Goal: Task Accomplishment & Management: Use online tool/utility

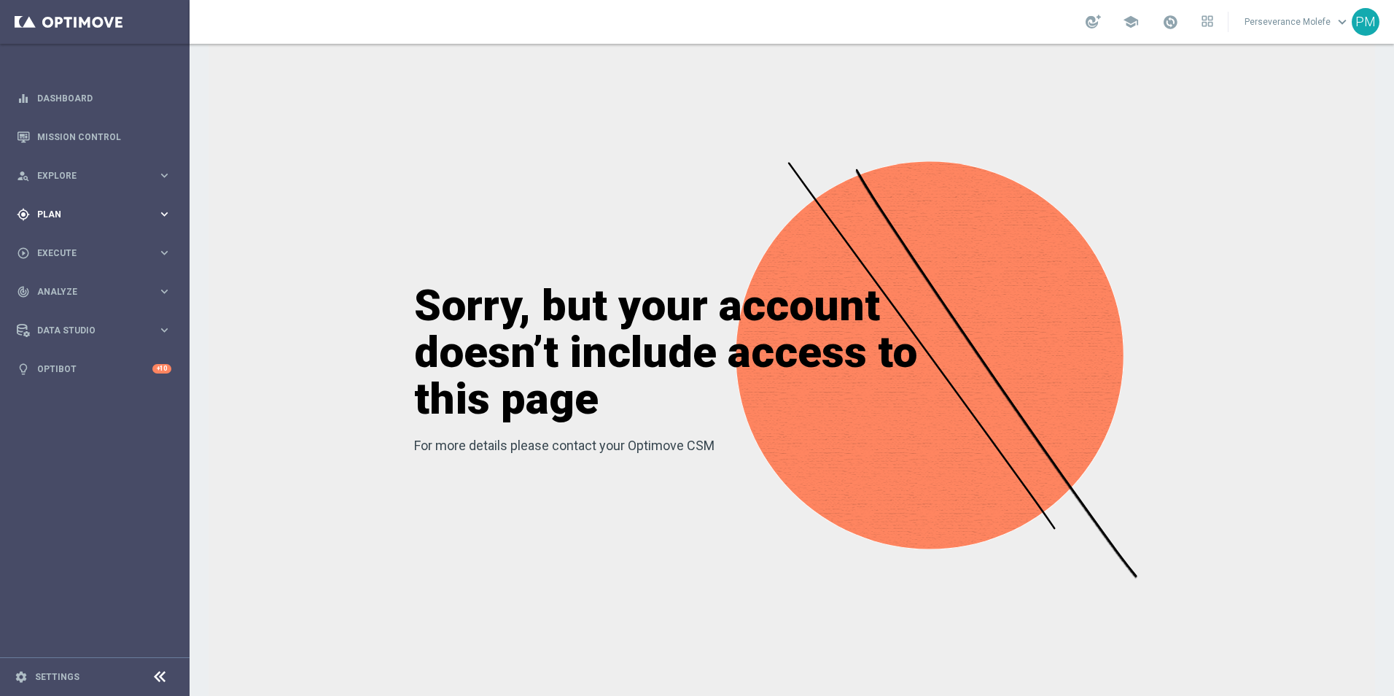
click at [53, 212] on span "Plan" at bounding box center [97, 214] width 120 height 9
click at [72, 284] on span "Templates" at bounding box center [91, 288] width 104 height 9
click at [71, 310] on link "Optimail" at bounding box center [98, 310] width 106 height 12
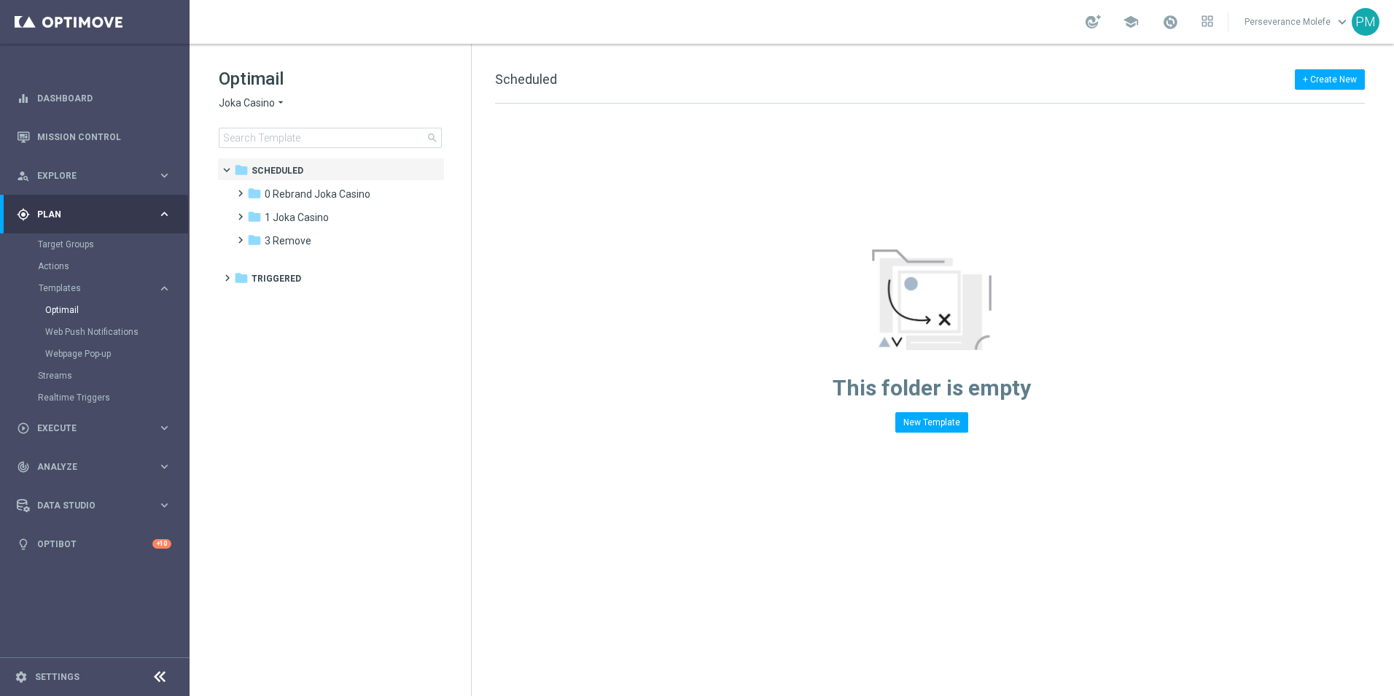
click at [252, 105] on span "Joka Casino" at bounding box center [247, 103] width 56 height 14
click at [259, 236] on div "Casino Joka" at bounding box center [274, 242] width 109 height 18
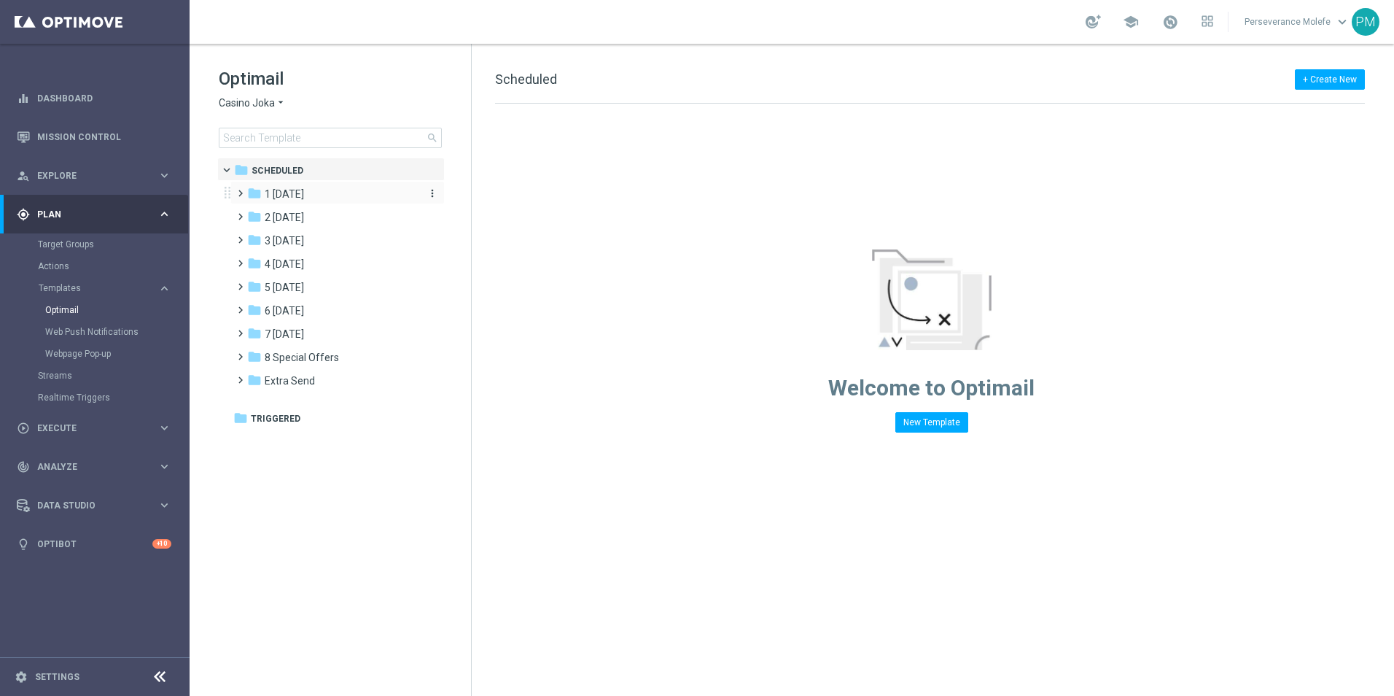
click at [304, 200] on span "1 [DATE]" at bounding box center [284, 193] width 39 height 13
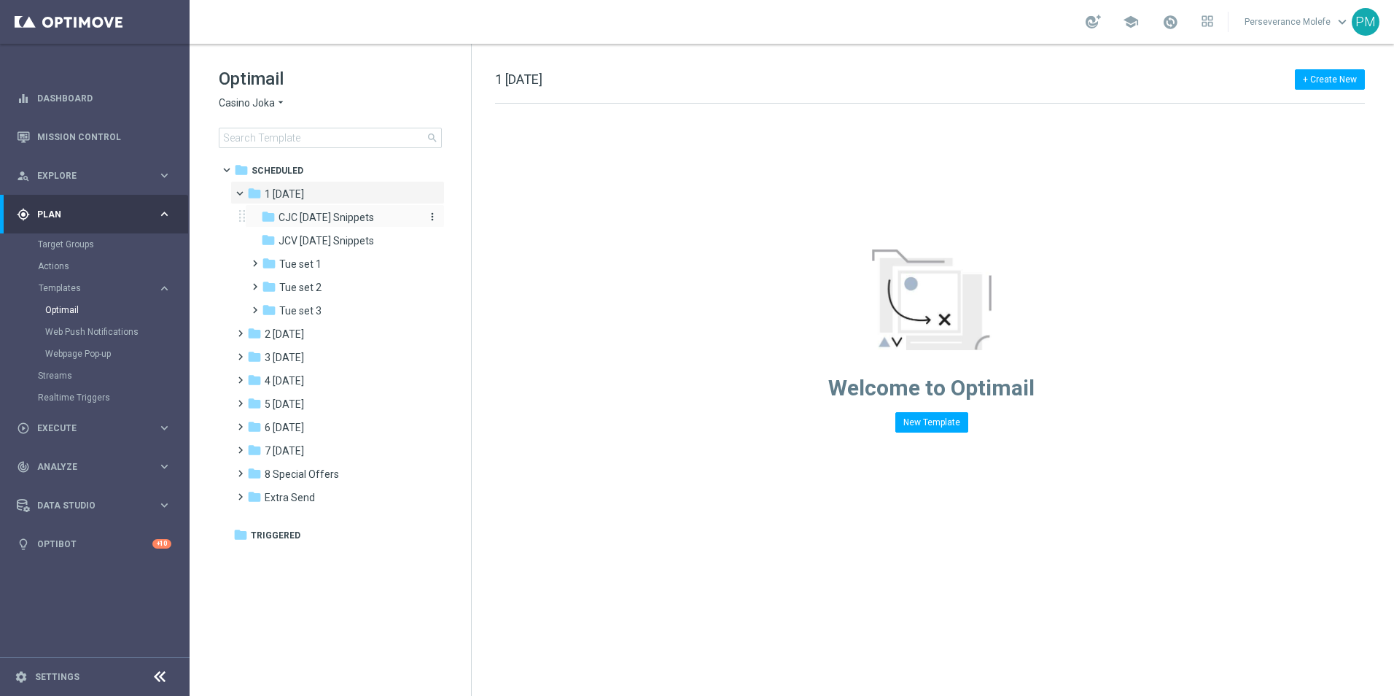
click at [319, 217] on span "CJC [DATE] Snippets" at bounding box center [327, 217] width 96 height 13
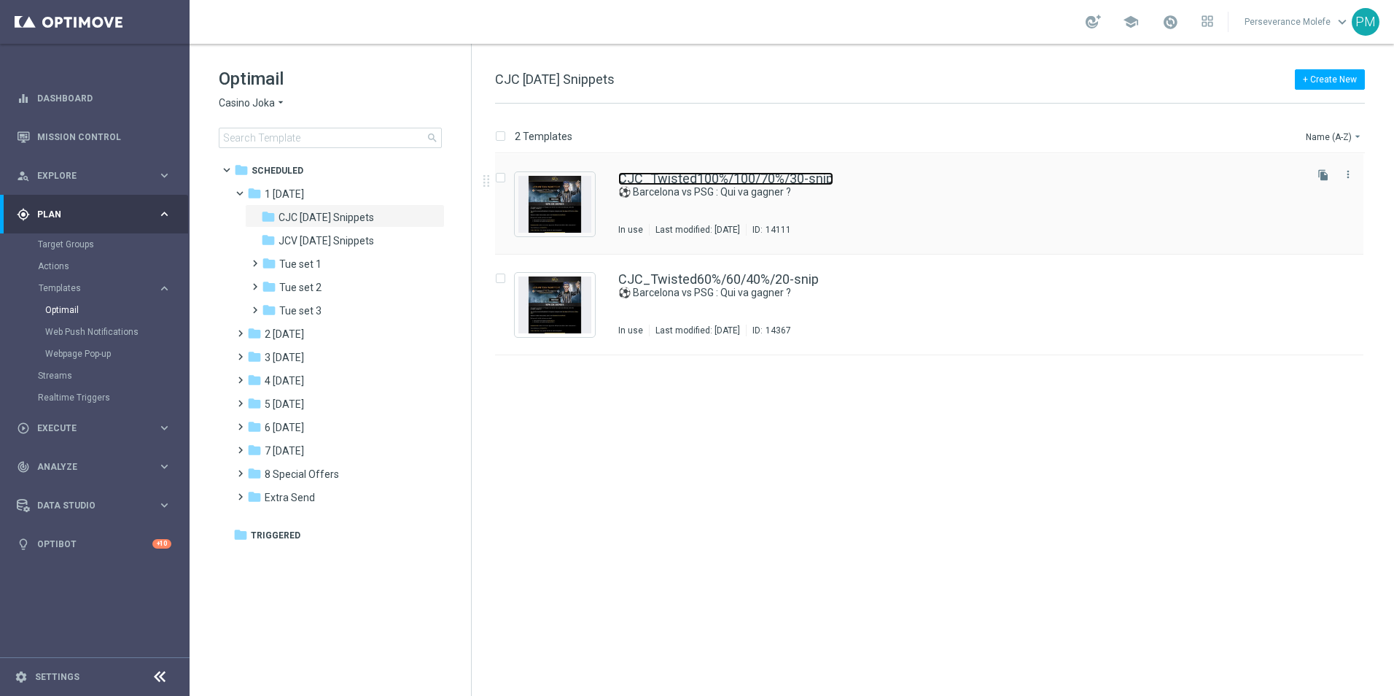
click at [711, 179] on link "CJC_Twisted100%/100/70%/30-snip" at bounding box center [725, 178] width 215 height 13
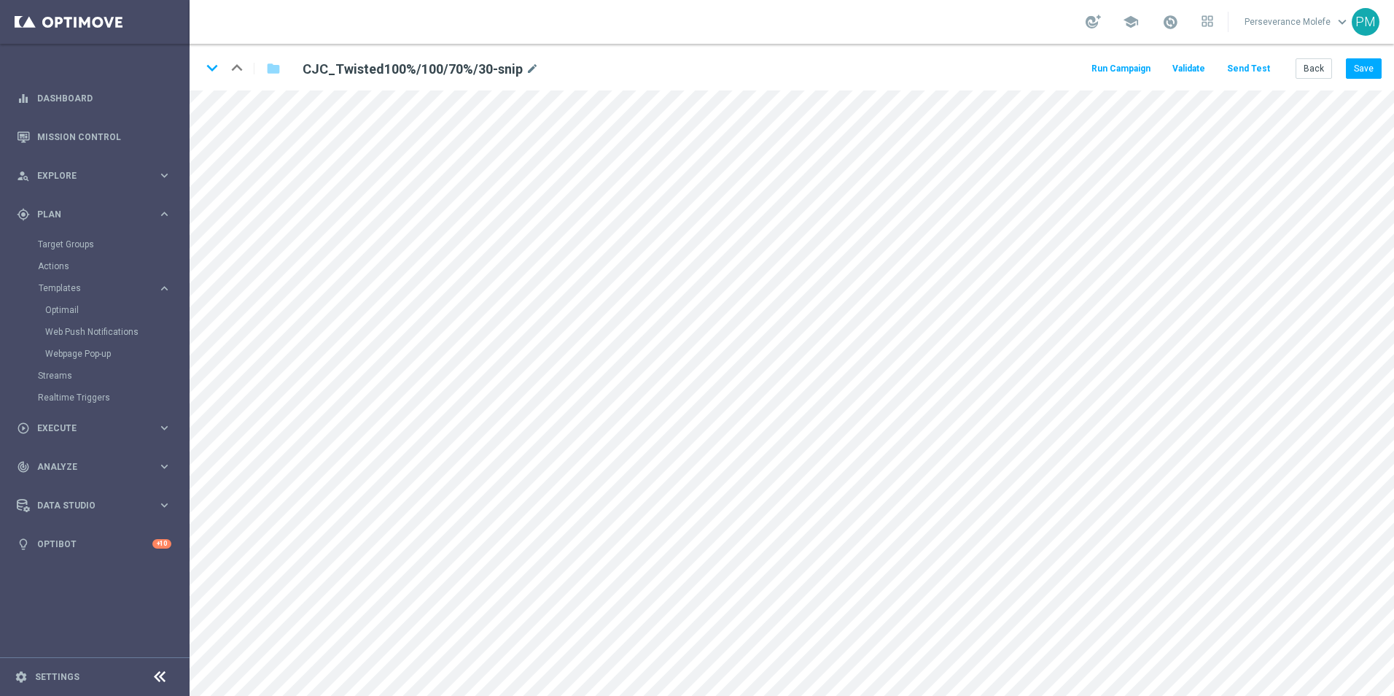
click at [1245, 69] on button "Send Test" at bounding box center [1248, 69] width 47 height 20
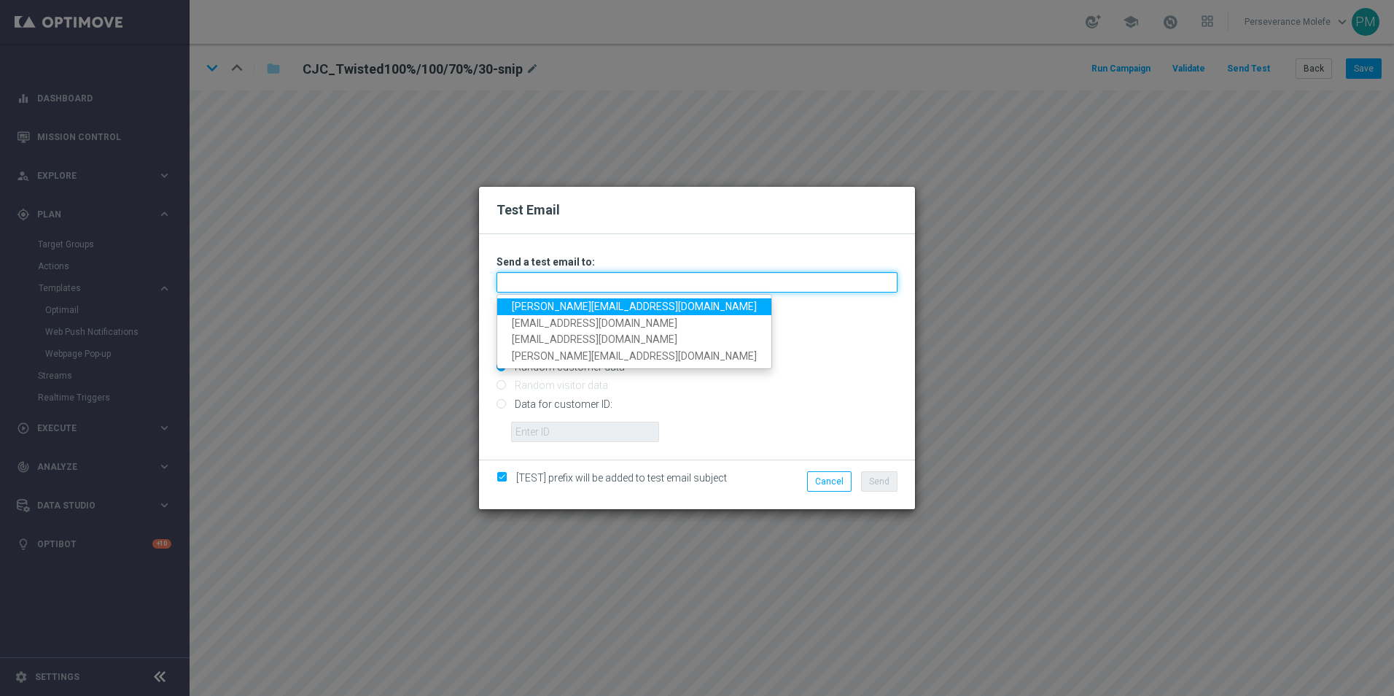
click at [551, 284] on input "text" at bounding box center [697, 282] width 401 height 20
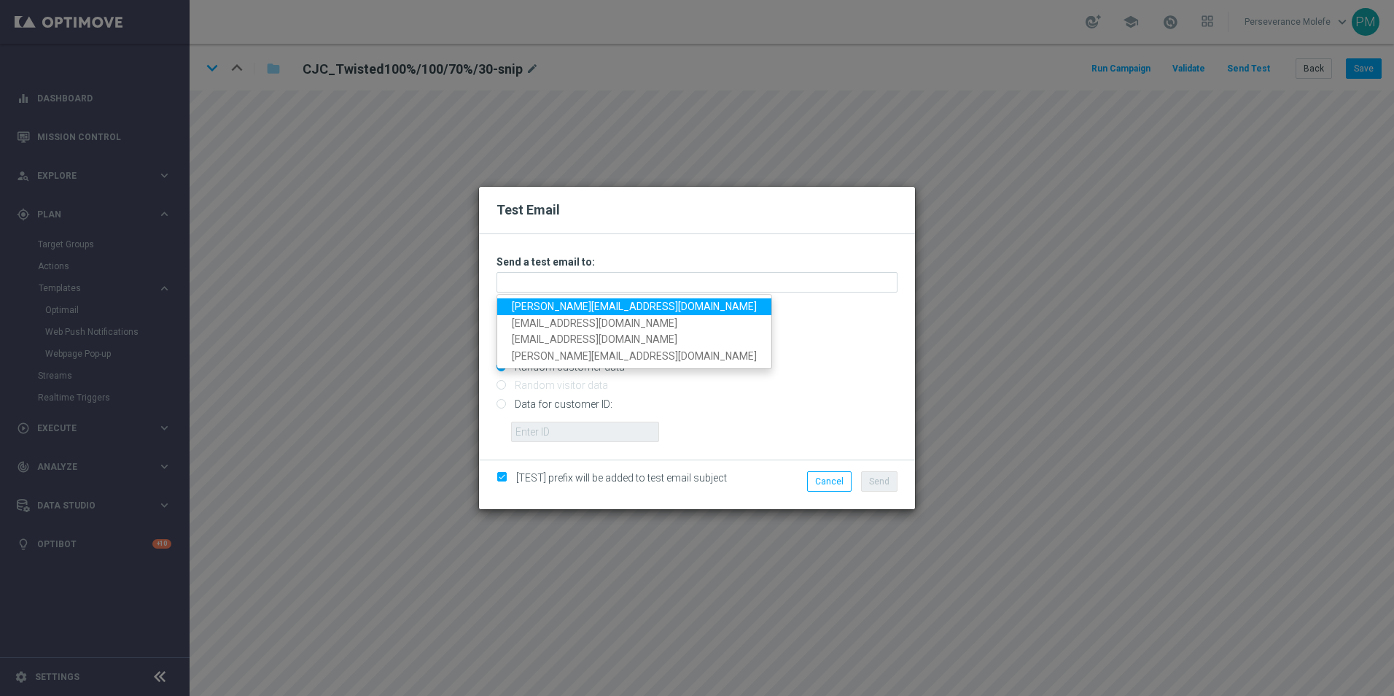
click at [540, 297] on ul "[PERSON_NAME][EMAIL_ADDRESS][DOMAIN_NAME] [EMAIL_ADDRESS][DOMAIN_NAME] [PERSON_…" at bounding box center [635, 331] width 276 height 75
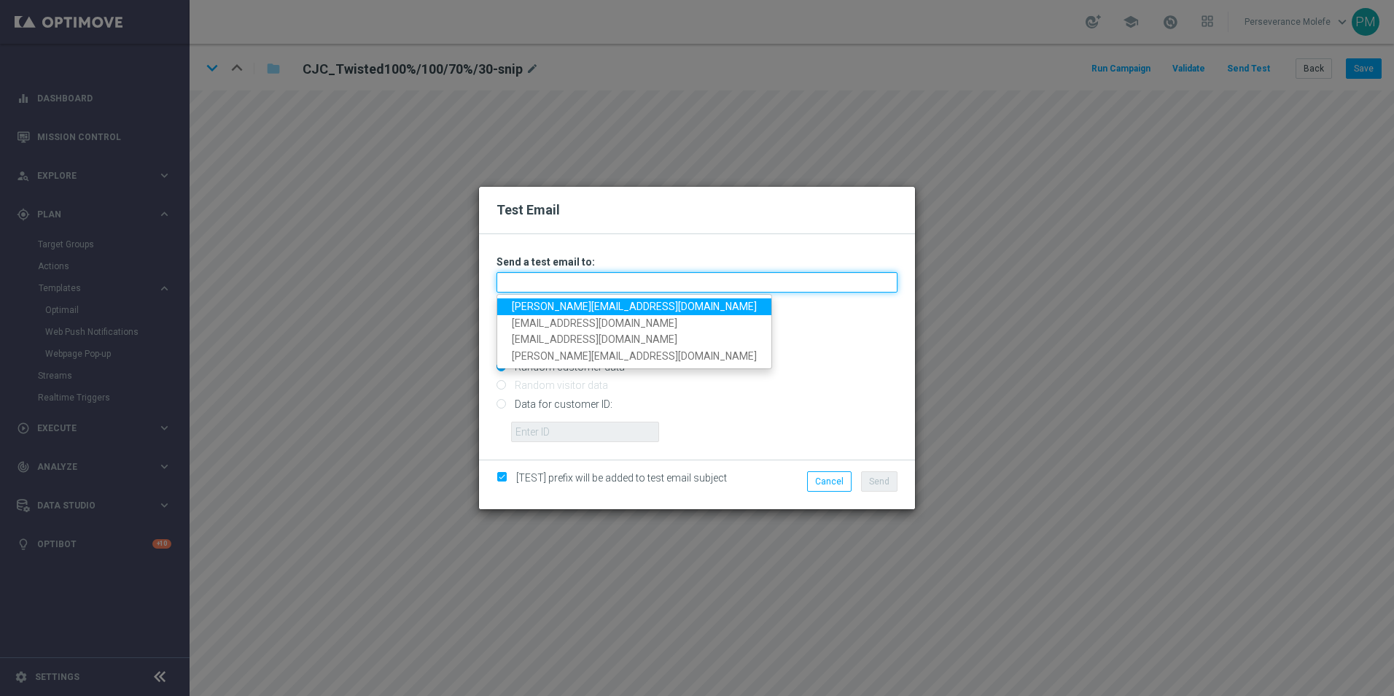
click at [566, 284] on input "text" at bounding box center [697, 282] width 401 height 20
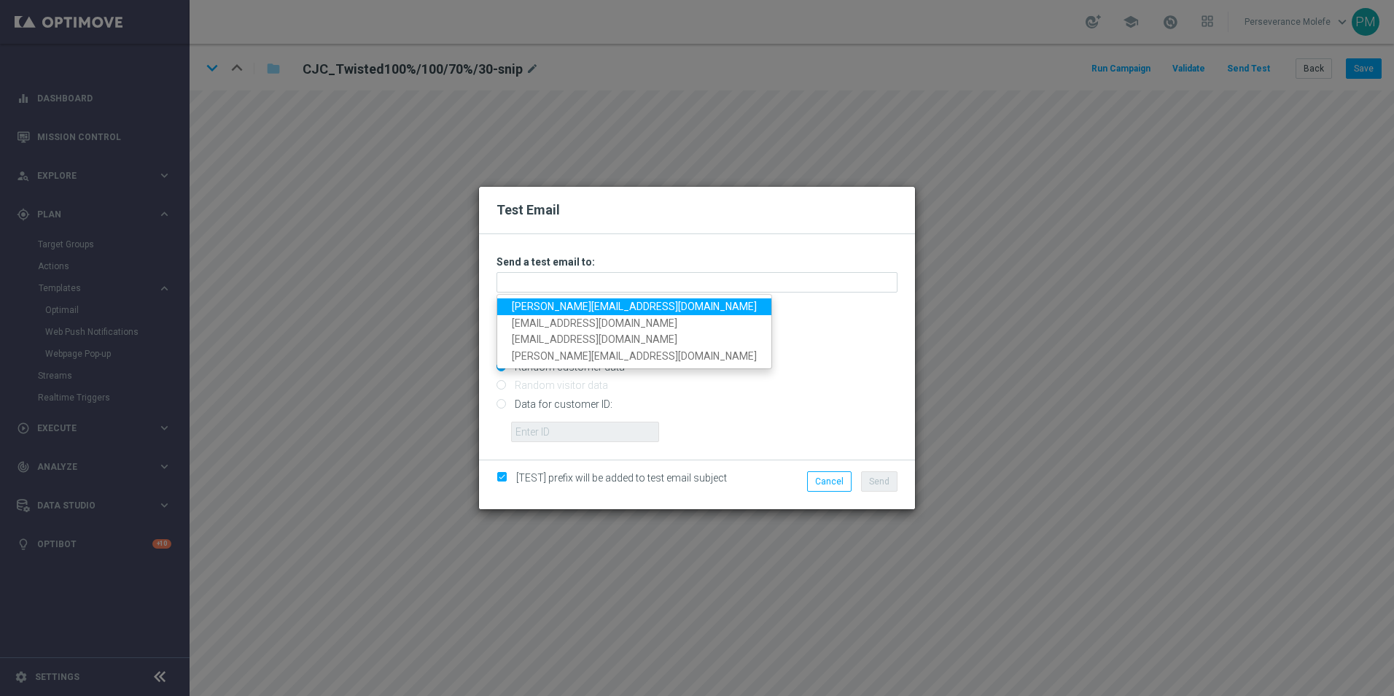
click at [566, 303] on link "[PERSON_NAME][EMAIL_ADDRESS][DOMAIN_NAME]" at bounding box center [634, 306] width 274 height 17
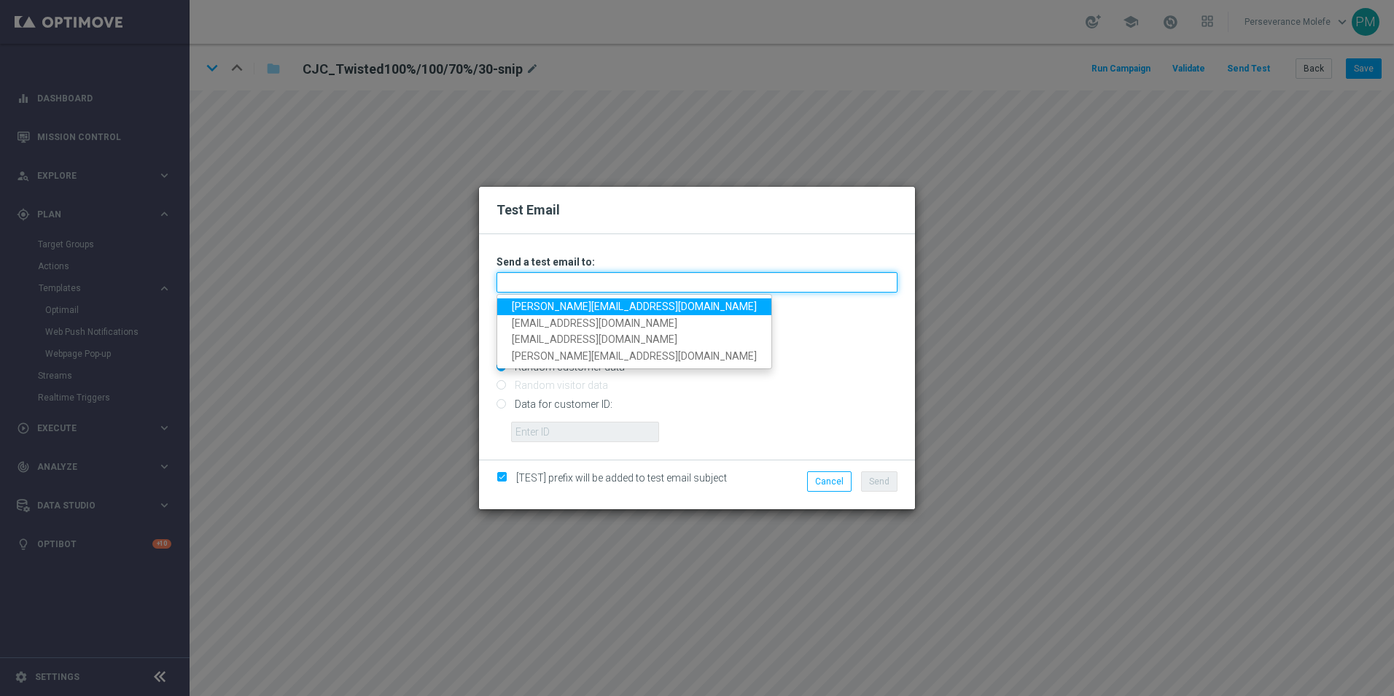
type input "[PERSON_NAME][EMAIL_ADDRESS][DOMAIN_NAME]"
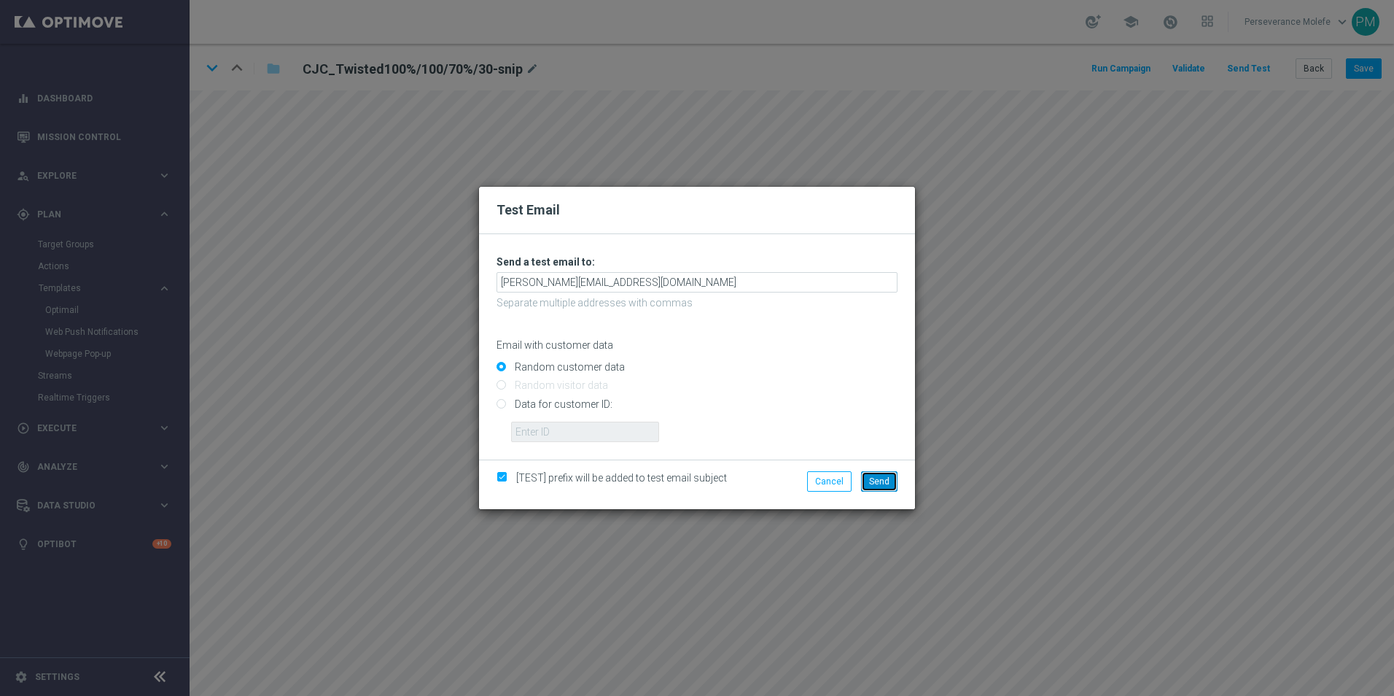
click at [892, 490] on button "Send" at bounding box center [879, 481] width 36 height 20
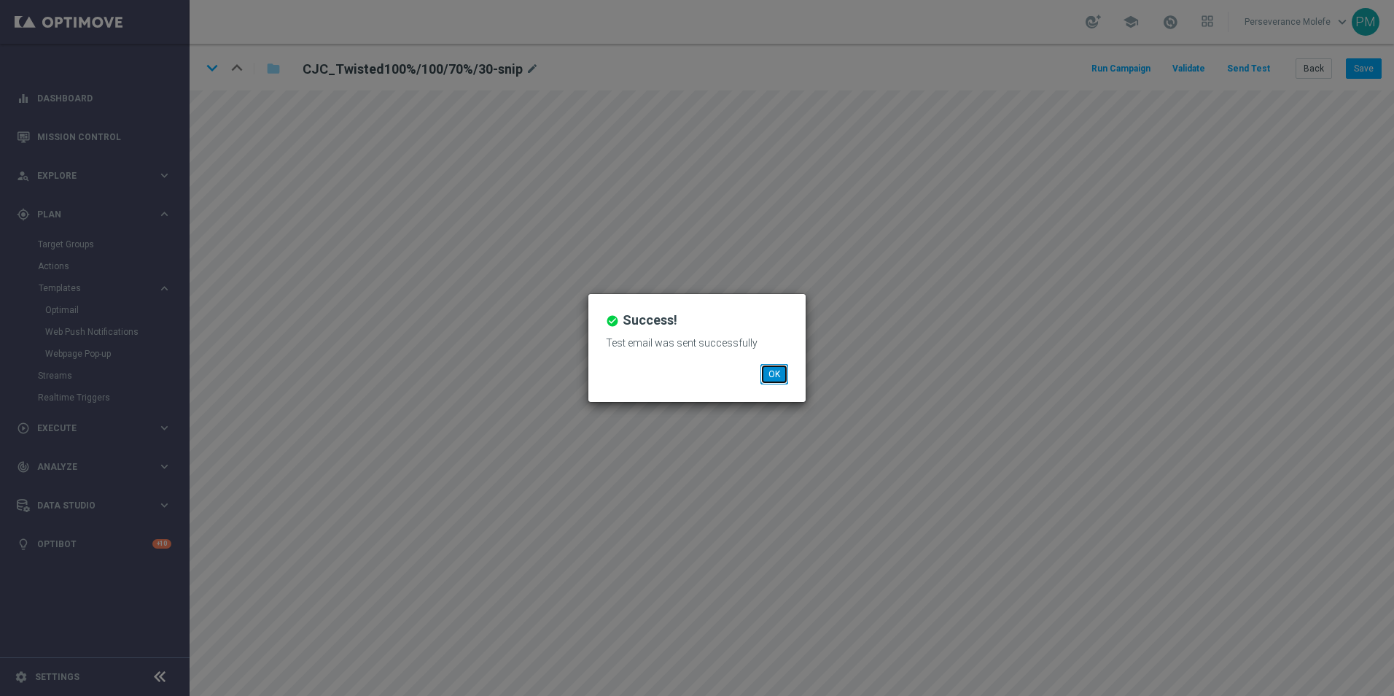
click at [767, 376] on button "OK" at bounding box center [775, 374] width 28 height 20
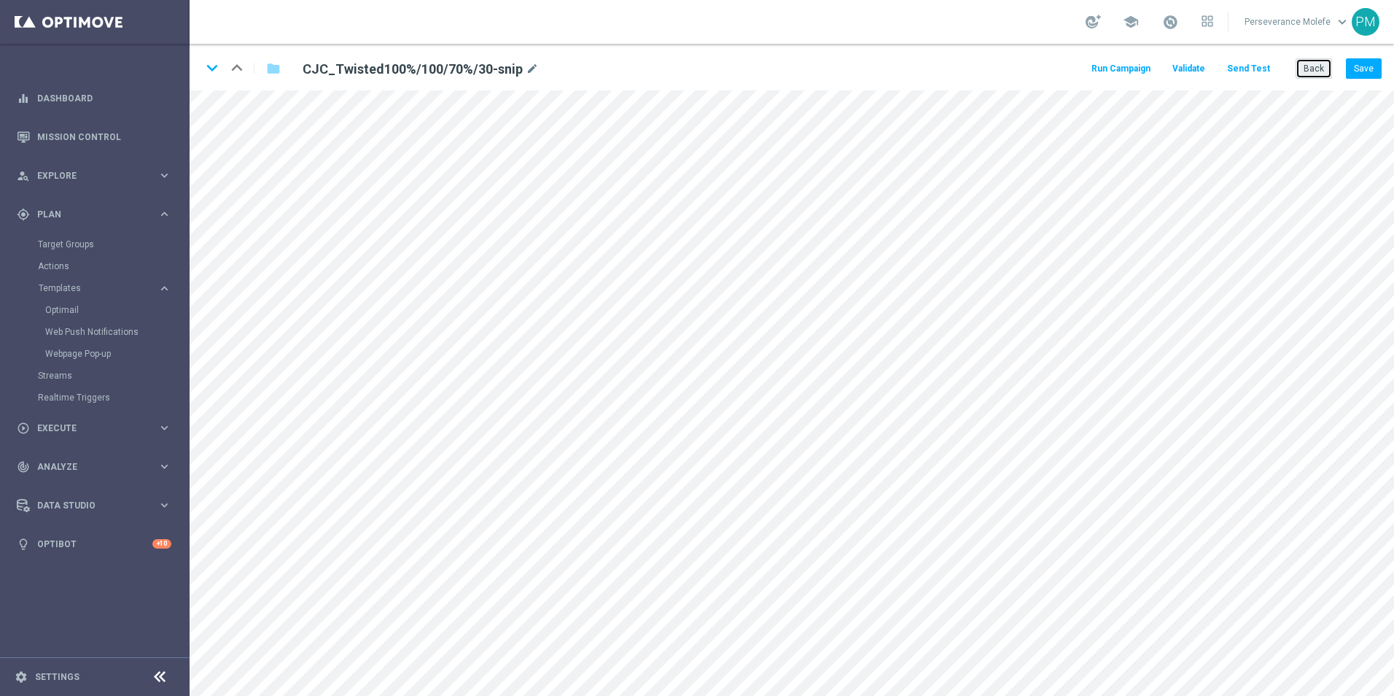
click at [1315, 68] on button "Back" at bounding box center [1314, 68] width 36 height 20
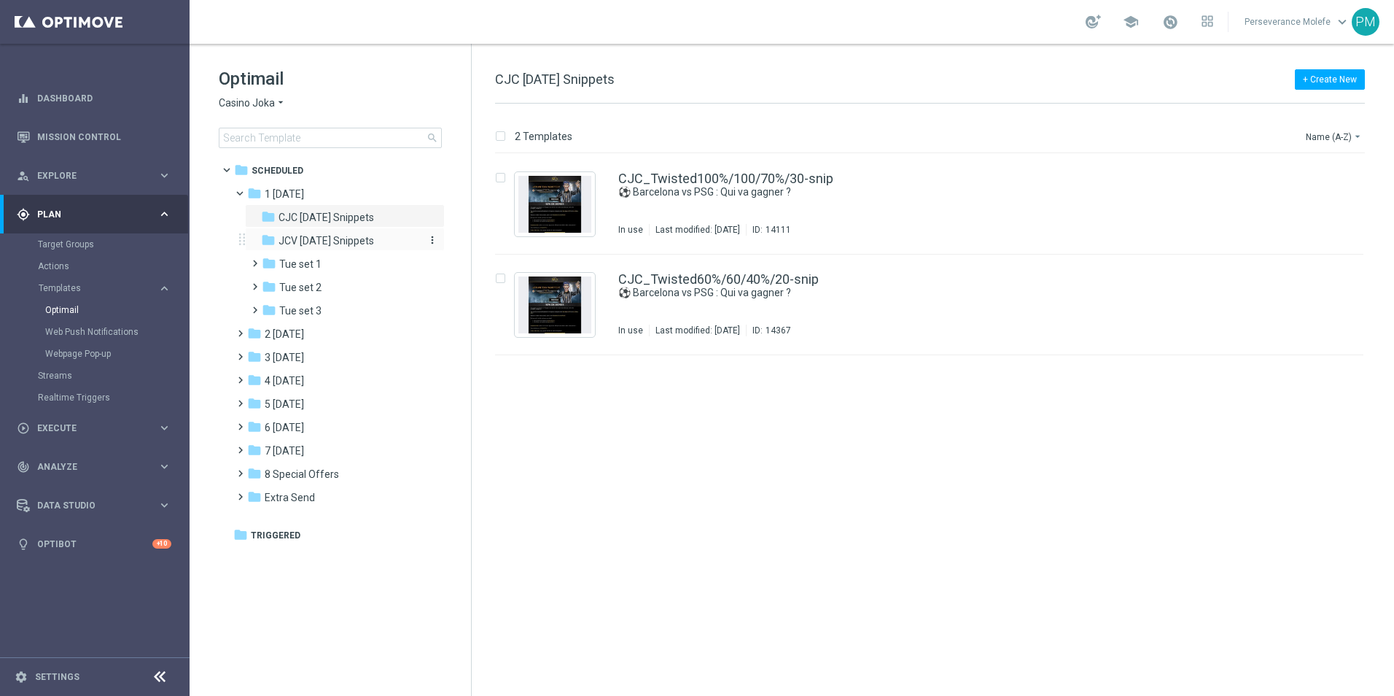
click at [339, 244] on span "JCV [DATE] Snippets" at bounding box center [327, 240] width 96 height 13
click at [702, 173] on link "JCV_Twisted100%/100/70%/30-snip" at bounding box center [725, 178] width 214 height 13
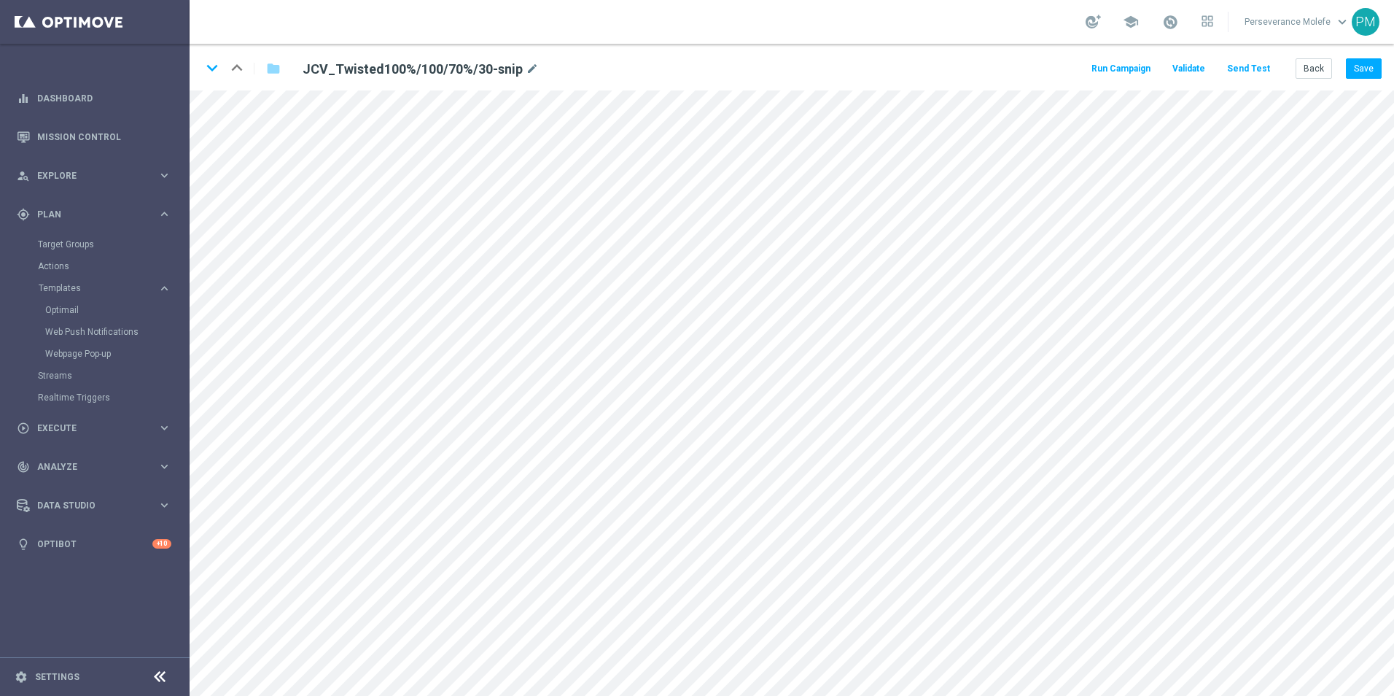
click at [1257, 63] on button "Send Test" at bounding box center [1248, 69] width 47 height 20
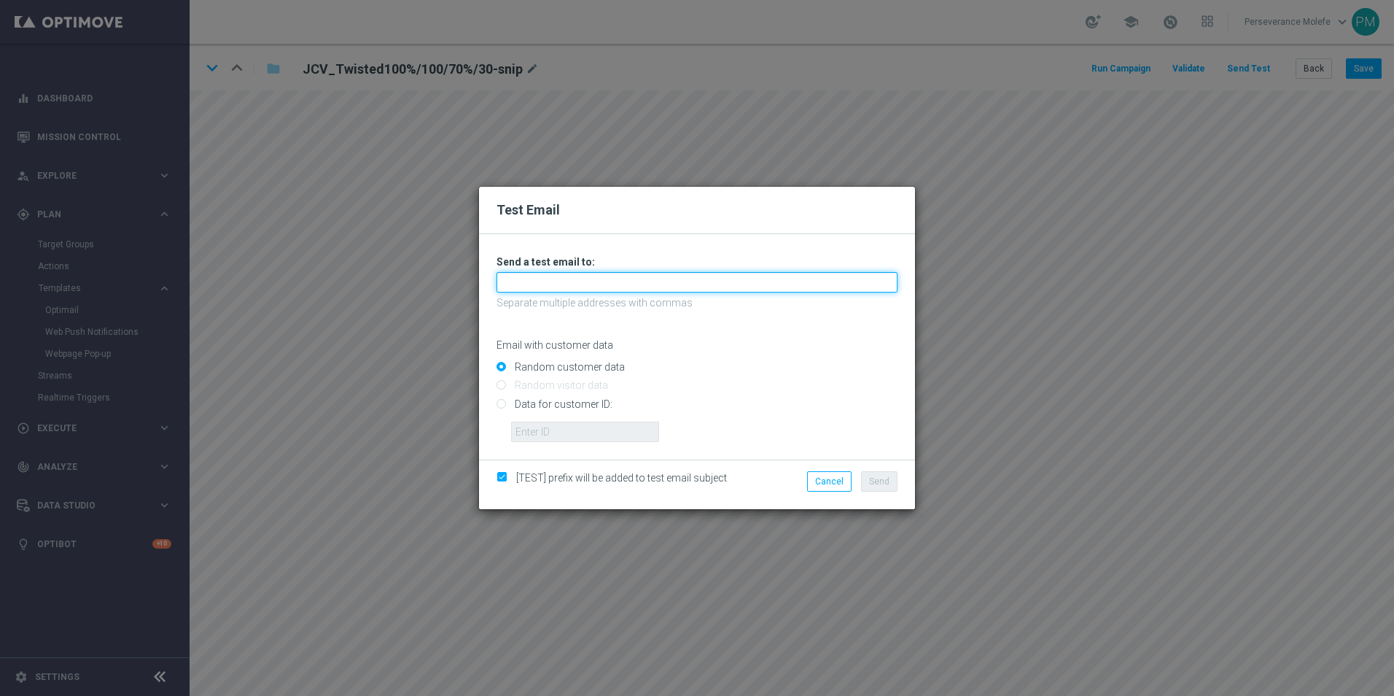
click at [592, 291] on input "text" at bounding box center [697, 282] width 401 height 20
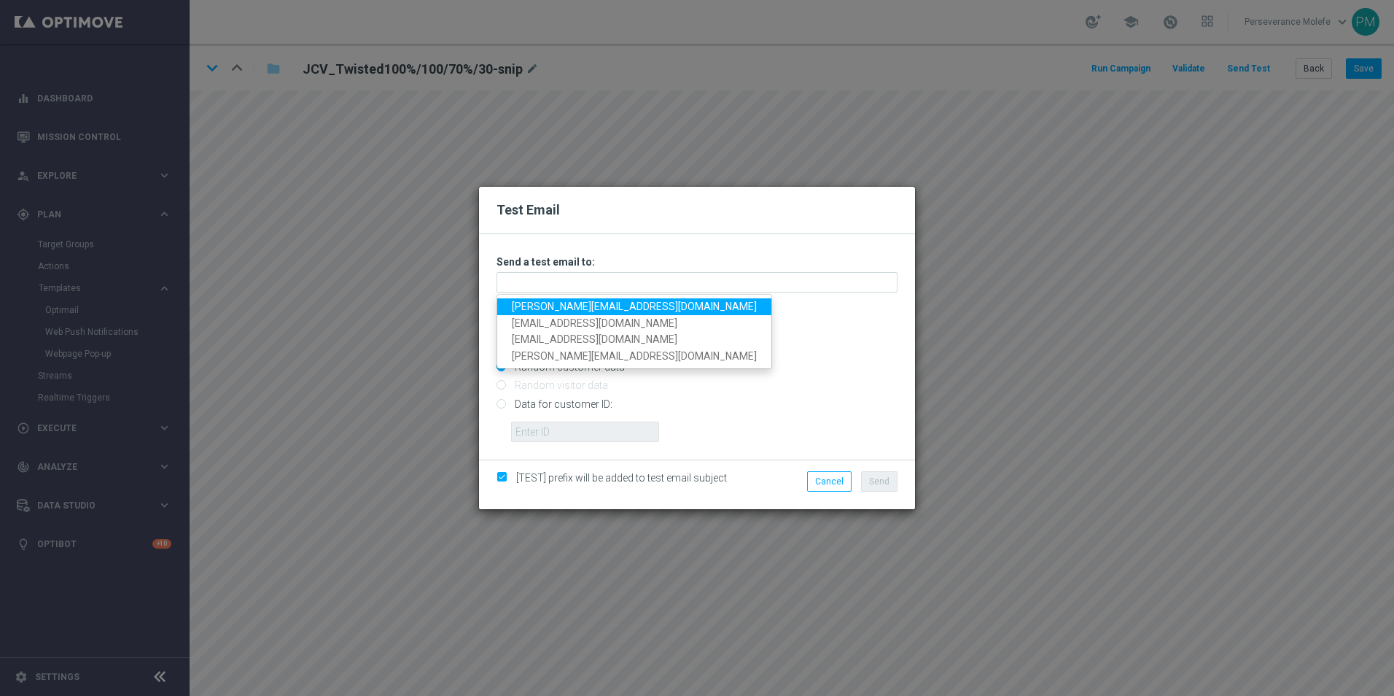
click at [586, 309] on link "[PERSON_NAME][EMAIL_ADDRESS][DOMAIN_NAME]" at bounding box center [634, 306] width 274 height 17
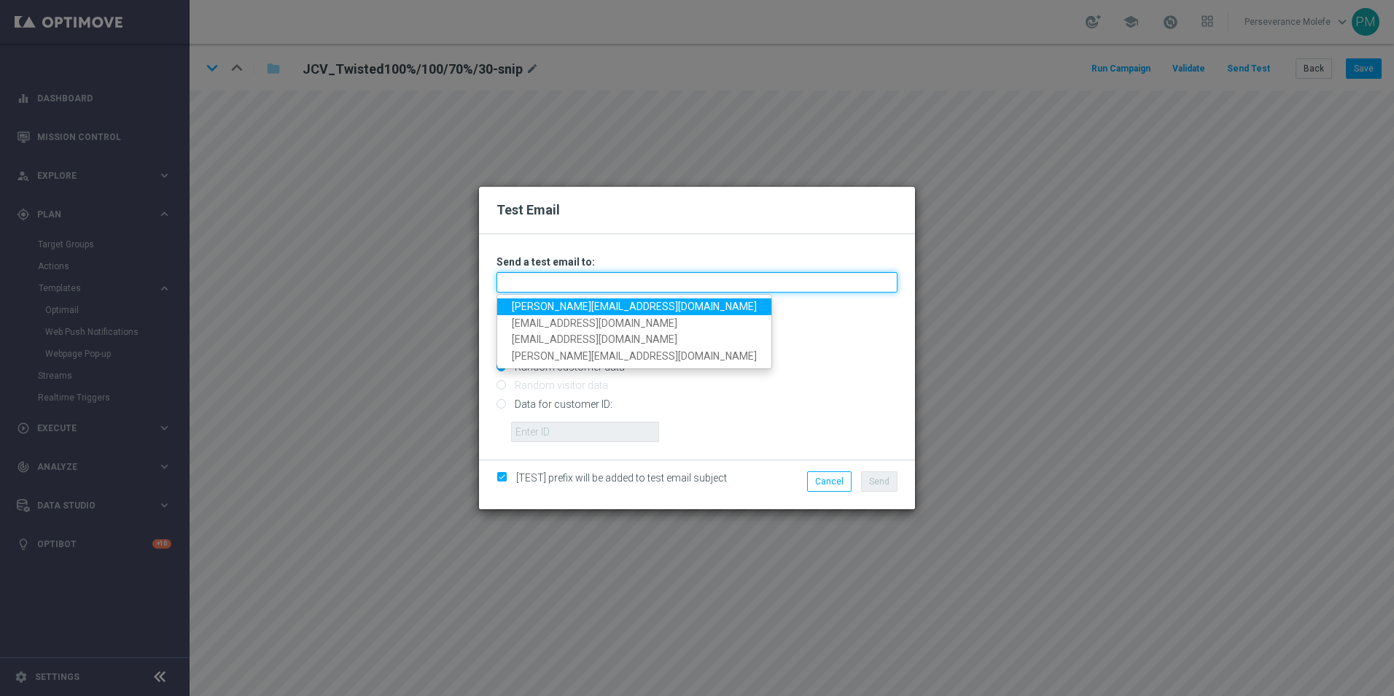
type input "[PERSON_NAME][EMAIL_ADDRESS][DOMAIN_NAME]"
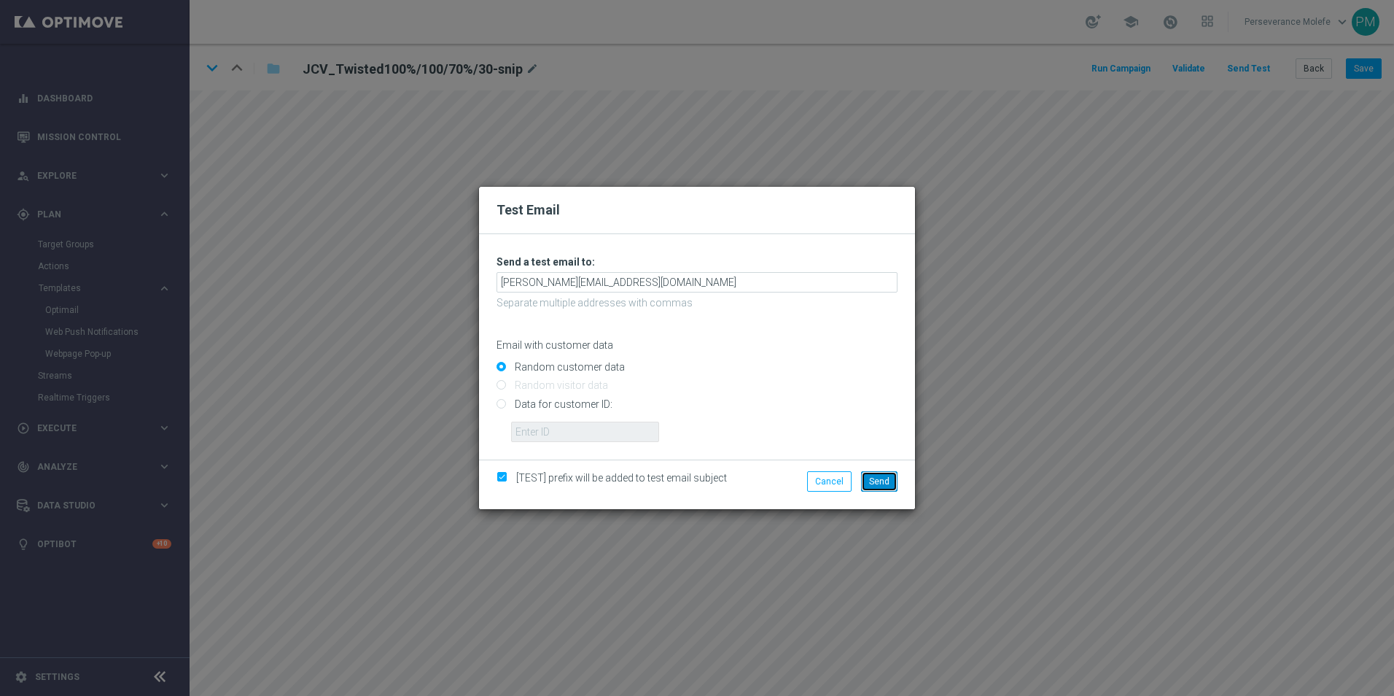
click at [877, 486] on button "Send" at bounding box center [879, 481] width 36 height 20
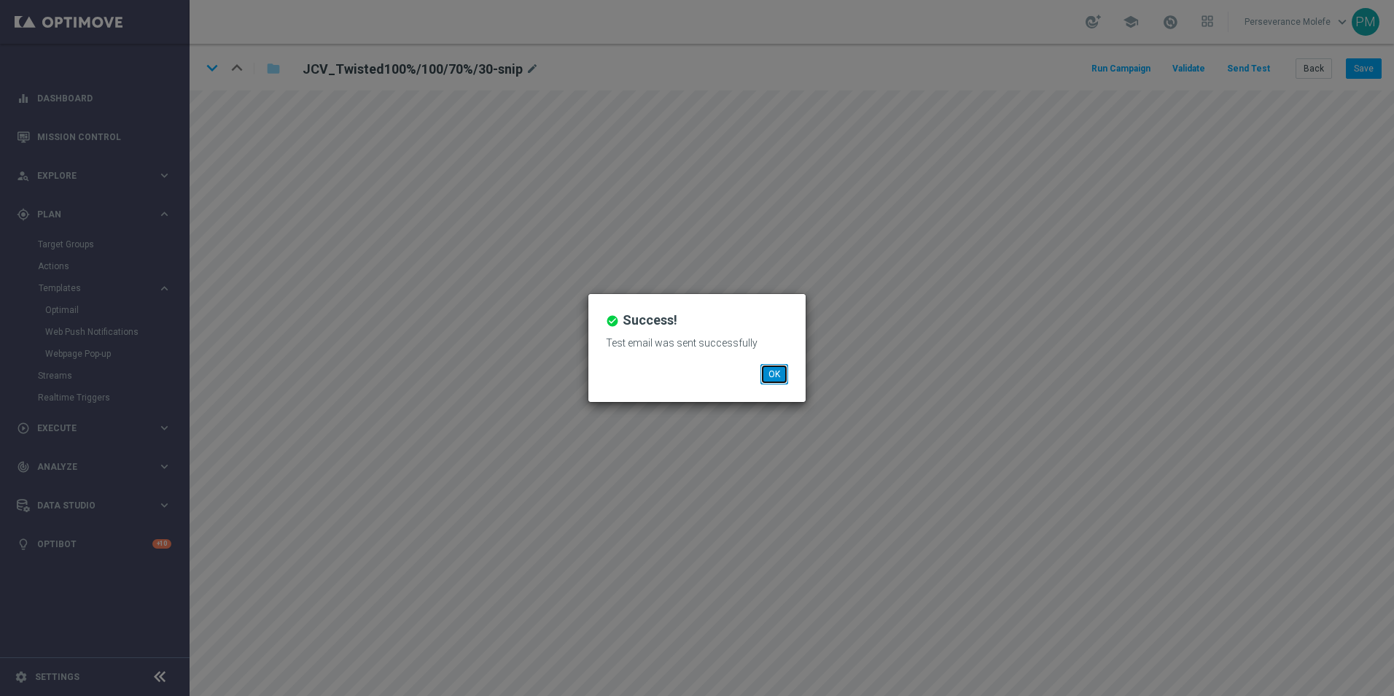
click at [777, 374] on button "OK" at bounding box center [775, 374] width 28 height 20
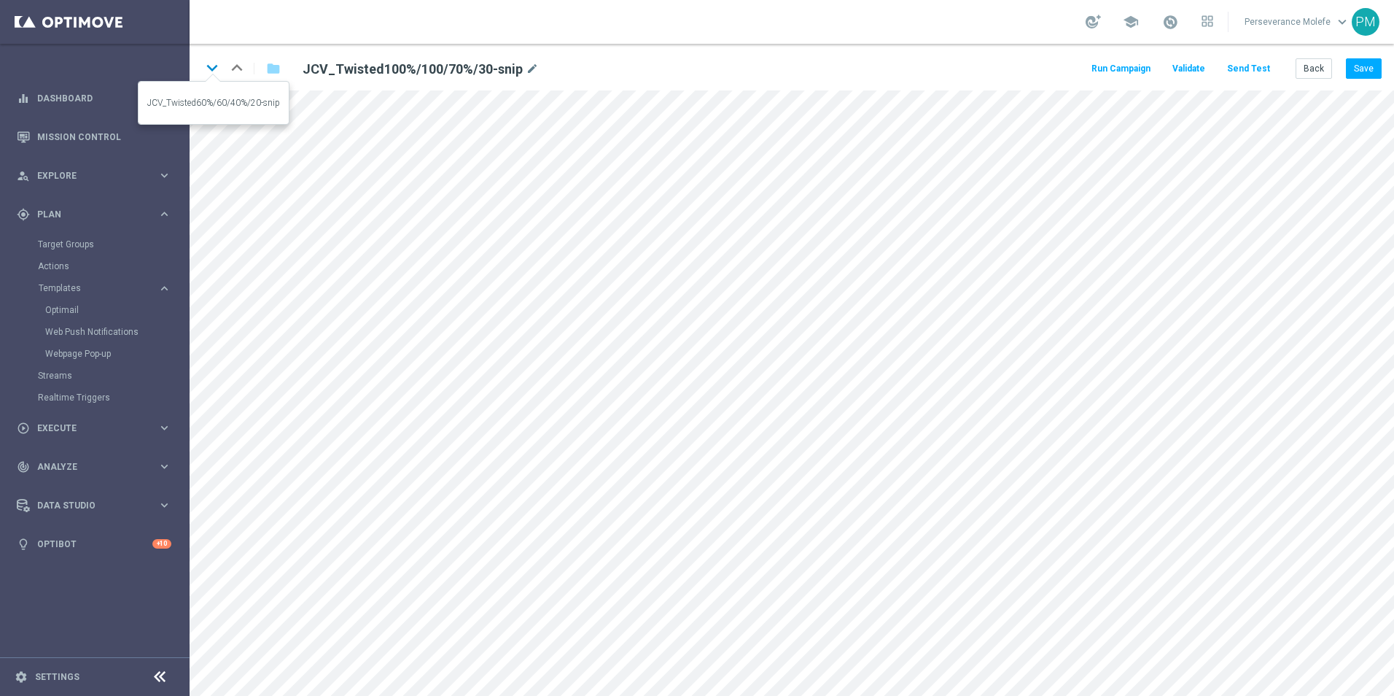
click at [209, 73] on icon "keyboard_arrow_down" at bounding box center [212, 68] width 22 height 22
click at [1311, 69] on button "Back" at bounding box center [1314, 68] width 36 height 20
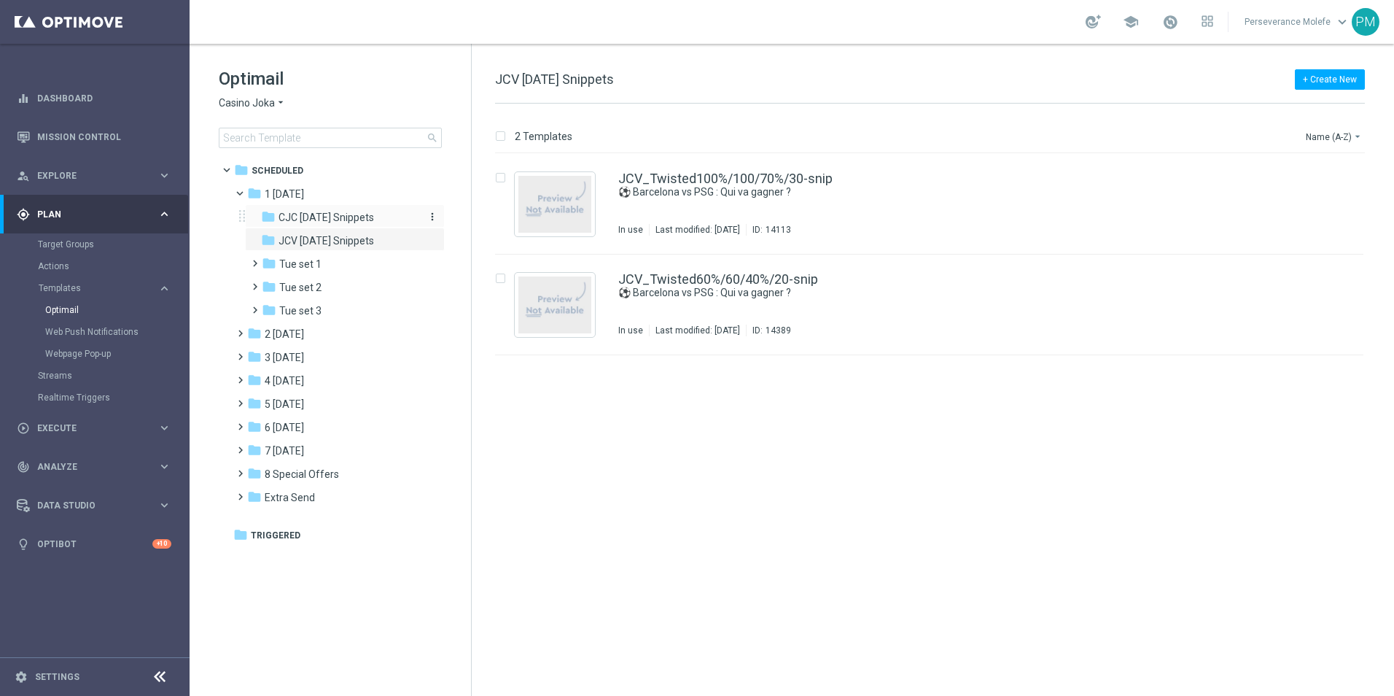
click at [367, 221] on span "CJC [DATE] Snippets" at bounding box center [327, 217] width 96 height 13
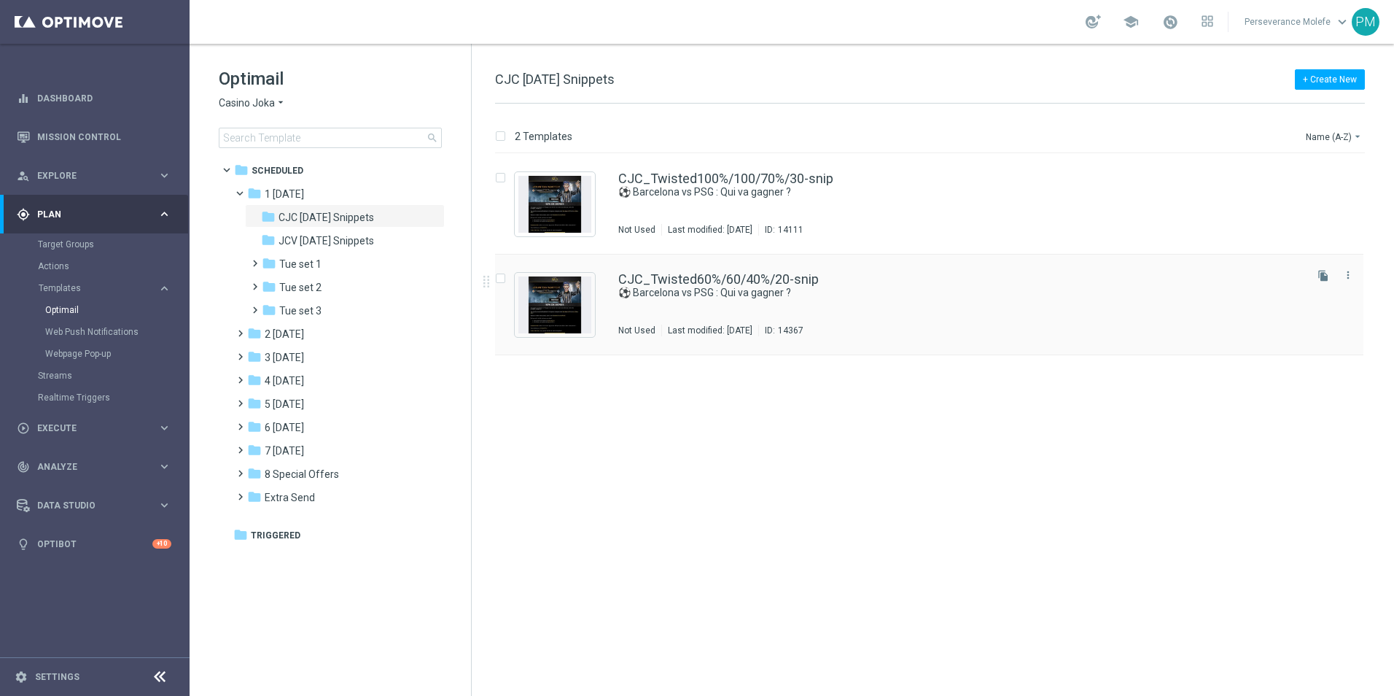
click at [653, 267] on div "CJC_Twisted60%/60/40%/20-snip ⚽ Barcelona vs PSG : Qui va gagner ? Not Used Las…" at bounding box center [929, 305] width 869 height 101
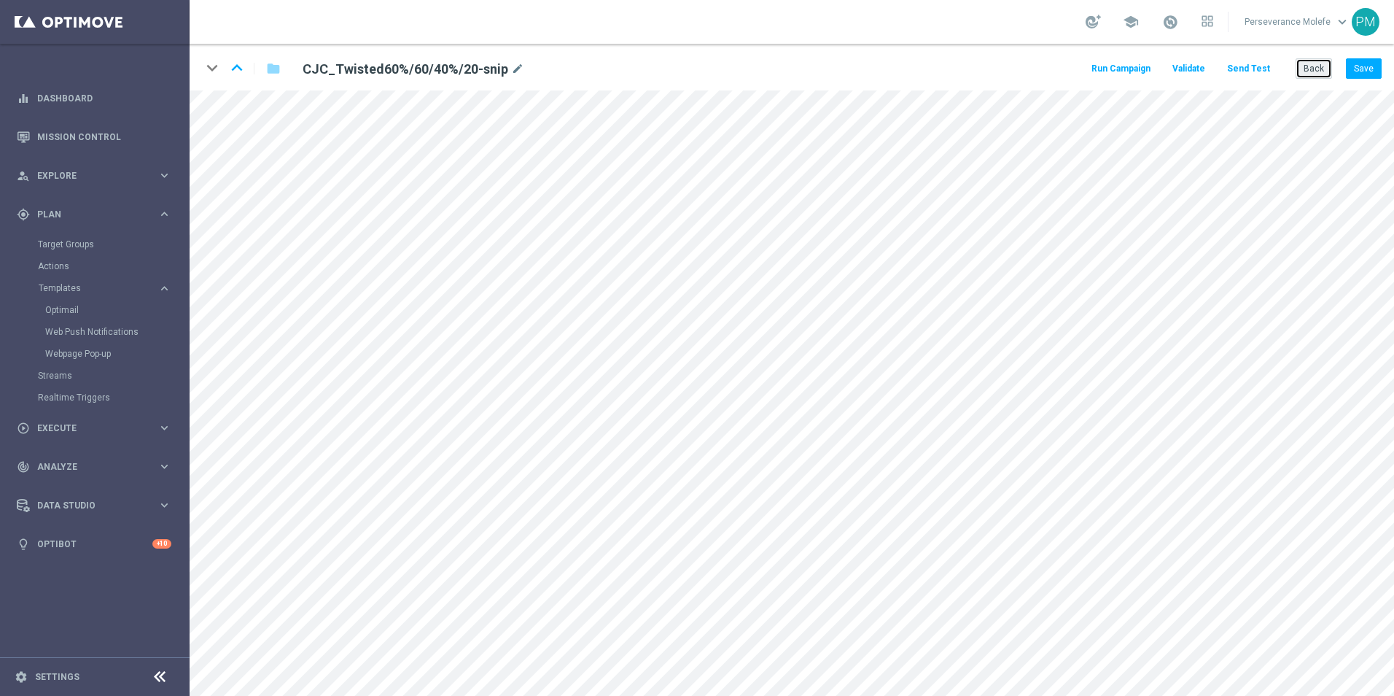
click at [1313, 69] on button "Back" at bounding box center [1314, 68] width 36 height 20
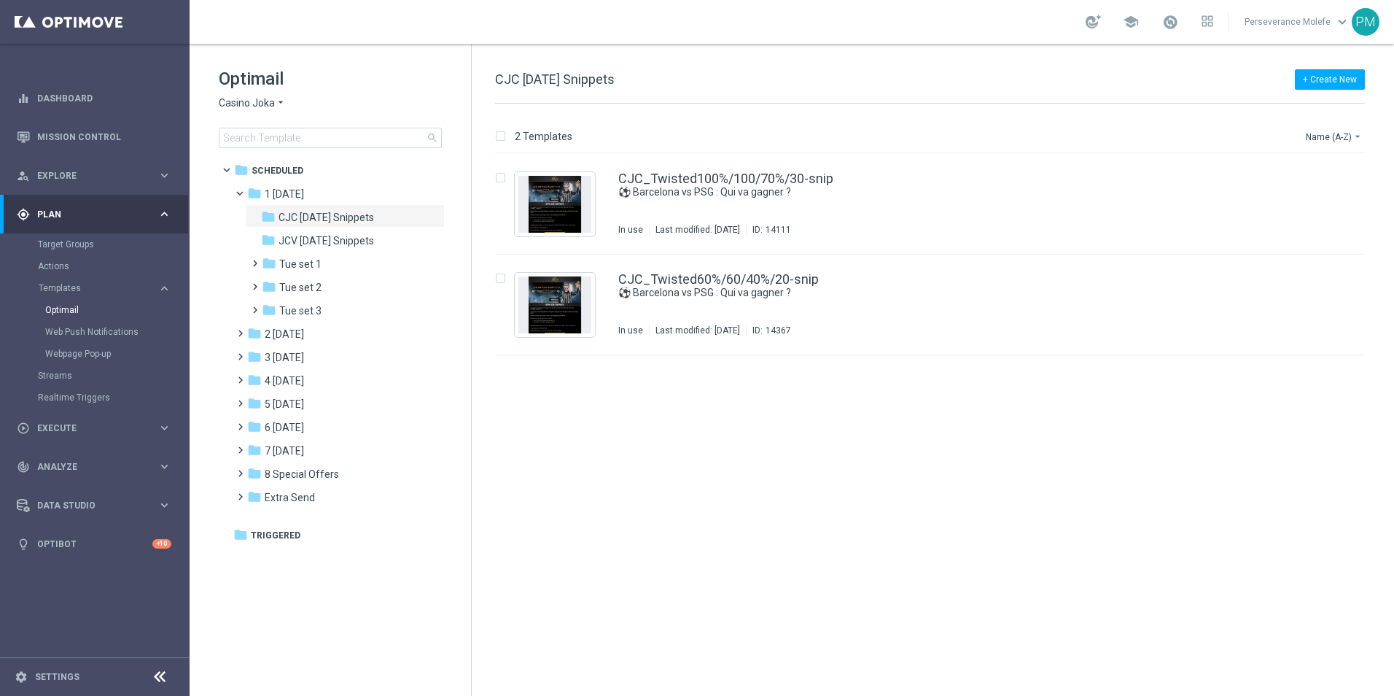
click at [271, 109] on span "Casino Joka" at bounding box center [247, 103] width 56 height 14
click at [0, 0] on span "Le Roi [PERSON_NAME]" at bounding box center [0, 0] width 0 height 0
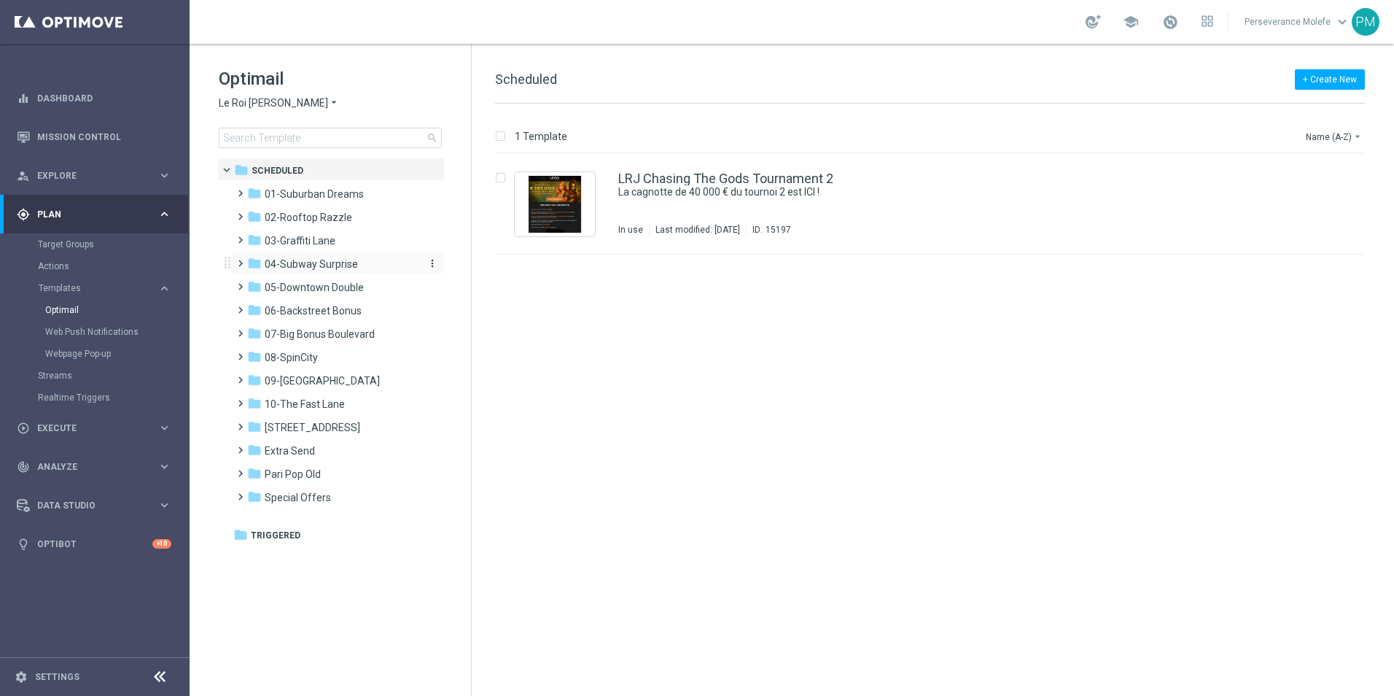
click at [317, 268] on span "04-Subway Surprise" at bounding box center [311, 263] width 93 height 13
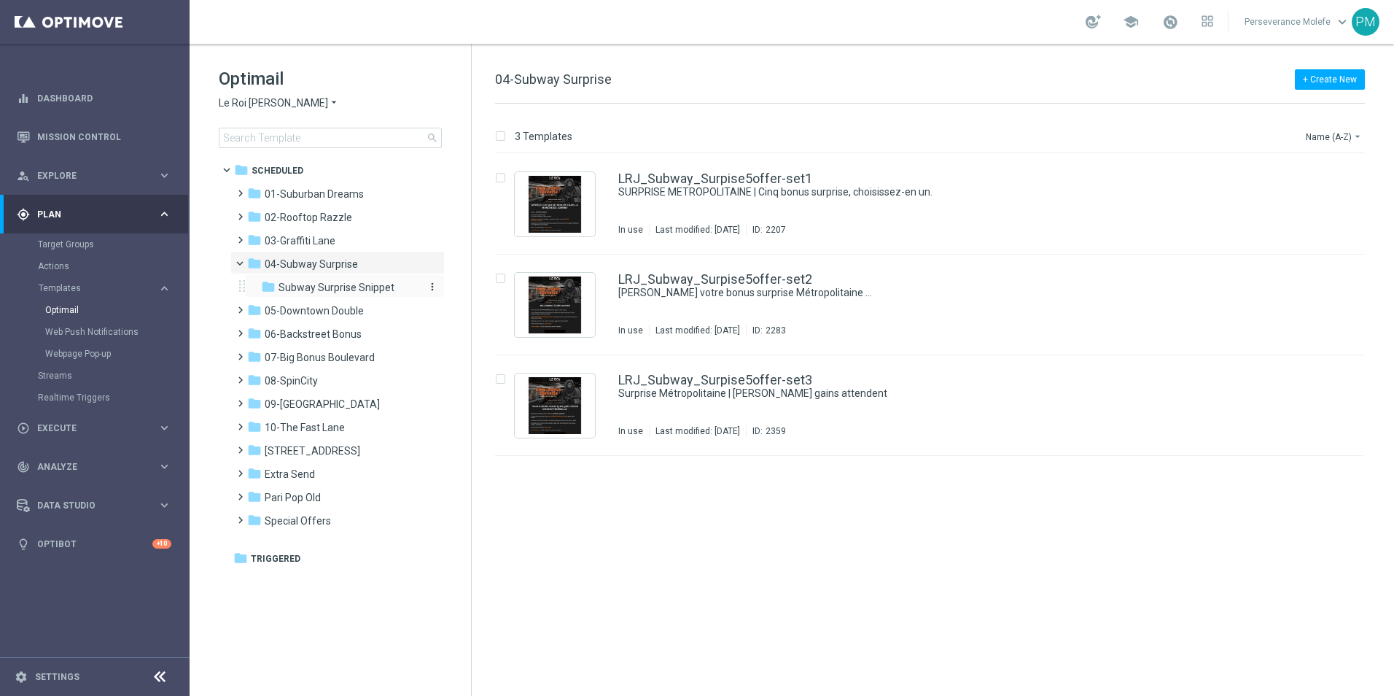
click at [321, 287] on span "Subway Surprise Snippet" at bounding box center [337, 287] width 116 height 13
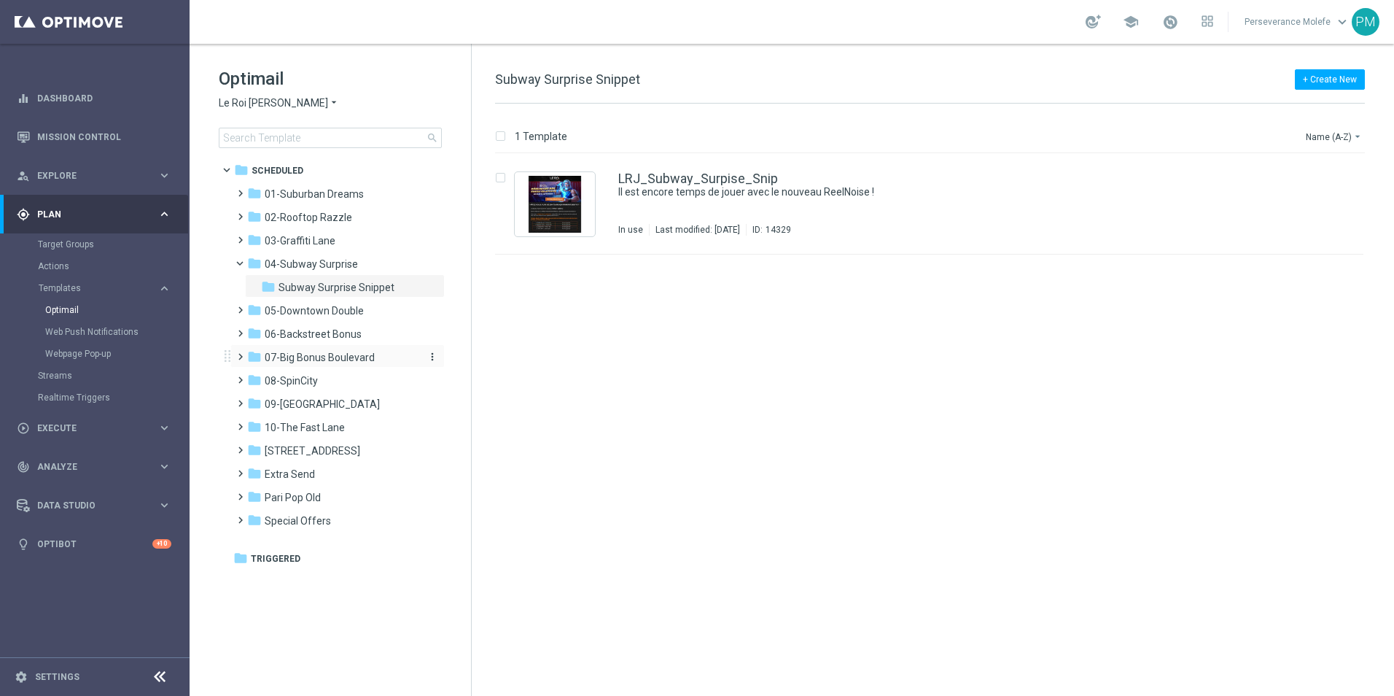
click at [338, 365] on div "folder 07-[GEOGRAPHIC_DATA]" at bounding box center [331, 357] width 168 height 17
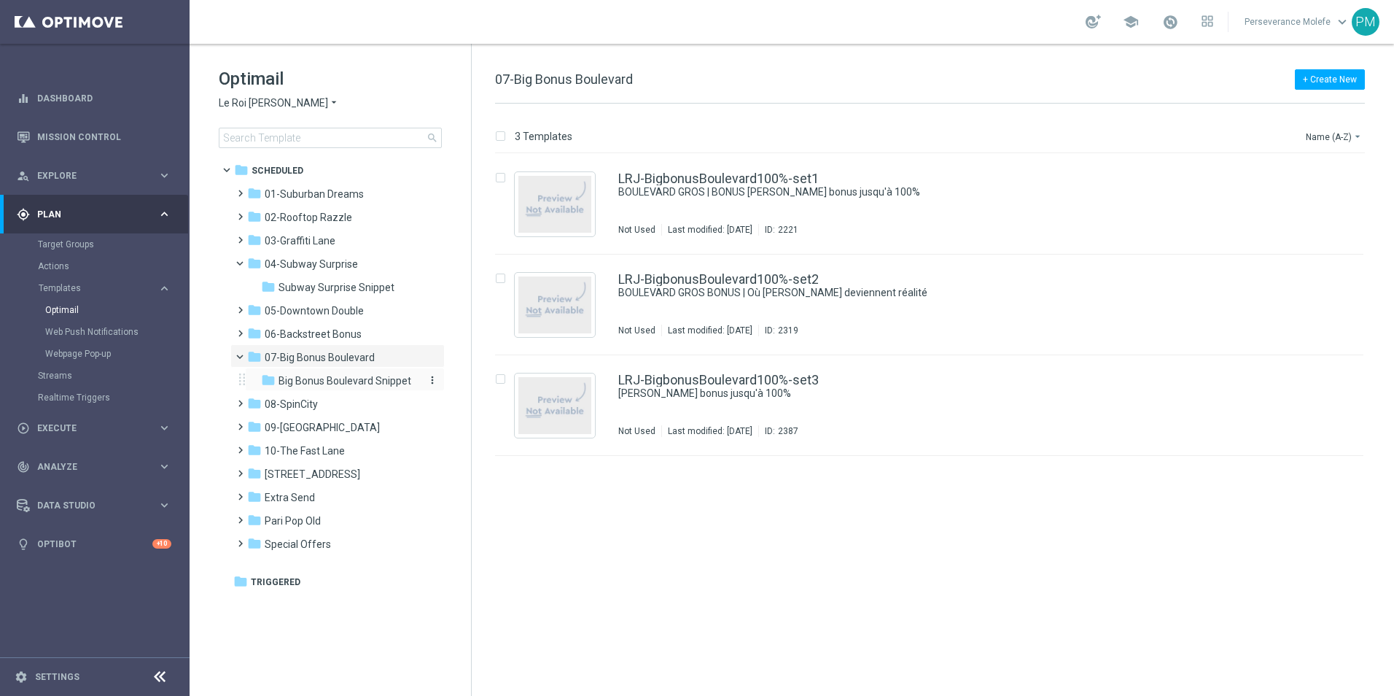
click at [346, 387] on div "folder Big Bonus Boulevard Snippet" at bounding box center [338, 381] width 155 height 17
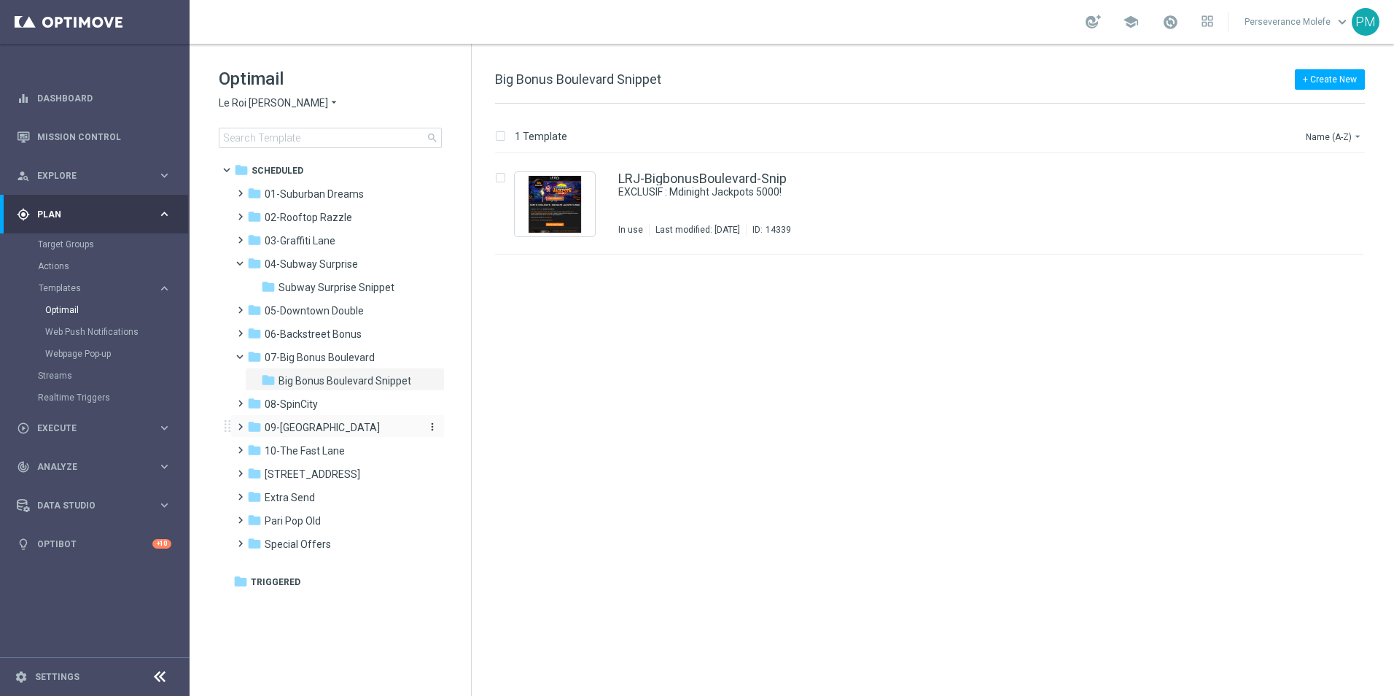
click at [333, 428] on span "09-[GEOGRAPHIC_DATA]" at bounding box center [322, 427] width 115 height 13
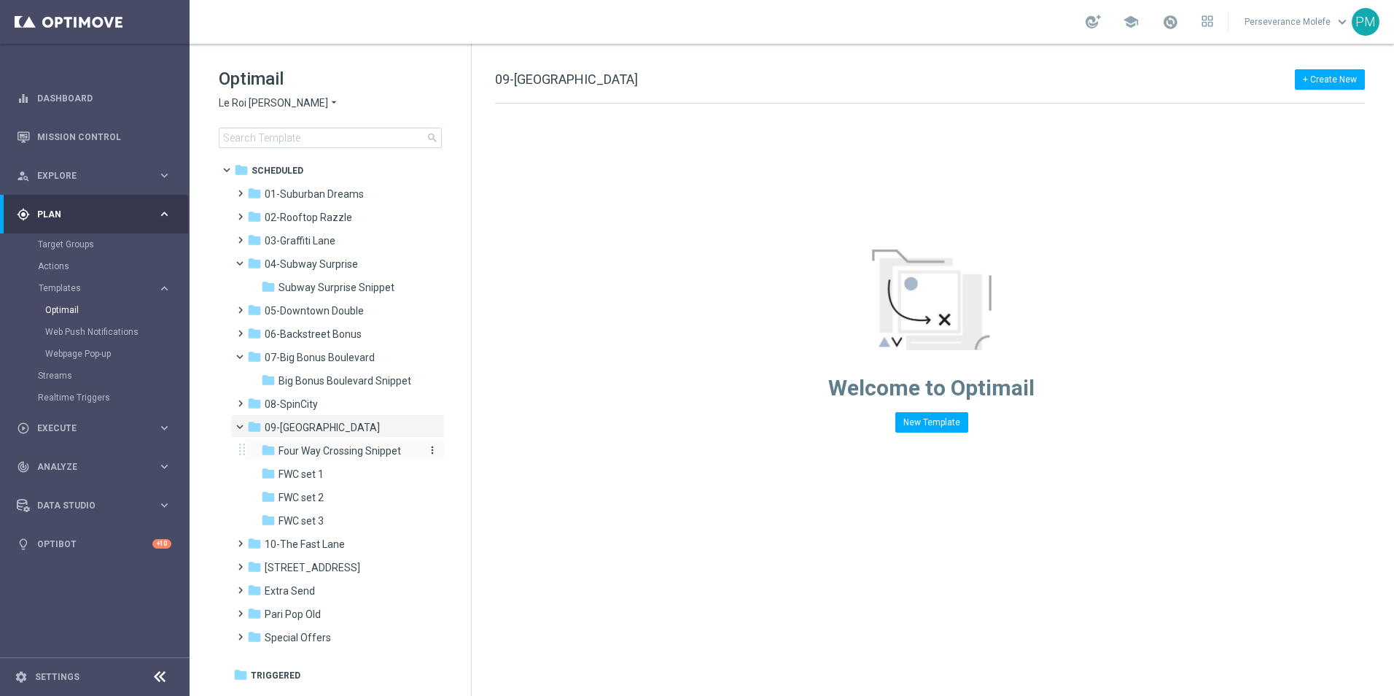
click at [349, 444] on span "Four Way Crossing Snippet" at bounding box center [340, 450] width 123 height 13
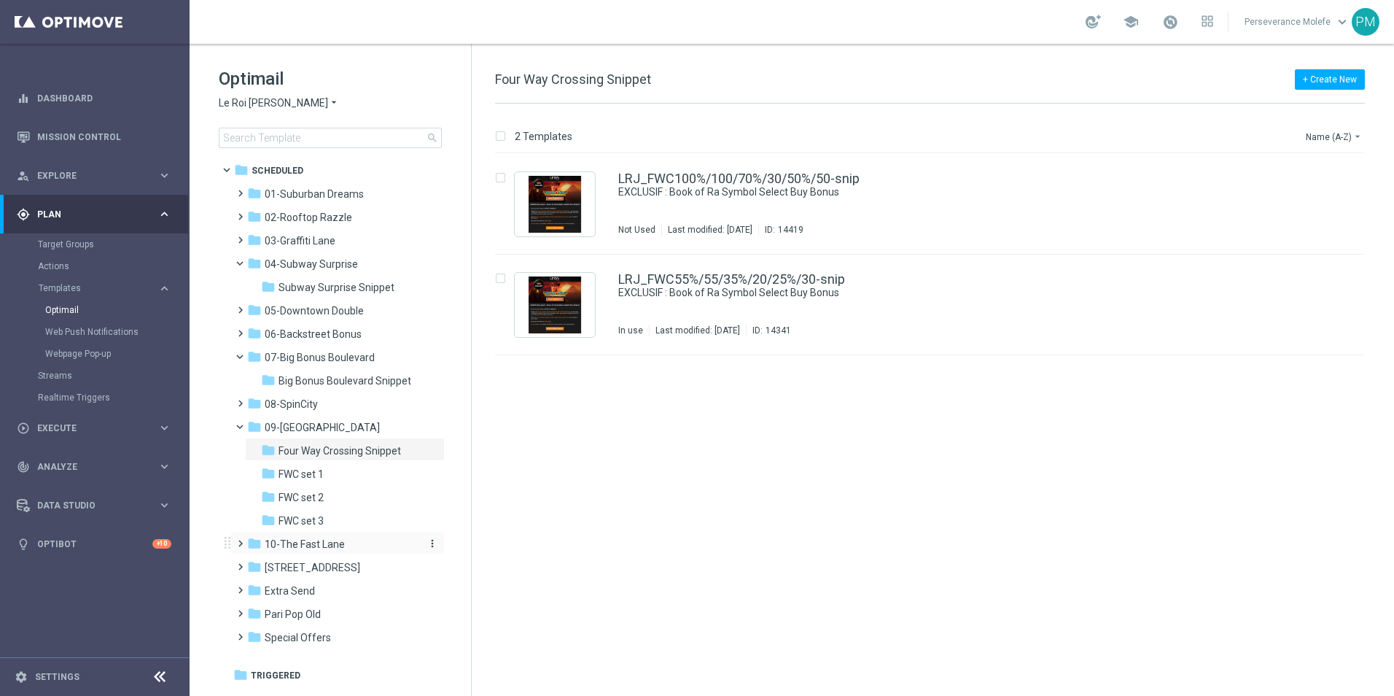
click at [325, 546] on span "10-The Fast Lane" at bounding box center [305, 544] width 80 height 13
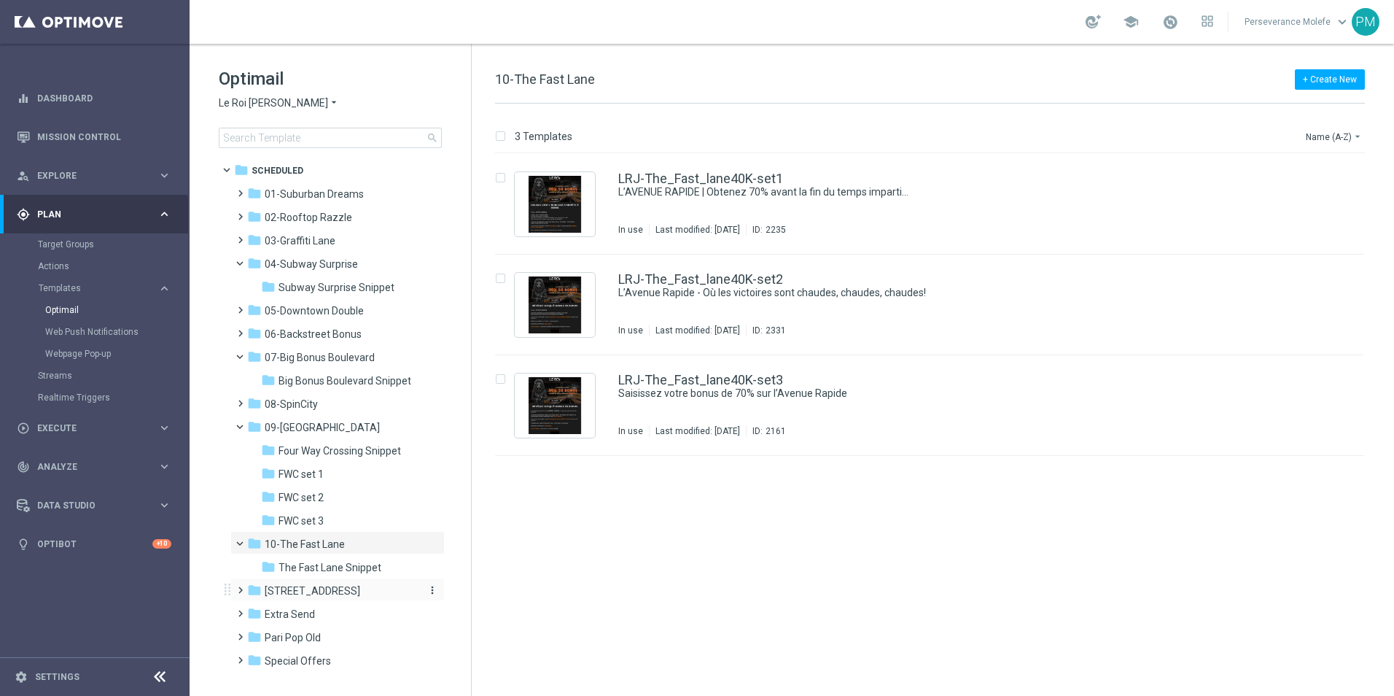
click at [355, 583] on div "folder [STREET_ADDRESS]" at bounding box center [331, 591] width 168 height 17
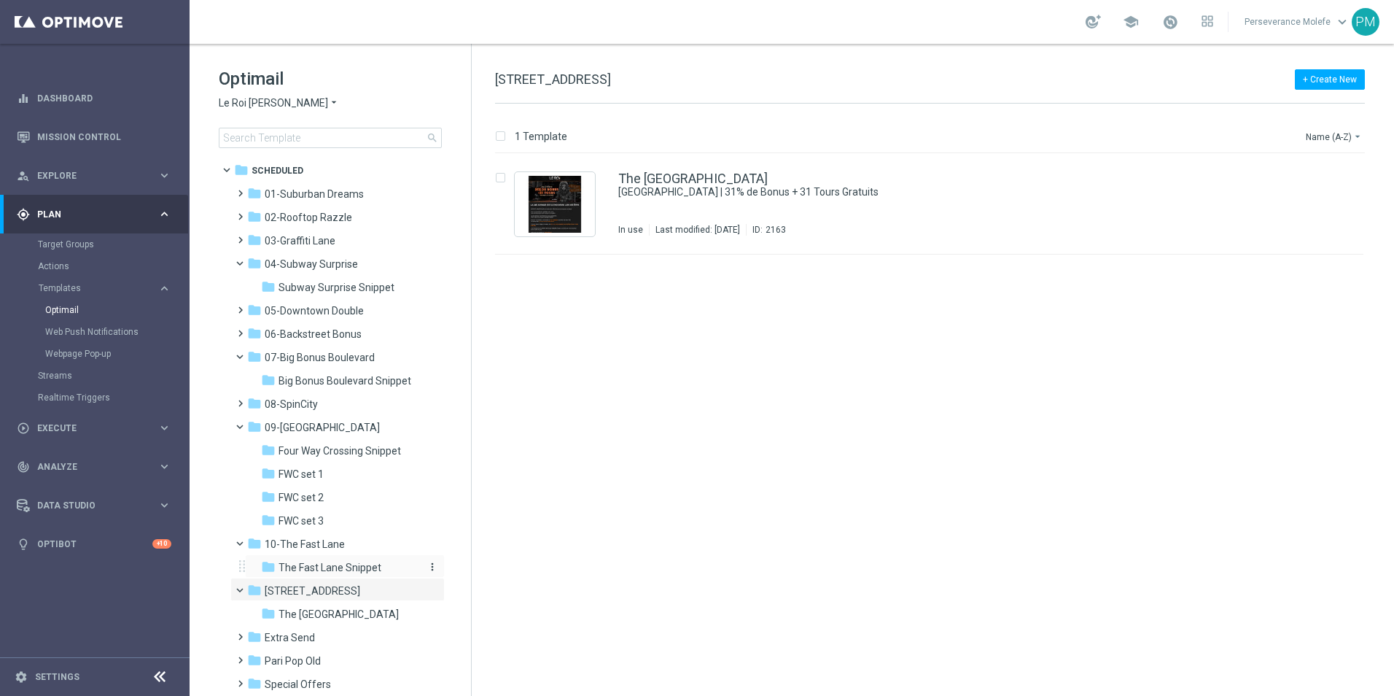
click at [358, 570] on span "The Fast Lane Snippet" at bounding box center [330, 567] width 103 height 13
click at [726, 166] on div "The Fast Lane 70% snip ⚽ Barcelona vs PSG : Qui va gagner ? Not Used Last modif…" at bounding box center [929, 204] width 869 height 101
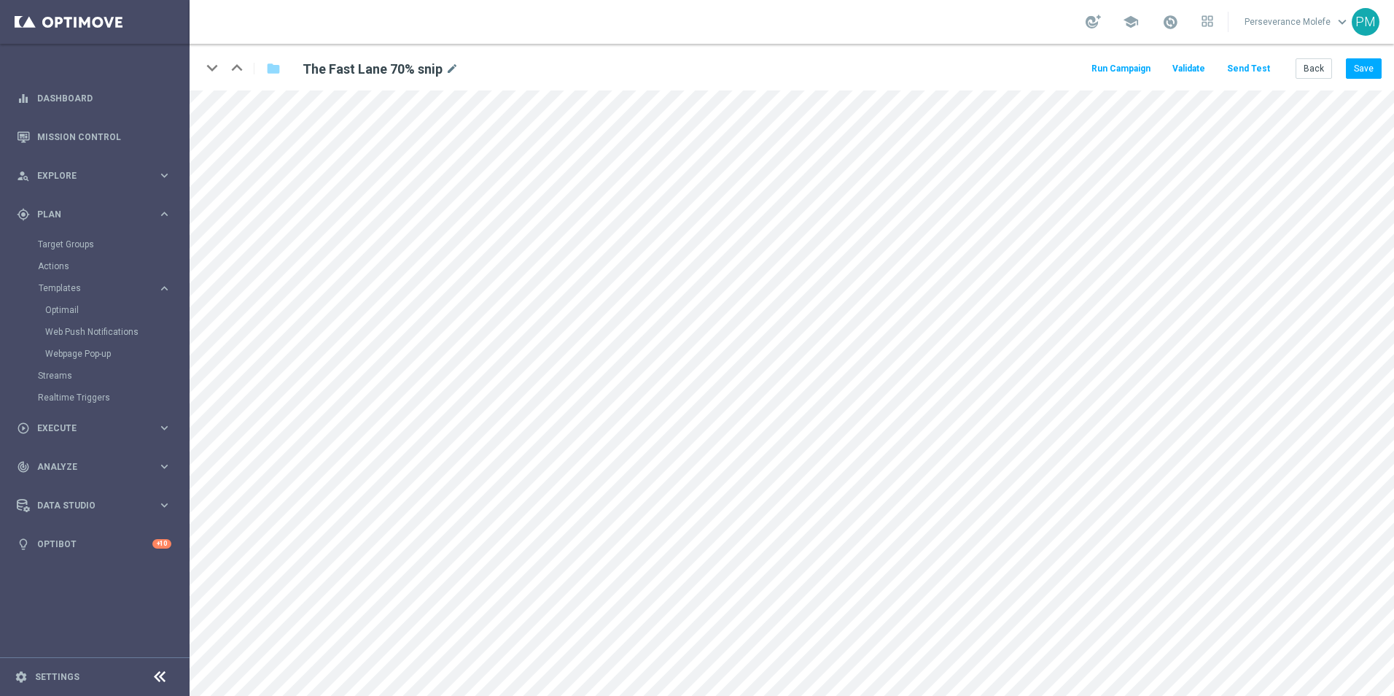
click at [1261, 69] on button "Send Test" at bounding box center [1248, 69] width 47 height 20
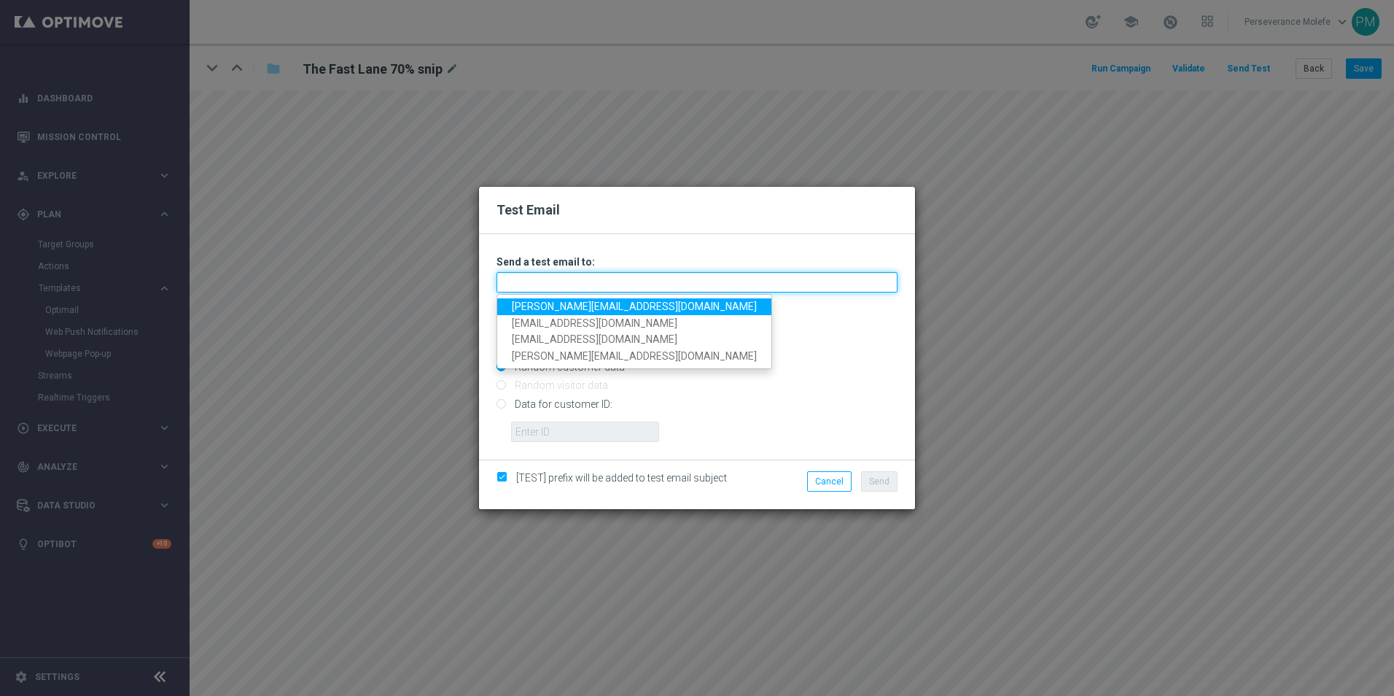
click at [517, 290] on input "text" at bounding box center [697, 282] width 401 height 20
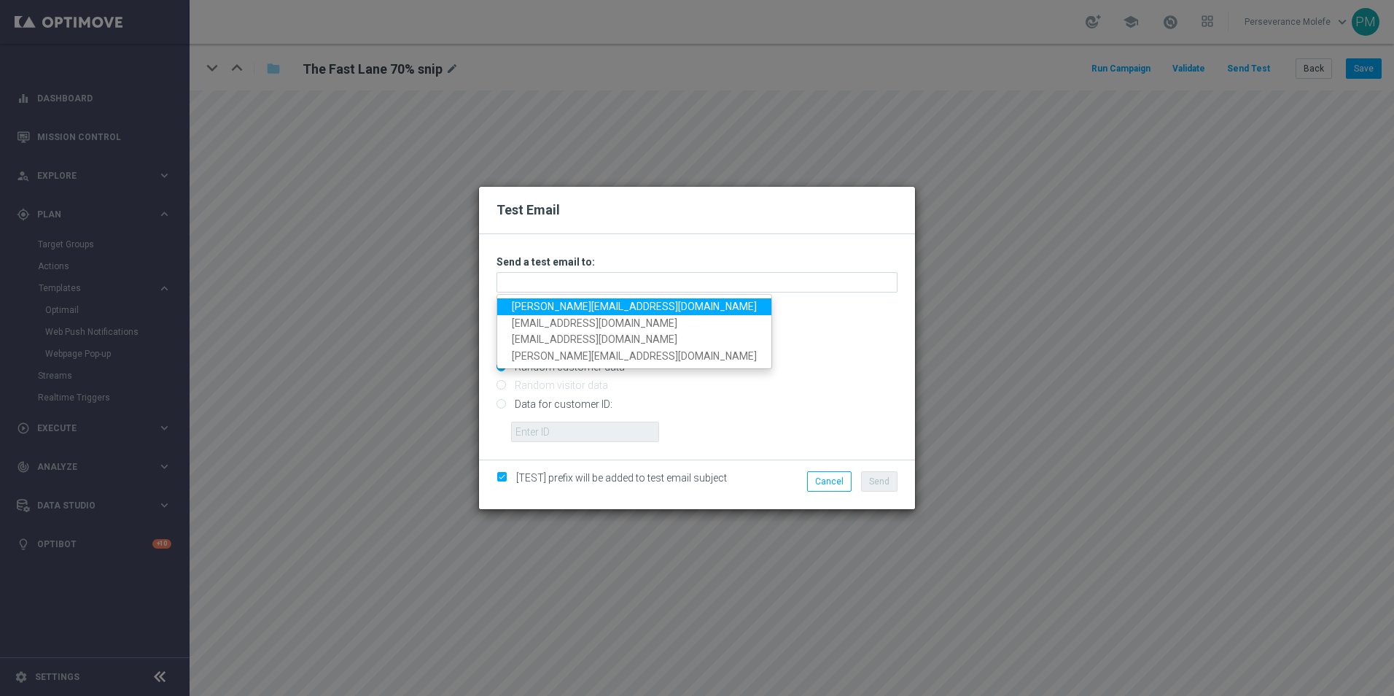
click at [521, 314] on link "[PERSON_NAME][EMAIL_ADDRESS][DOMAIN_NAME]" at bounding box center [634, 306] width 274 height 17
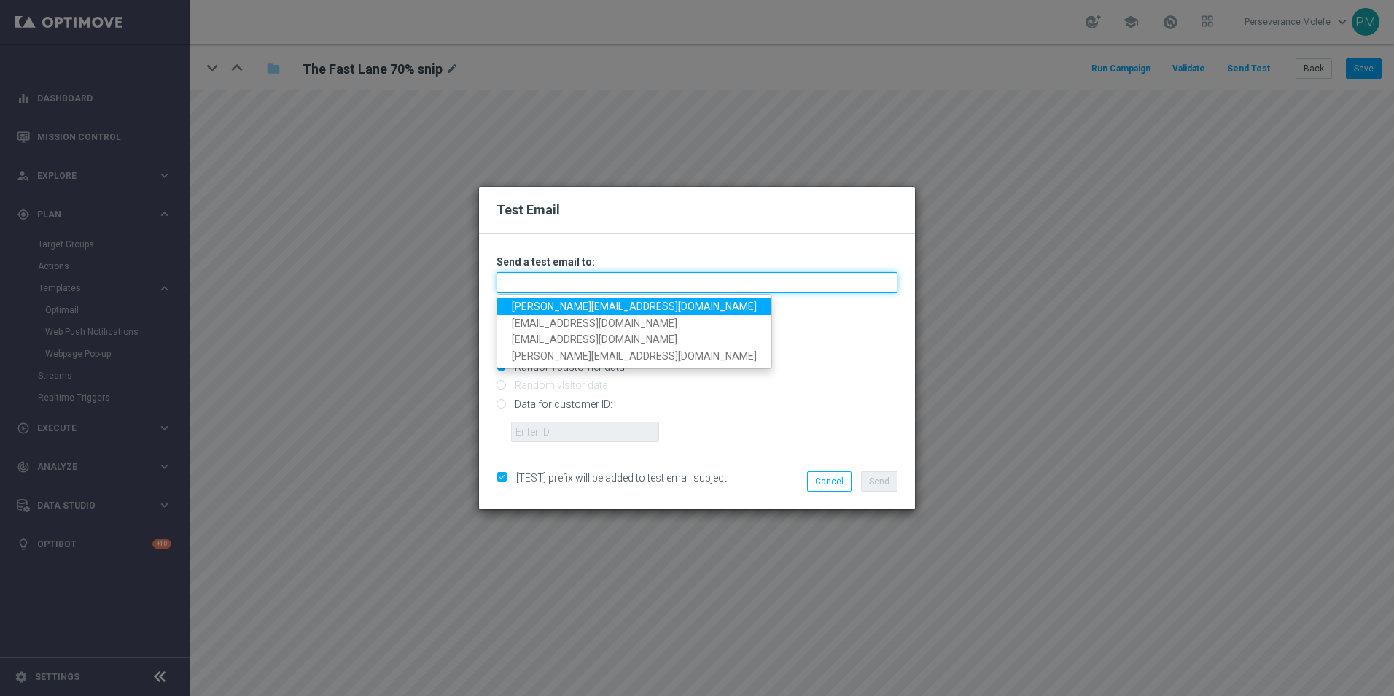
type input "[PERSON_NAME][EMAIL_ADDRESS][DOMAIN_NAME]"
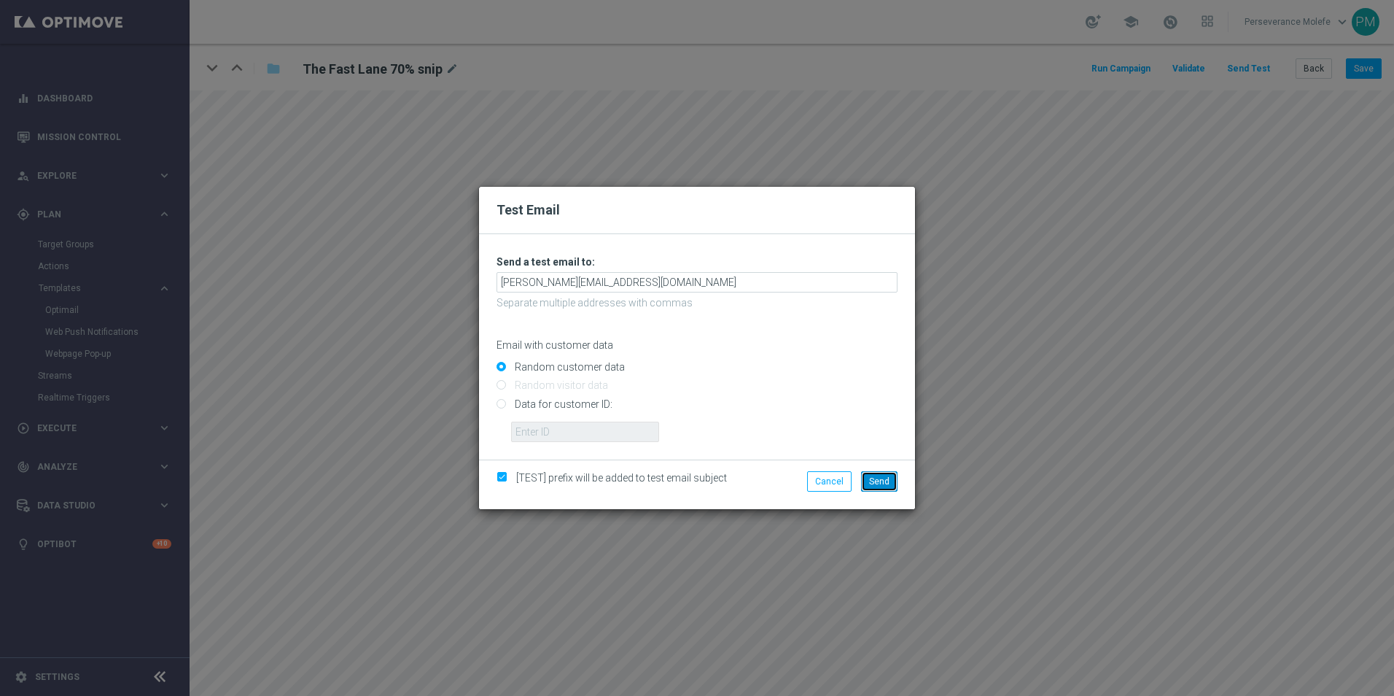
click at [877, 481] on span "Send" at bounding box center [879, 481] width 20 height 10
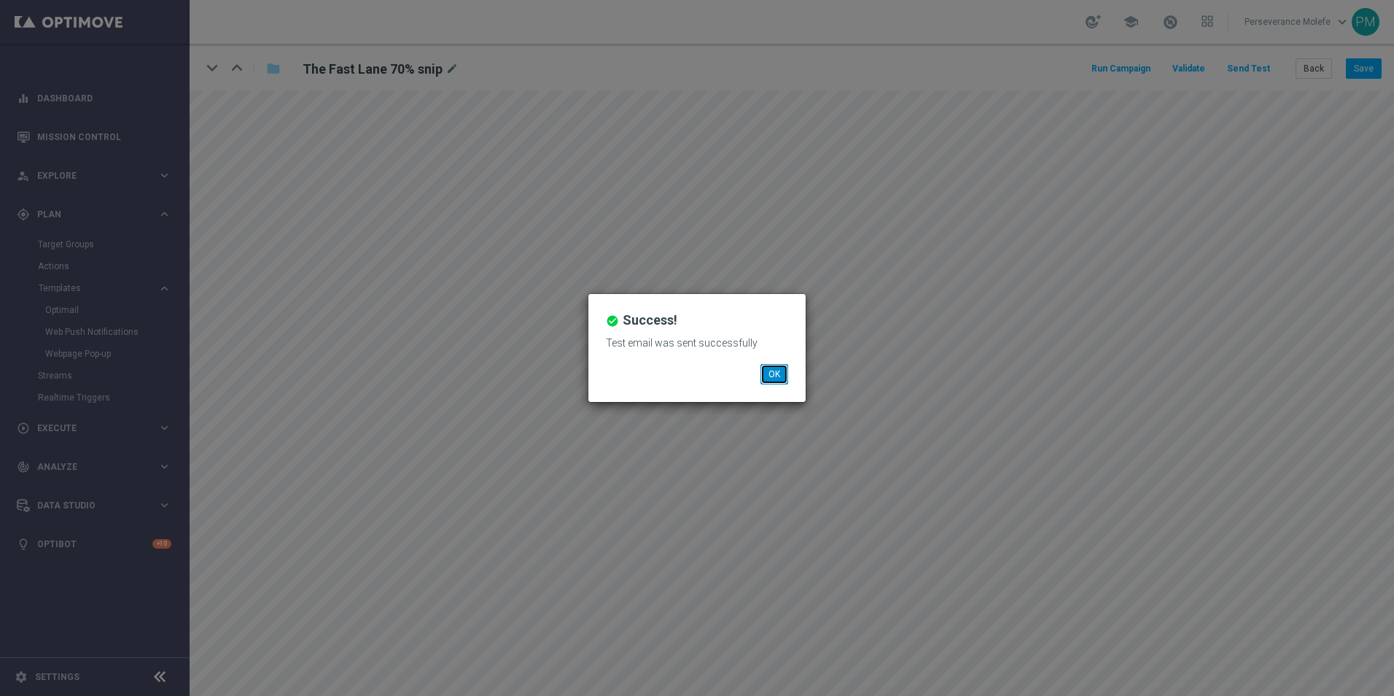
click at [788, 378] on button "OK" at bounding box center [775, 374] width 28 height 20
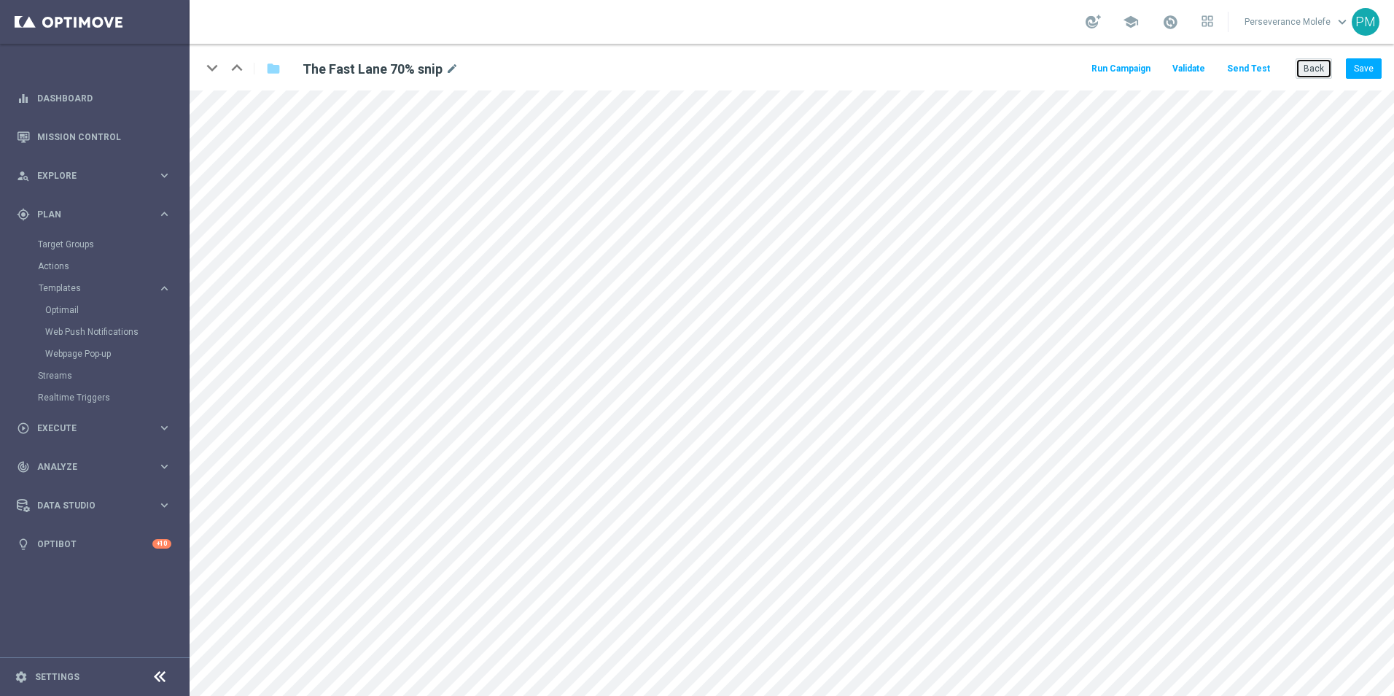
click at [1322, 71] on button "Back" at bounding box center [1314, 68] width 36 height 20
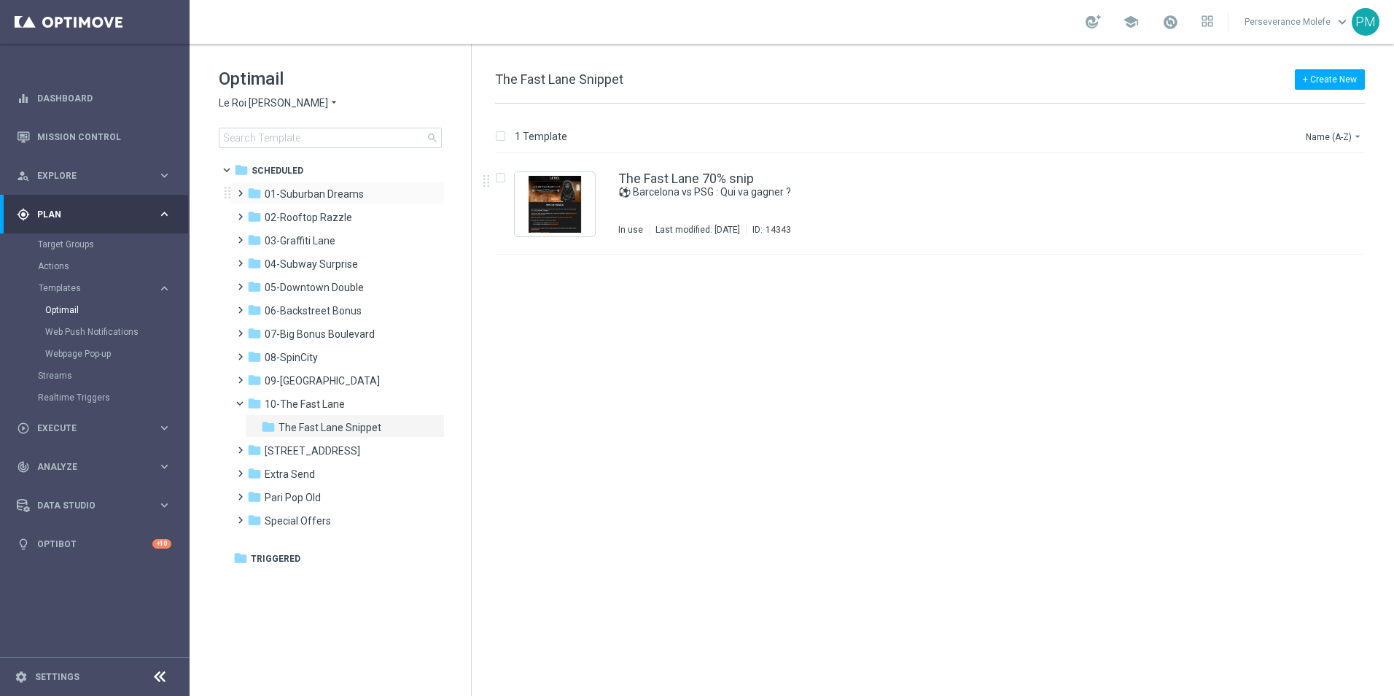
click at [359, 182] on div "folder 01-Suburban Dreams more_vert" at bounding box center [337, 192] width 214 height 23
click at [358, 197] on span "01-Suburban Dreams" at bounding box center [314, 193] width 99 height 13
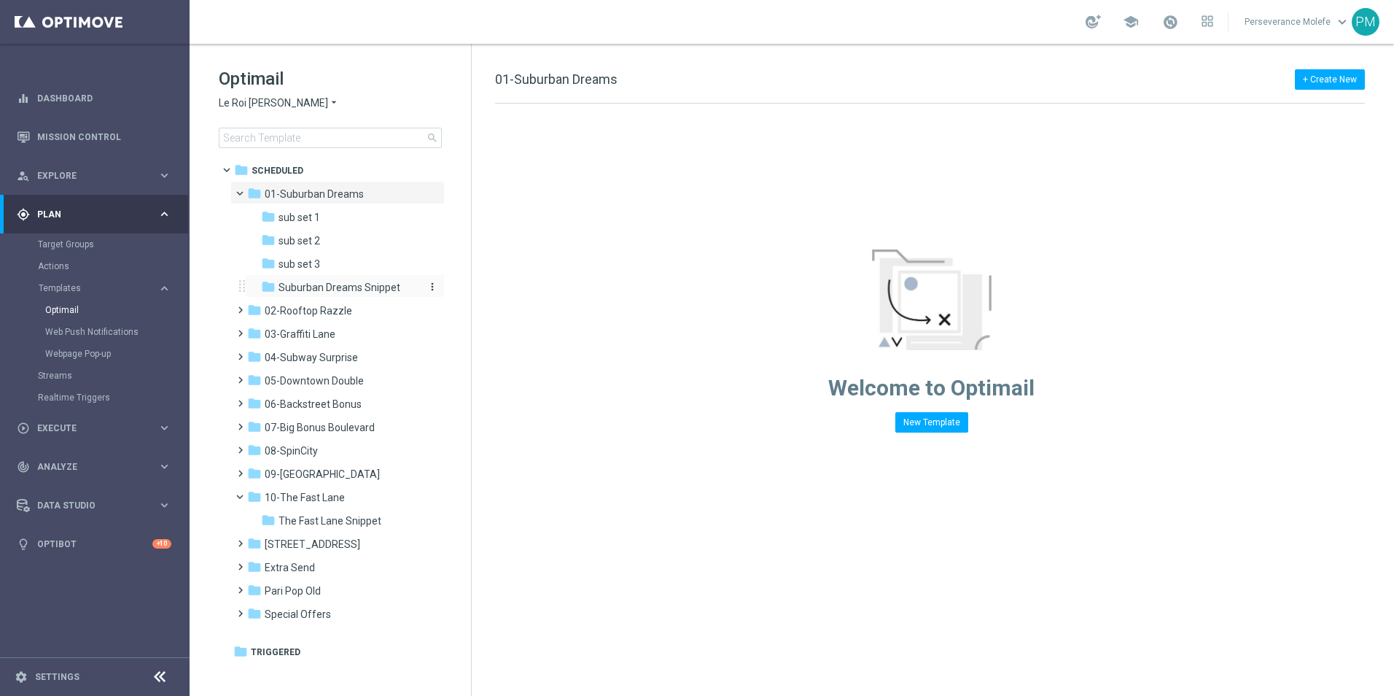
click at [344, 284] on span "Suburban Dreams Snippet" at bounding box center [340, 287] width 122 height 13
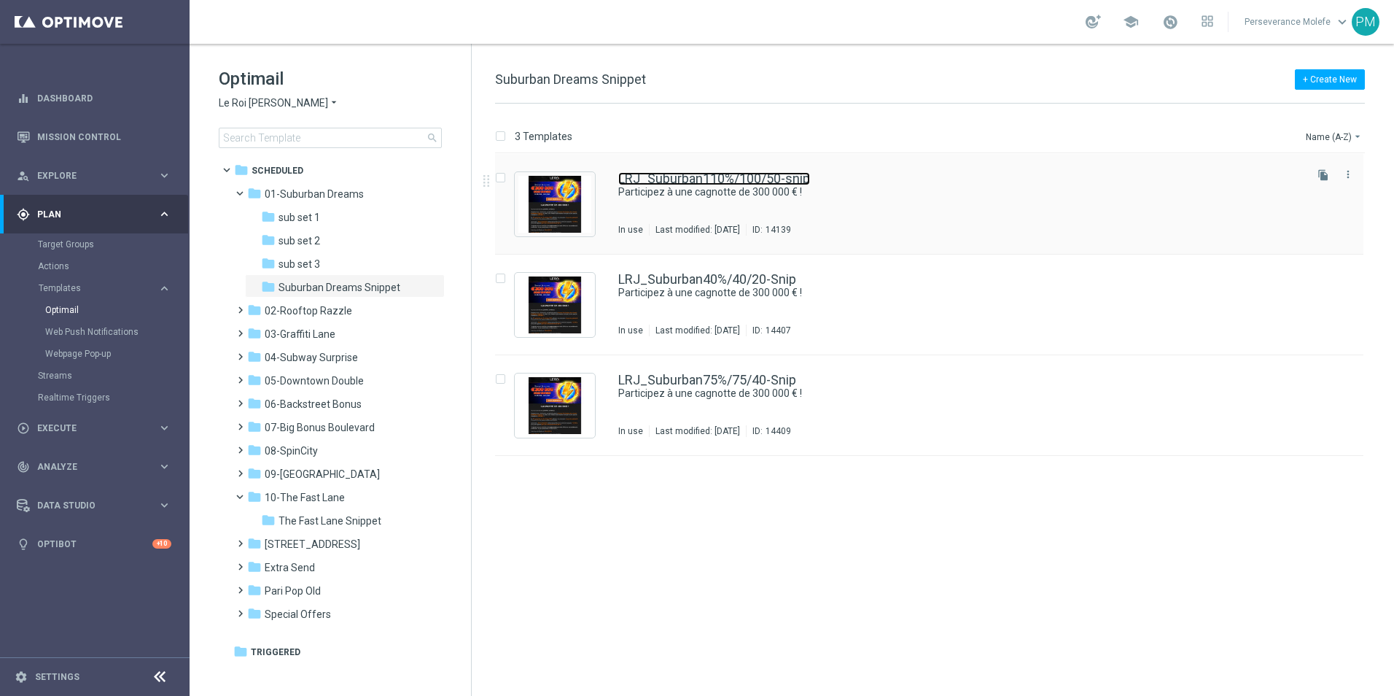
click at [678, 182] on link "LRJ_Suburban110%/100/50-snip" at bounding box center [714, 178] width 192 height 13
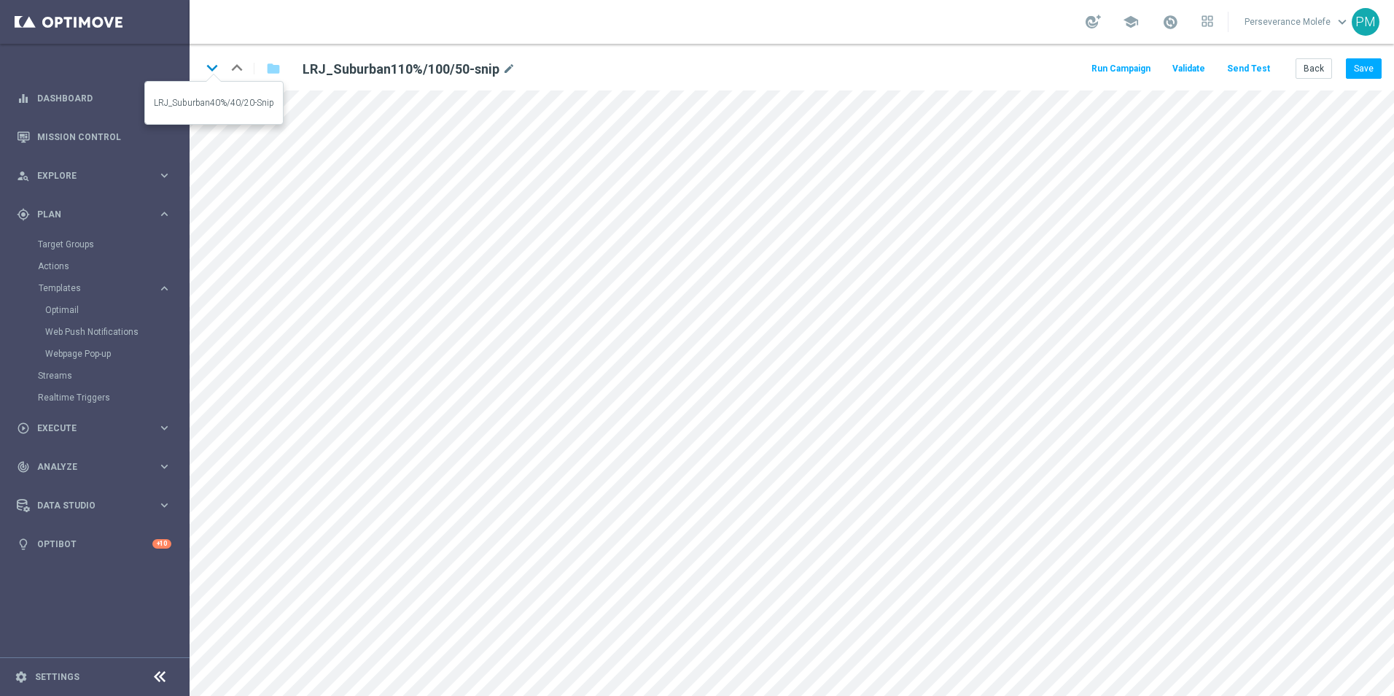
click at [212, 72] on icon "keyboard_arrow_down" at bounding box center [212, 68] width 22 height 22
click at [1368, 73] on button "Save" at bounding box center [1364, 68] width 36 height 20
click at [239, 70] on icon "keyboard_arrow_up" at bounding box center [237, 68] width 22 height 22
click at [1364, 67] on button "Save" at bounding box center [1364, 68] width 36 height 20
click at [204, 77] on icon "keyboard_arrow_down" at bounding box center [212, 68] width 22 height 22
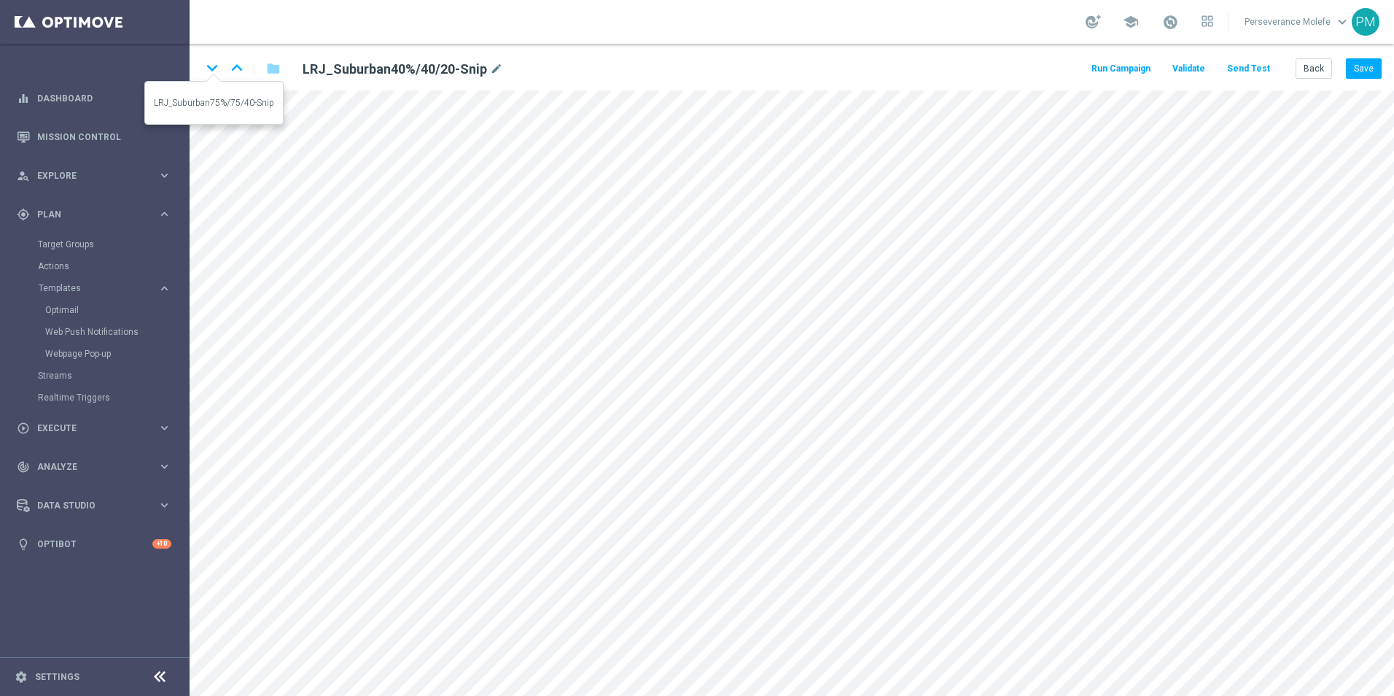
click at [205, 77] on icon "keyboard_arrow_down" at bounding box center [212, 68] width 22 height 22
click at [1370, 66] on button "Save" at bounding box center [1364, 68] width 36 height 20
click at [1244, 69] on button "Send Test" at bounding box center [1248, 69] width 47 height 20
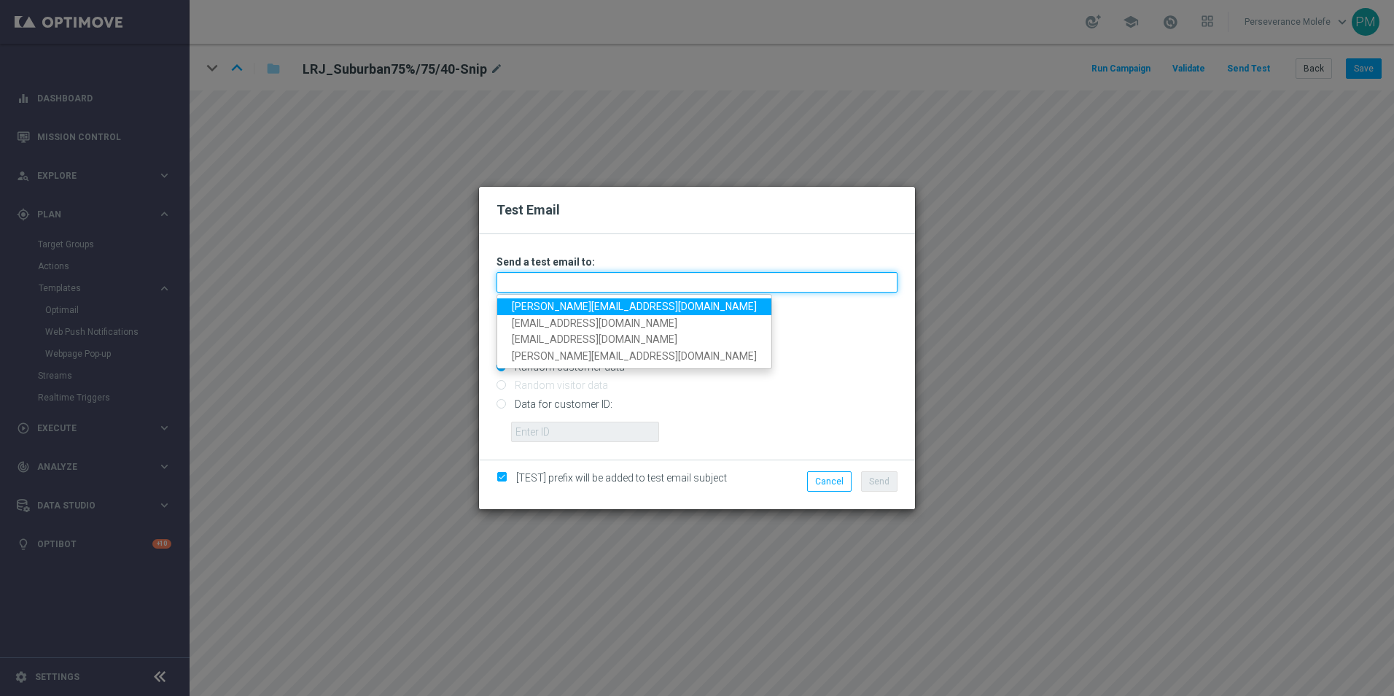
click at [633, 285] on input "text" at bounding box center [697, 282] width 401 height 20
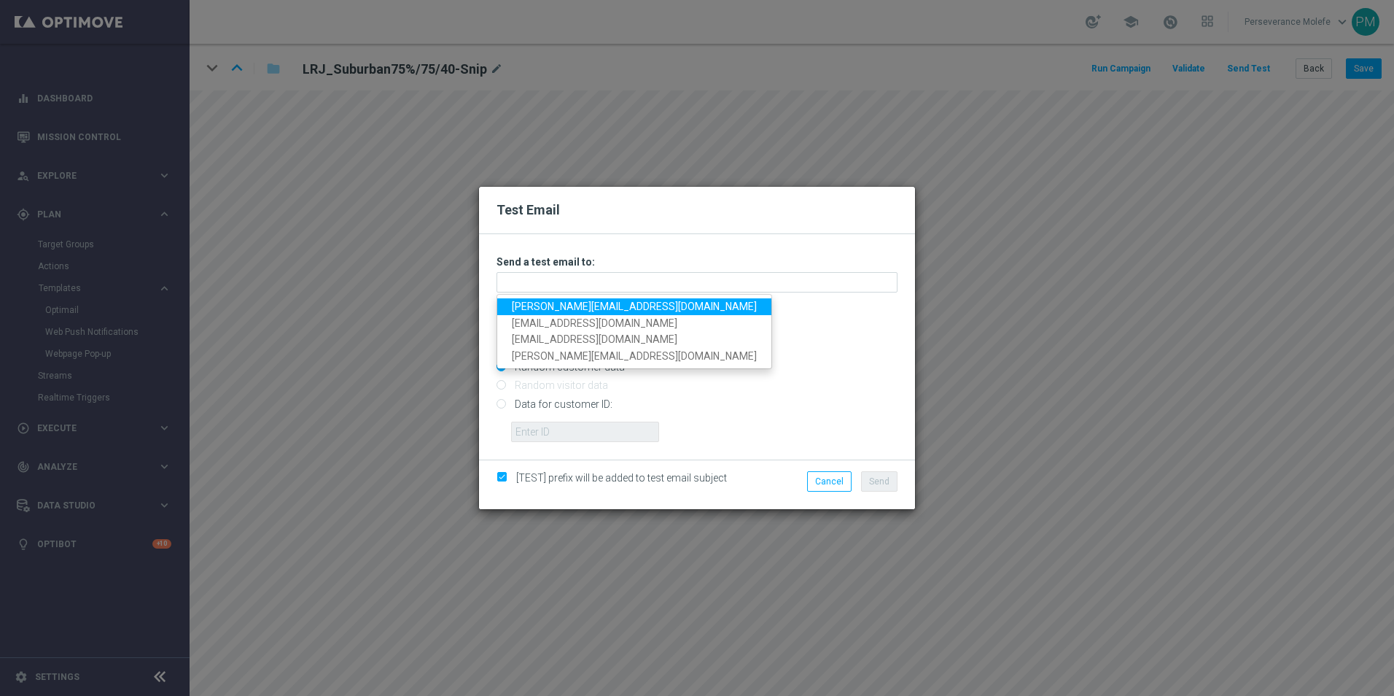
click at [570, 301] on link "[PERSON_NAME][EMAIL_ADDRESS][DOMAIN_NAME]" at bounding box center [634, 306] width 274 height 17
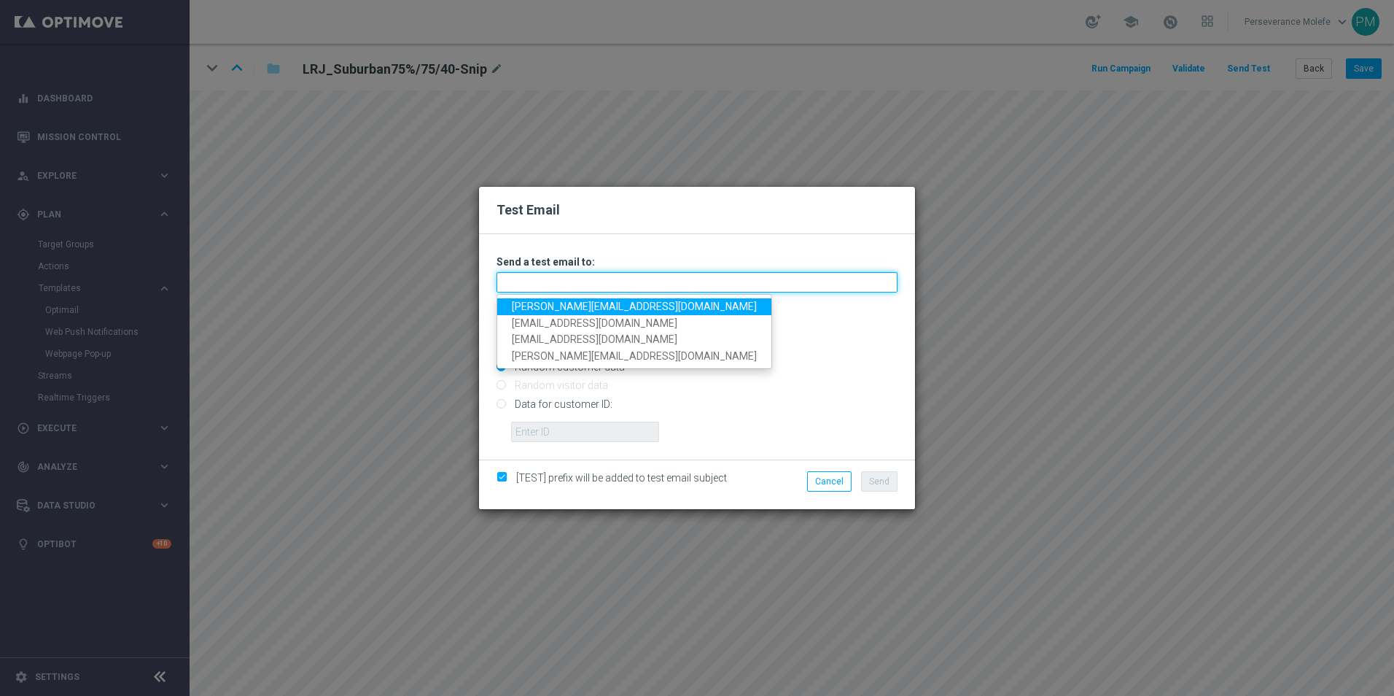
type input "[PERSON_NAME][EMAIL_ADDRESS][DOMAIN_NAME]"
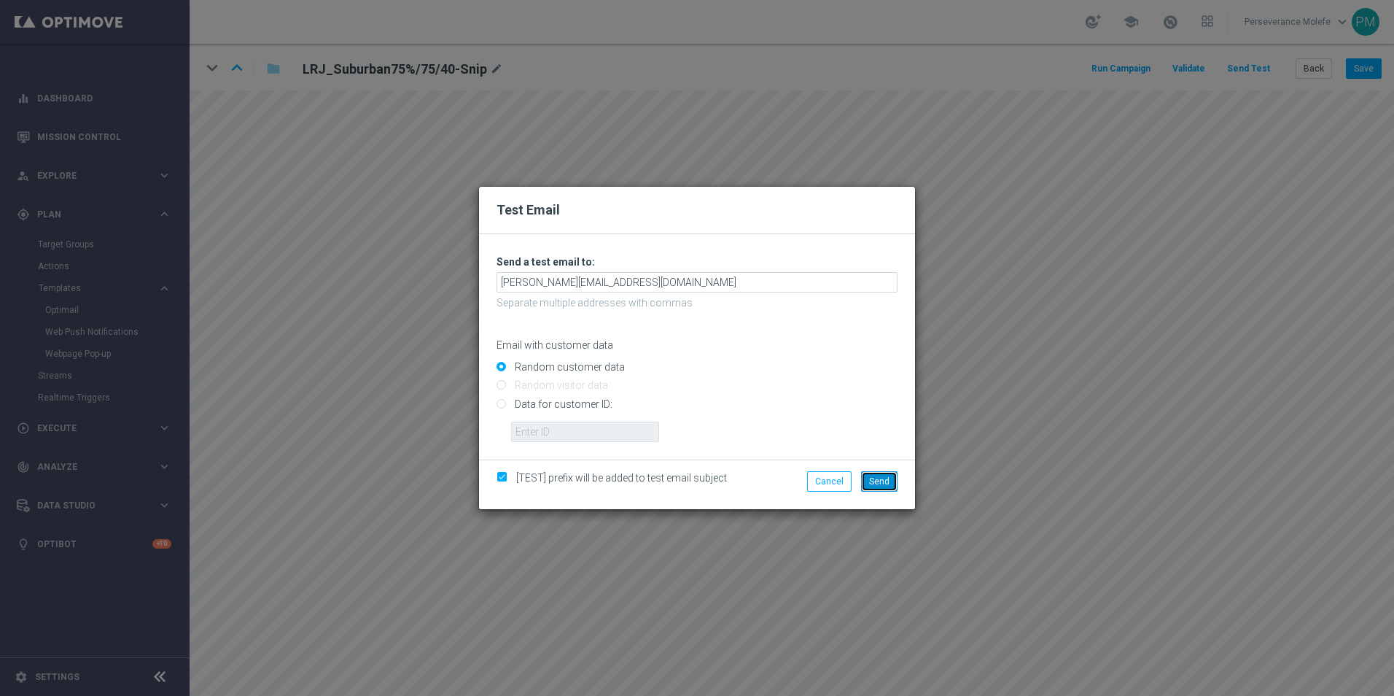
click at [881, 486] on button "Send" at bounding box center [879, 481] width 36 height 20
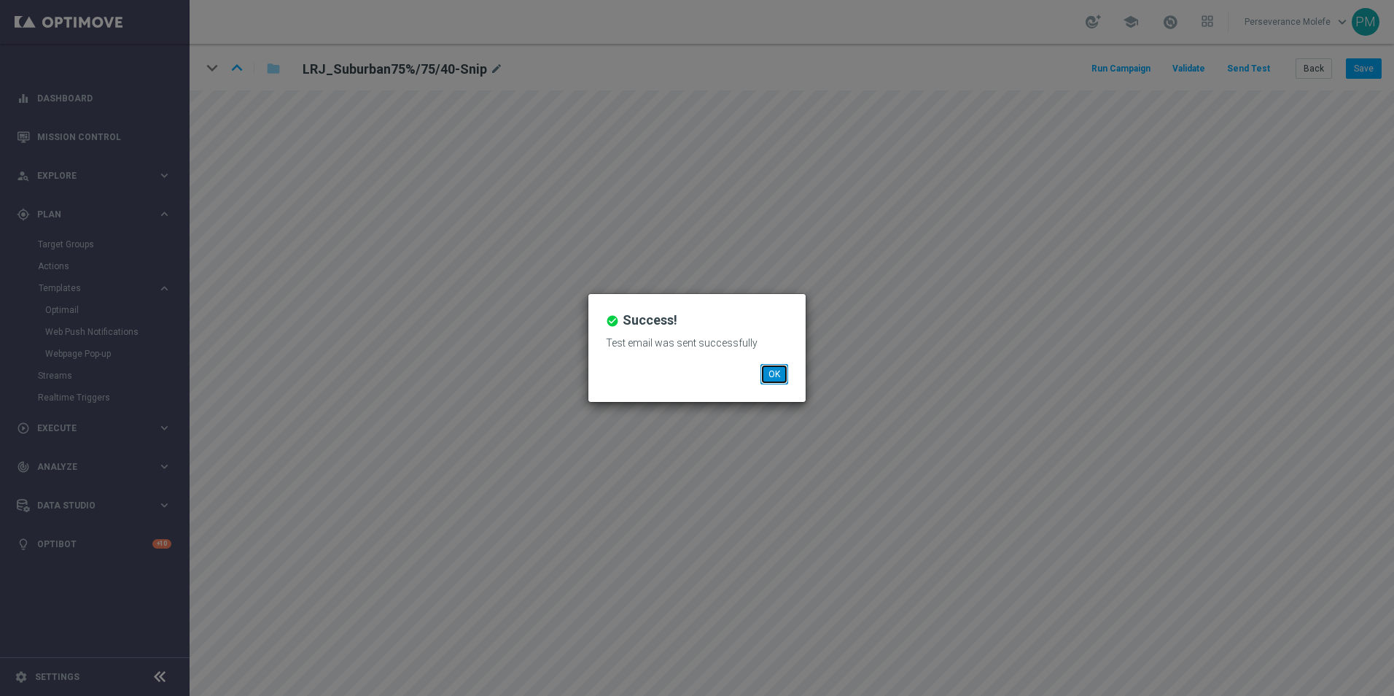
click at [767, 380] on button "OK" at bounding box center [775, 374] width 28 height 20
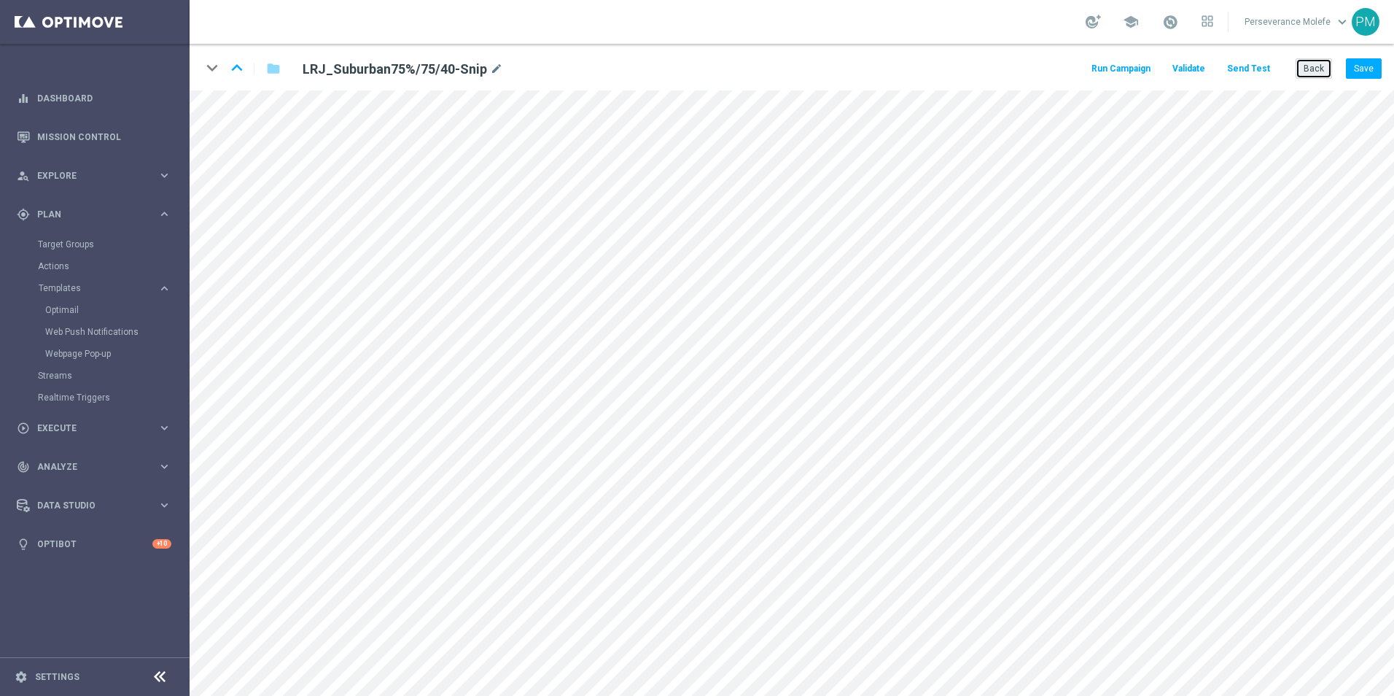
click at [1314, 71] on button "Back" at bounding box center [1314, 68] width 36 height 20
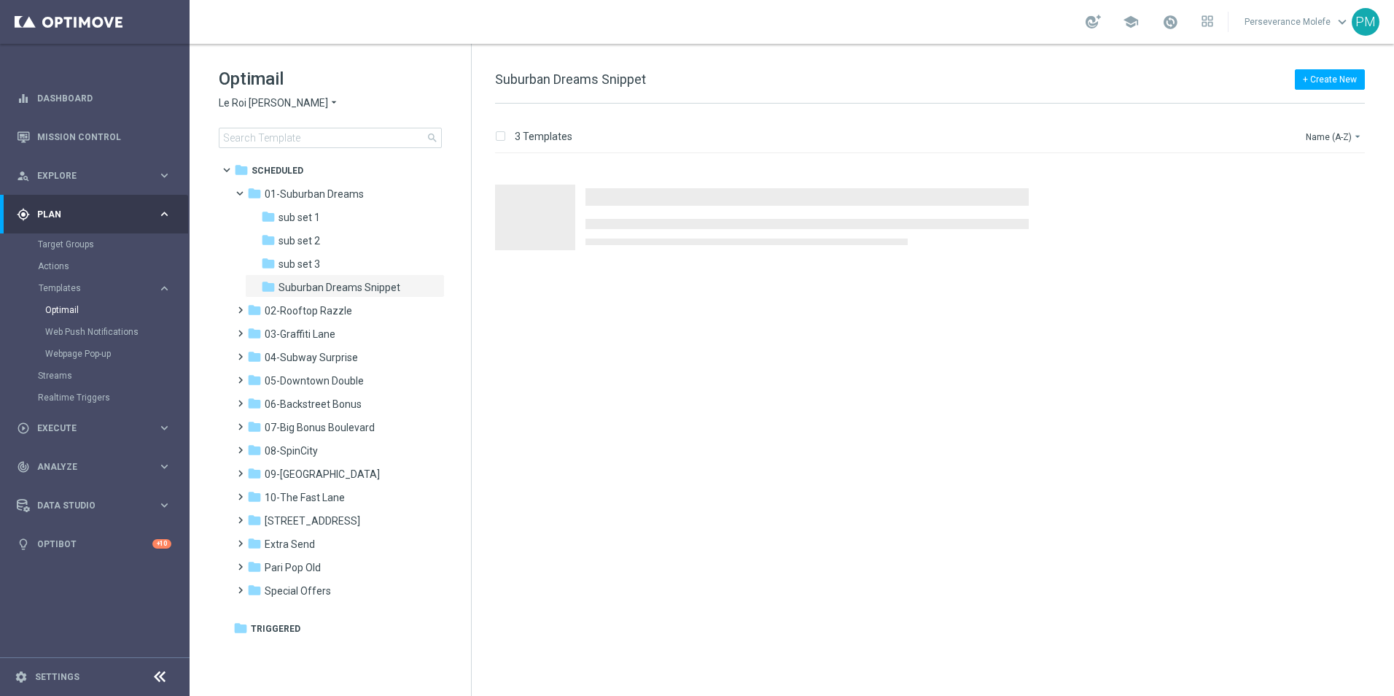
click at [250, 104] on span "Le Roi [PERSON_NAME]" at bounding box center [273, 103] width 109 height 14
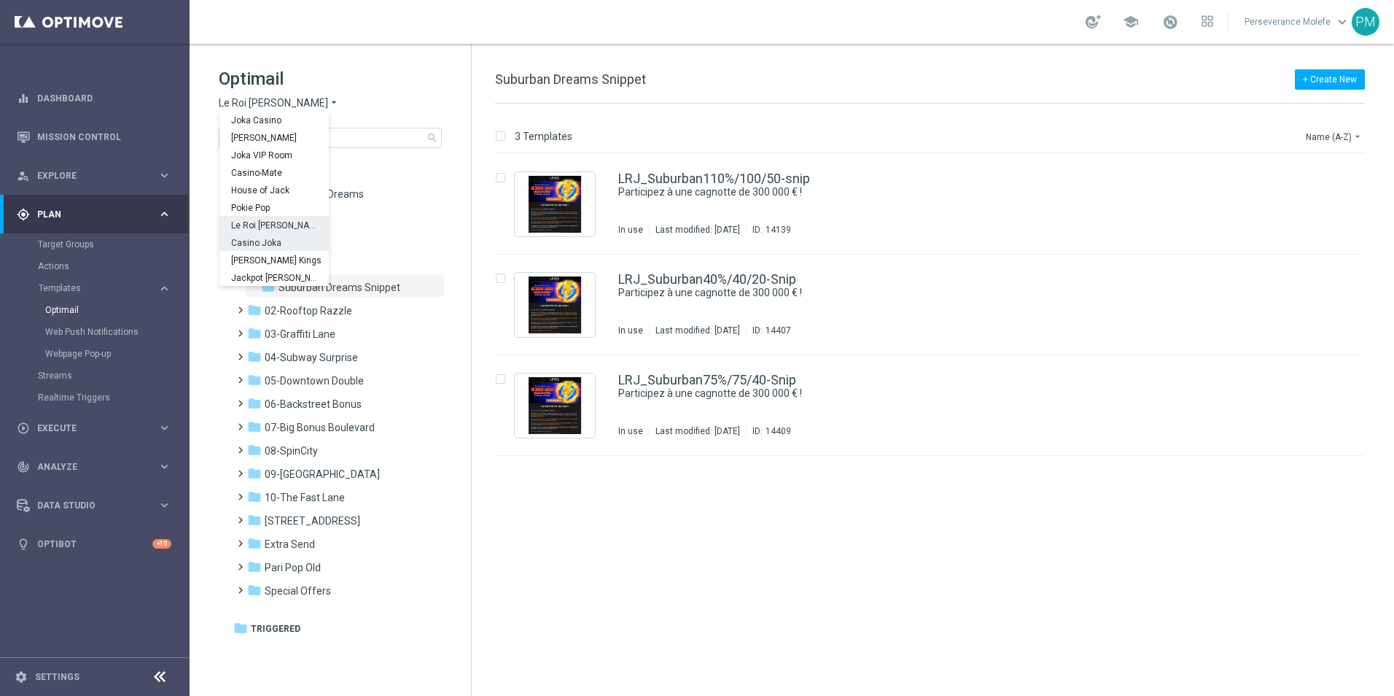
click at [276, 249] on div "Casino Joka" at bounding box center [274, 242] width 109 height 18
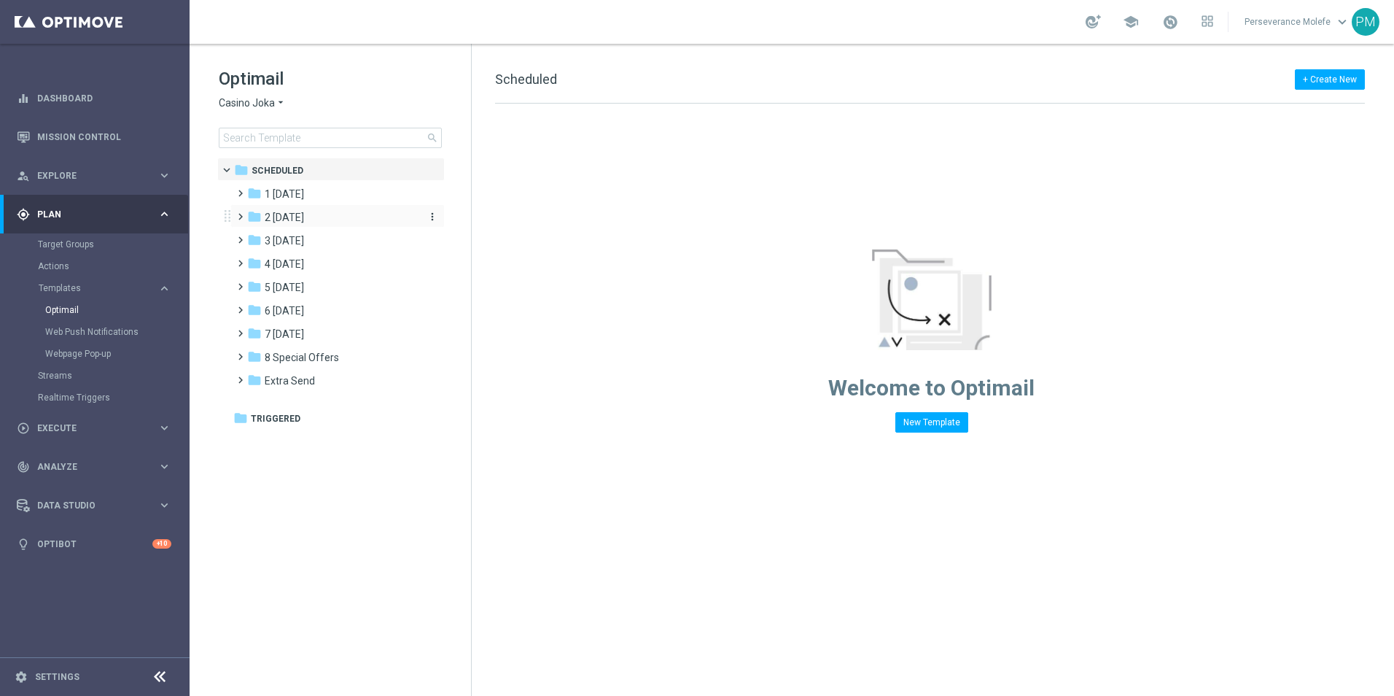
click at [299, 223] on span "2 [DATE]" at bounding box center [284, 217] width 39 height 13
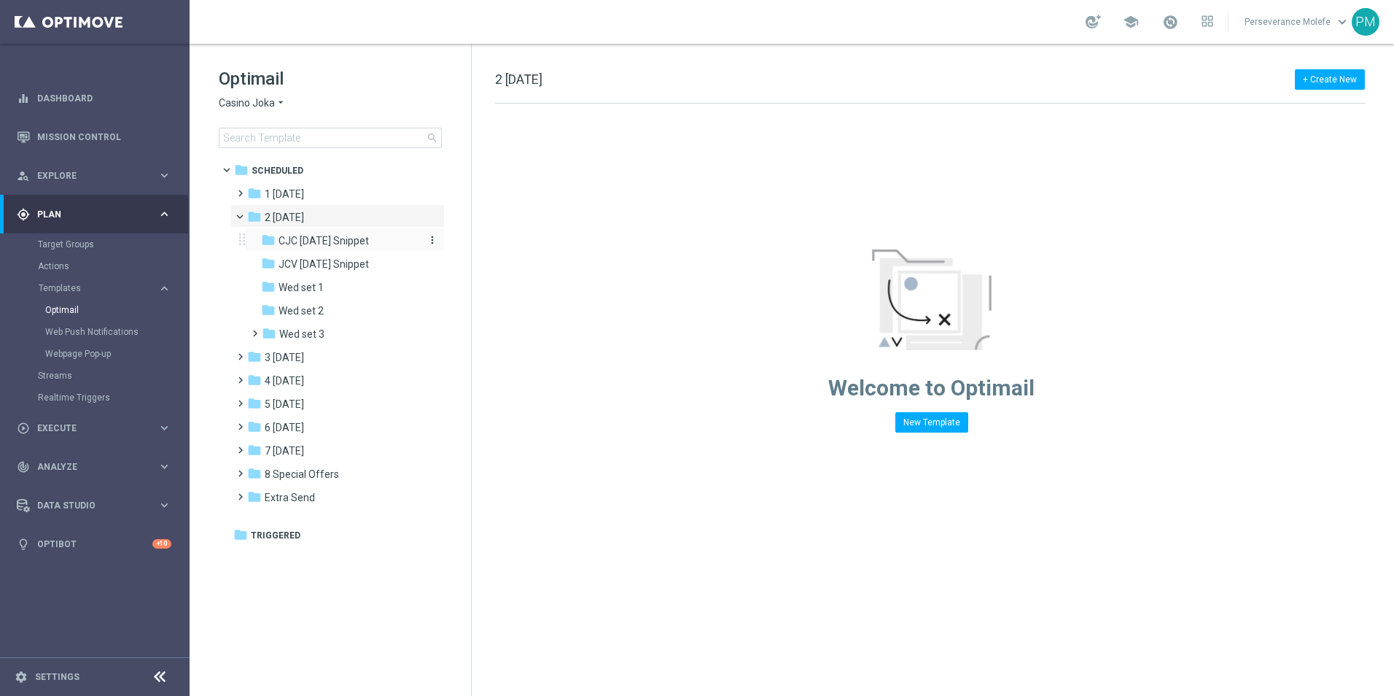
click at [308, 240] on span "CJC [DATE] Snippet" at bounding box center [324, 240] width 90 height 13
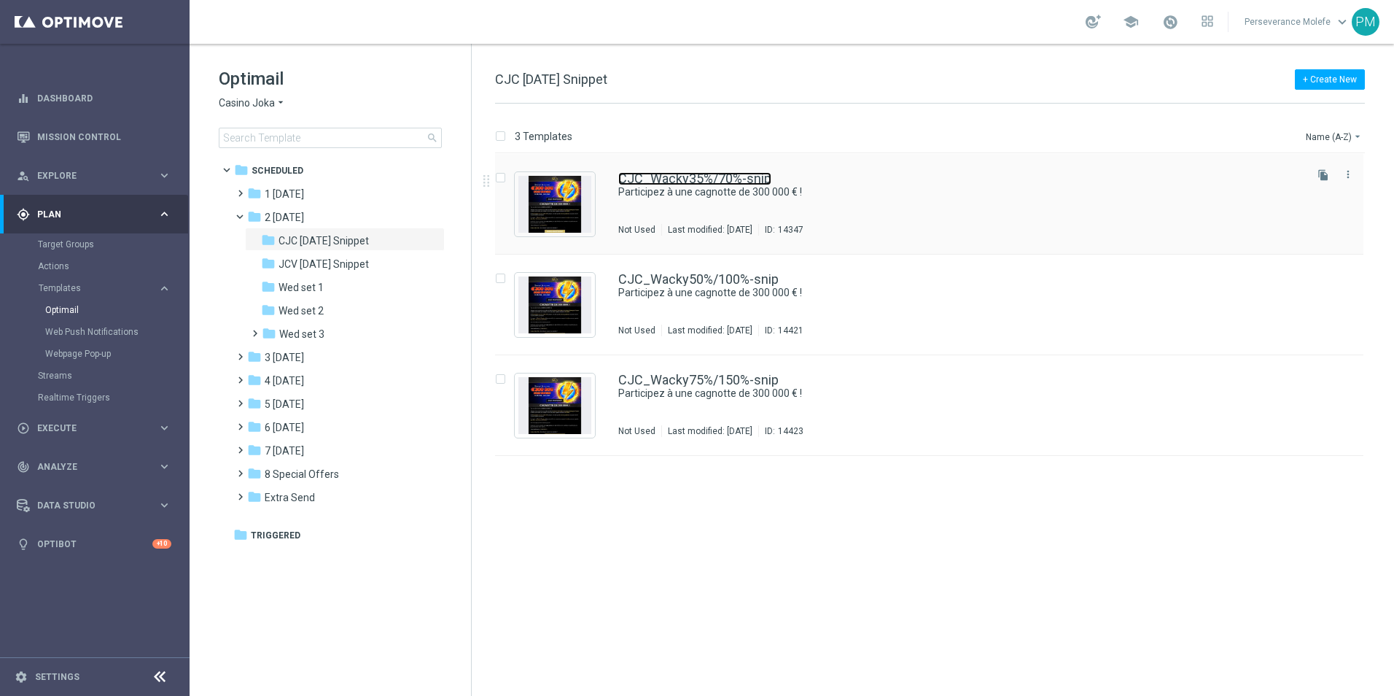
click at [702, 185] on link "CJC_Wacky35%/70%-snip" at bounding box center [694, 178] width 153 height 13
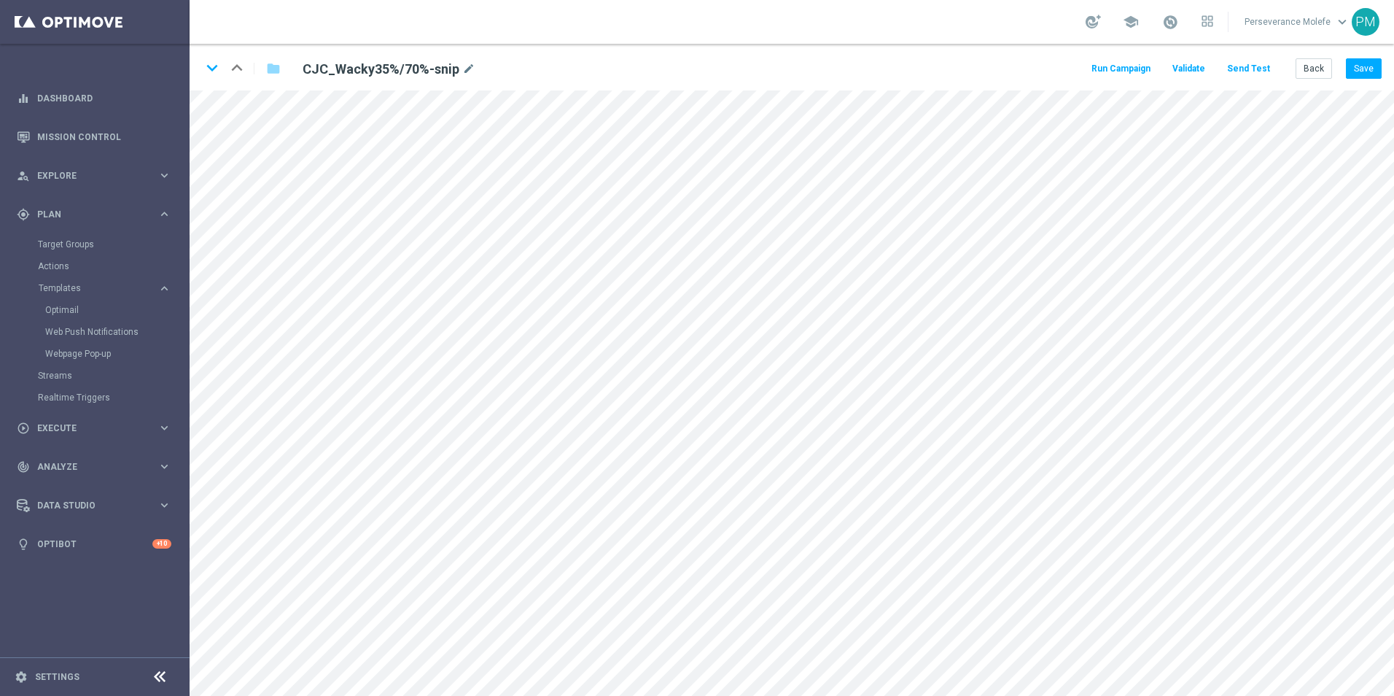
click at [1263, 66] on button "Send Test" at bounding box center [1248, 69] width 47 height 20
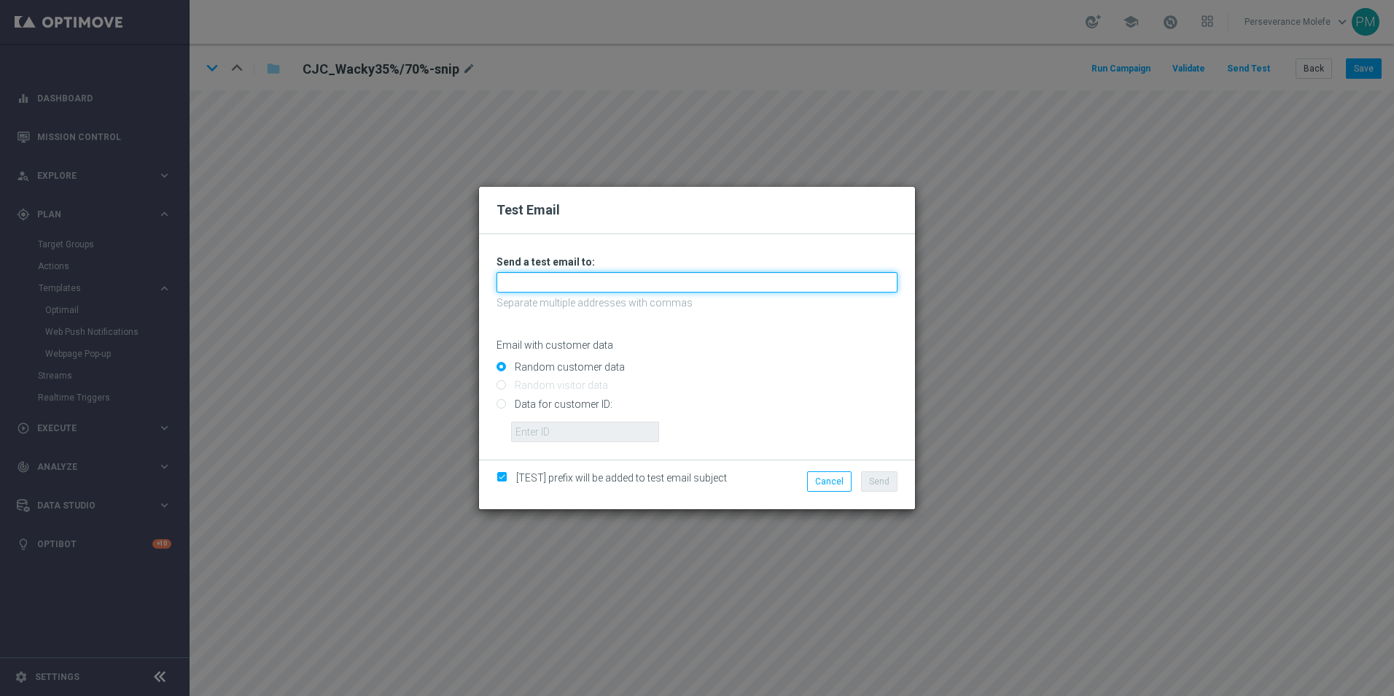
click at [560, 279] on input "text" at bounding box center [697, 282] width 401 height 20
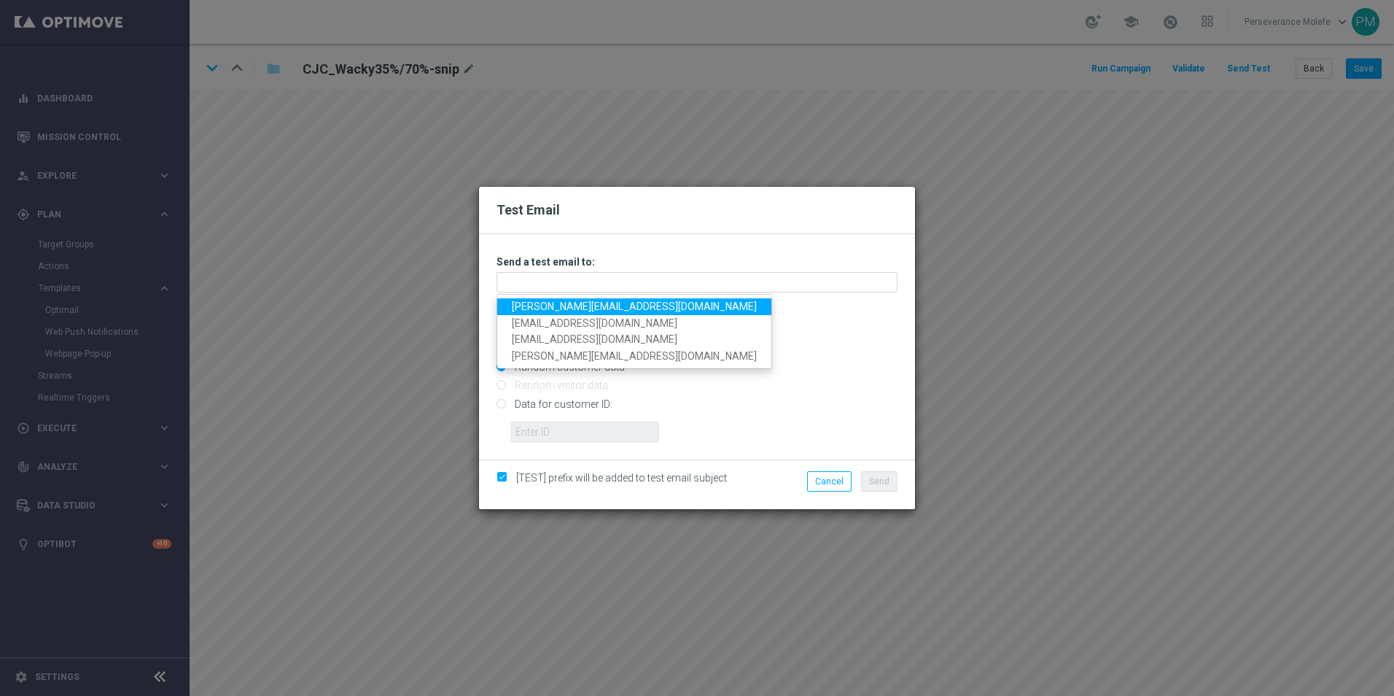
click at [554, 303] on link "[PERSON_NAME][EMAIL_ADDRESS][DOMAIN_NAME]" at bounding box center [634, 306] width 274 height 17
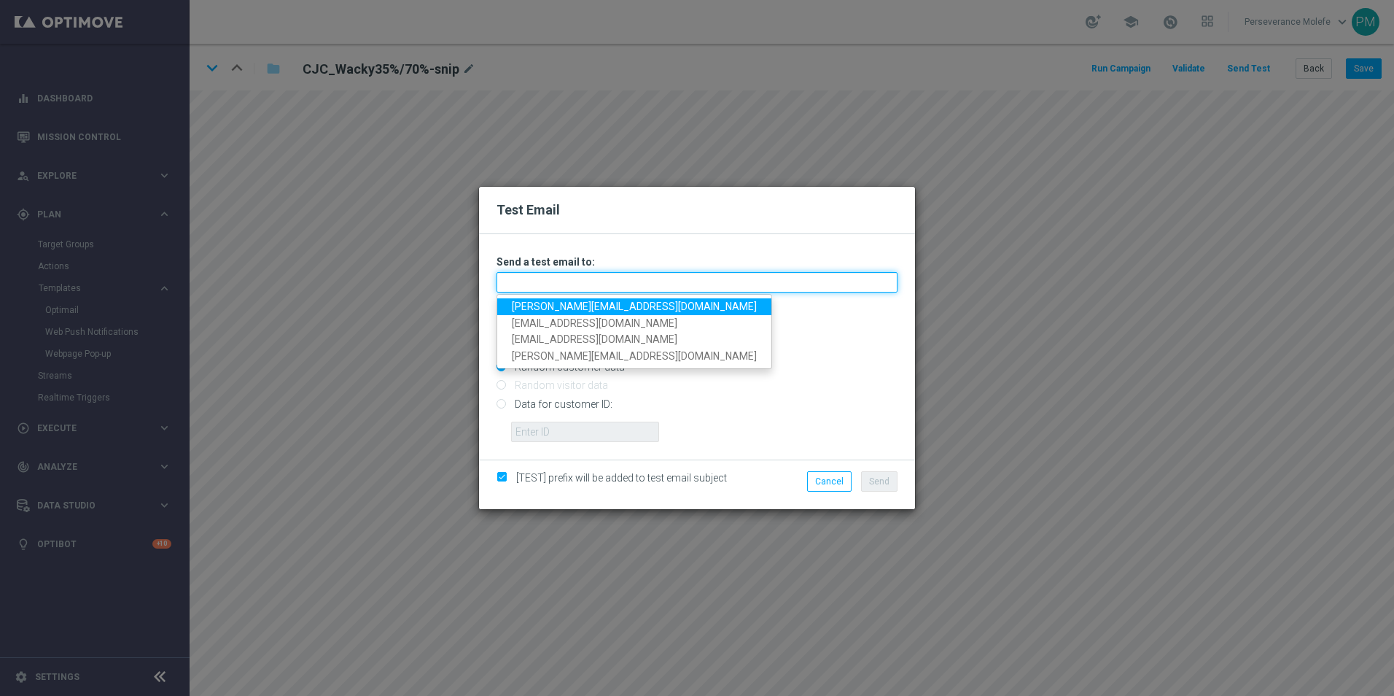
type input "[PERSON_NAME][EMAIL_ADDRESS][DOMAIN_NAME]"
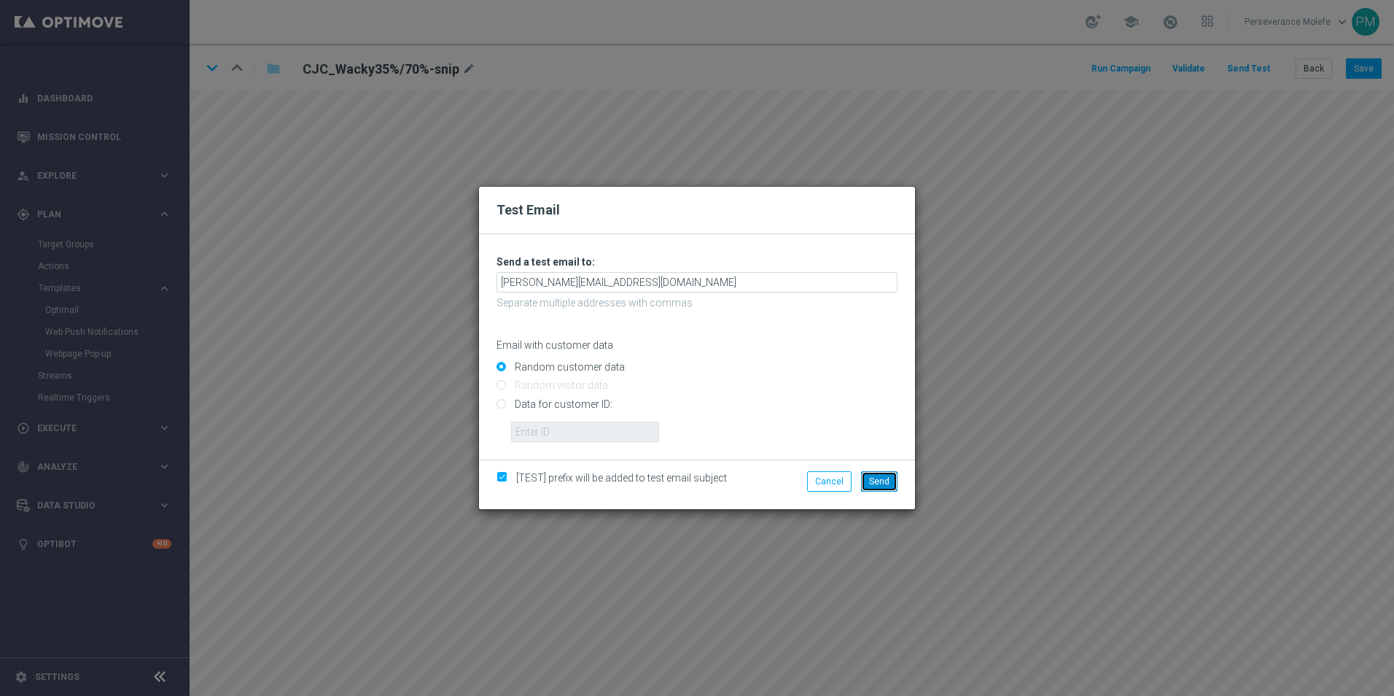
click at [869, 476] on button "Send" at bounding box center [879, 481] width 36 height 20
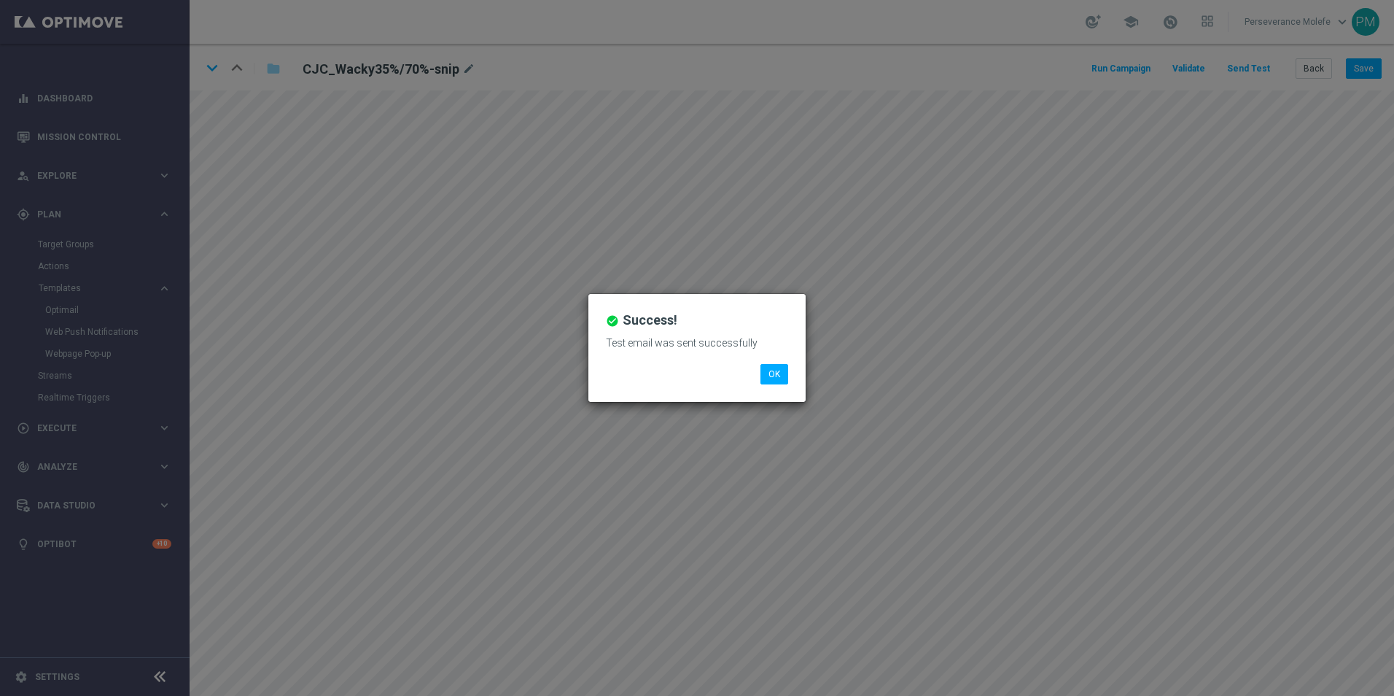
click at [756, 381] on div "check_circle Success! Test email was sent successfully OK" at bounding box center [697, 348] width 217 height 108
click at [767, 375] on button "OK" at bounding box center [775, 374] width 28 height 20
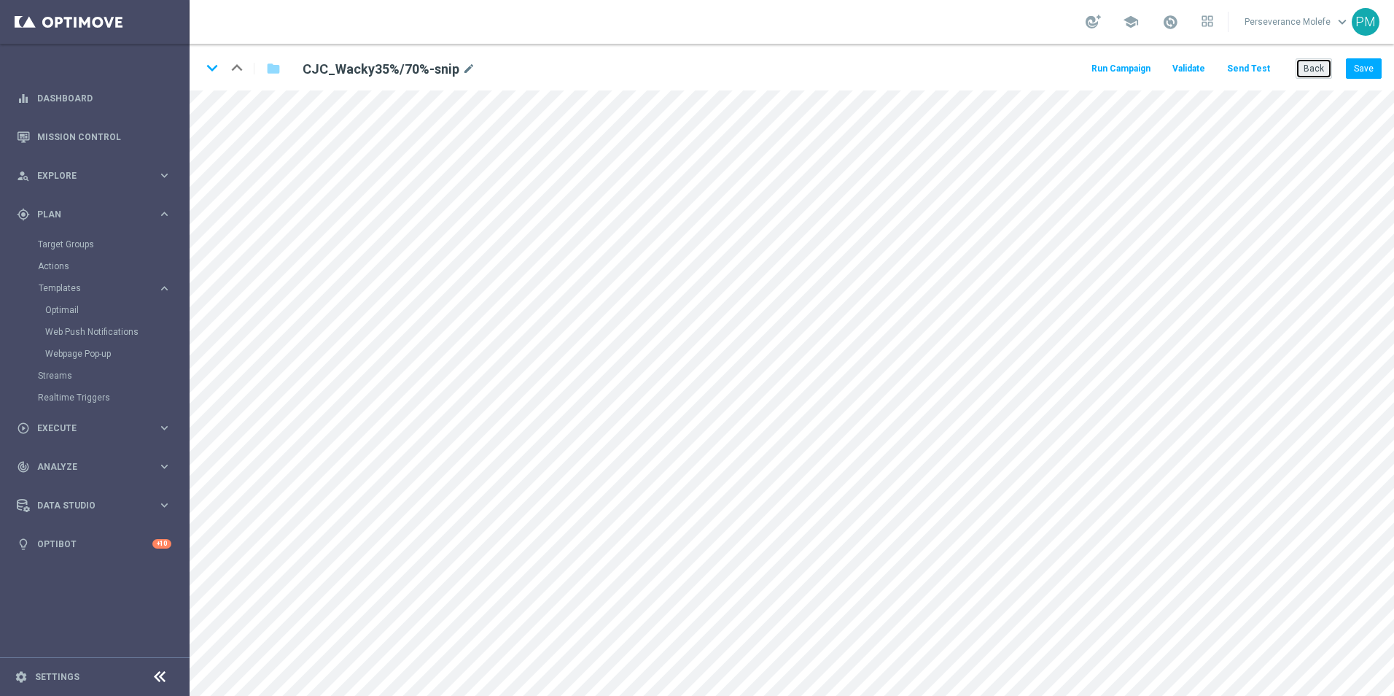
click at [1318, 71] on button "Back" at bounding box center [1314, 68] width 36 height 20
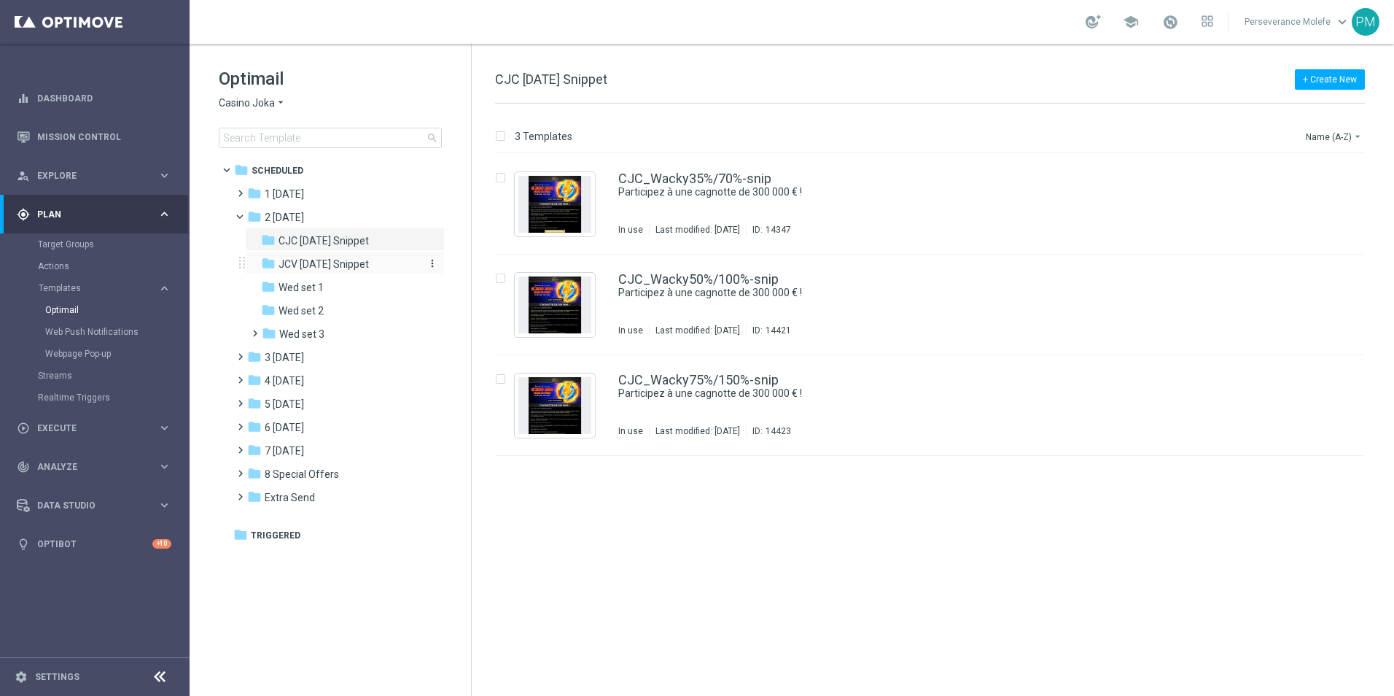
click at [360, 271] on div "folder JCV [DATE] Snippet" at bounding box center [338, 264] width 155 height 17
click at [703, 178] on link "JCV_Wacky35%/70%-snip" at bounding box center [694, 178] width 152 height 13
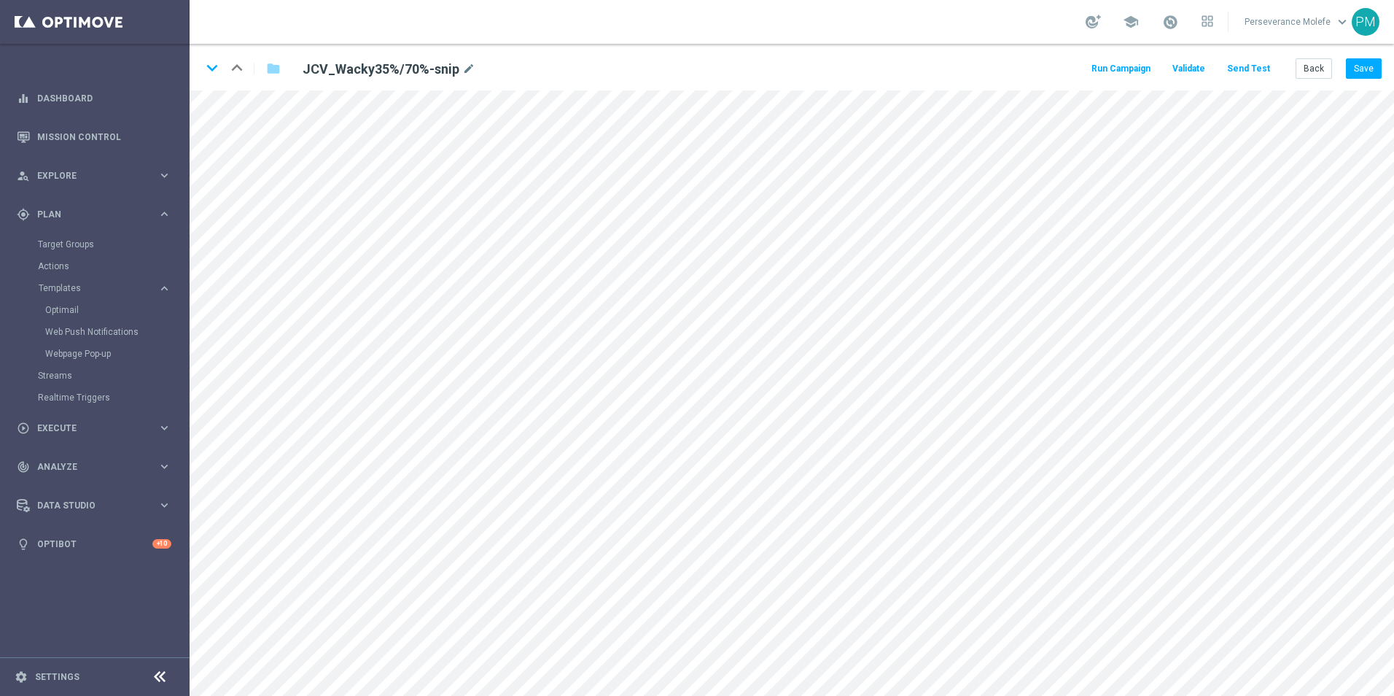
click at [1255, 75] on button "Send Test" at bounding box center [1248, 69] width 47 height 20
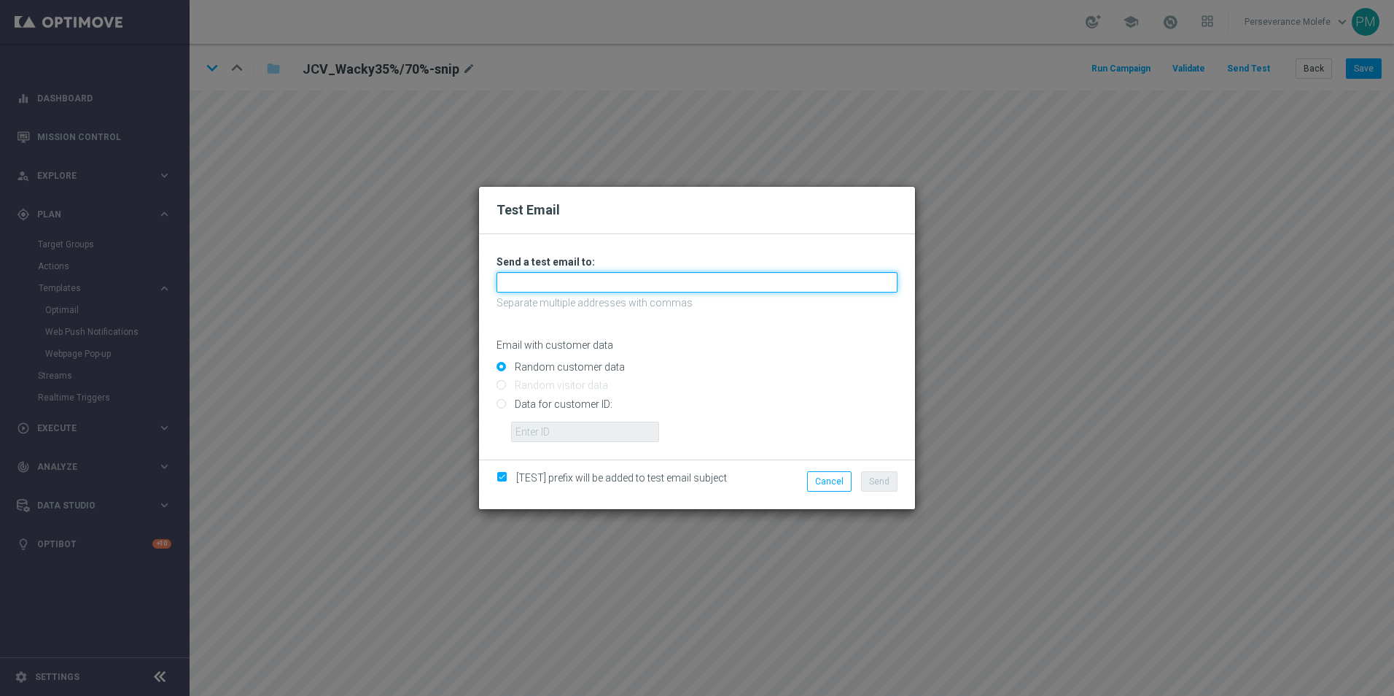
click at [652, 284] on input "text" at bounding box center [697, 282] width 401 height 20
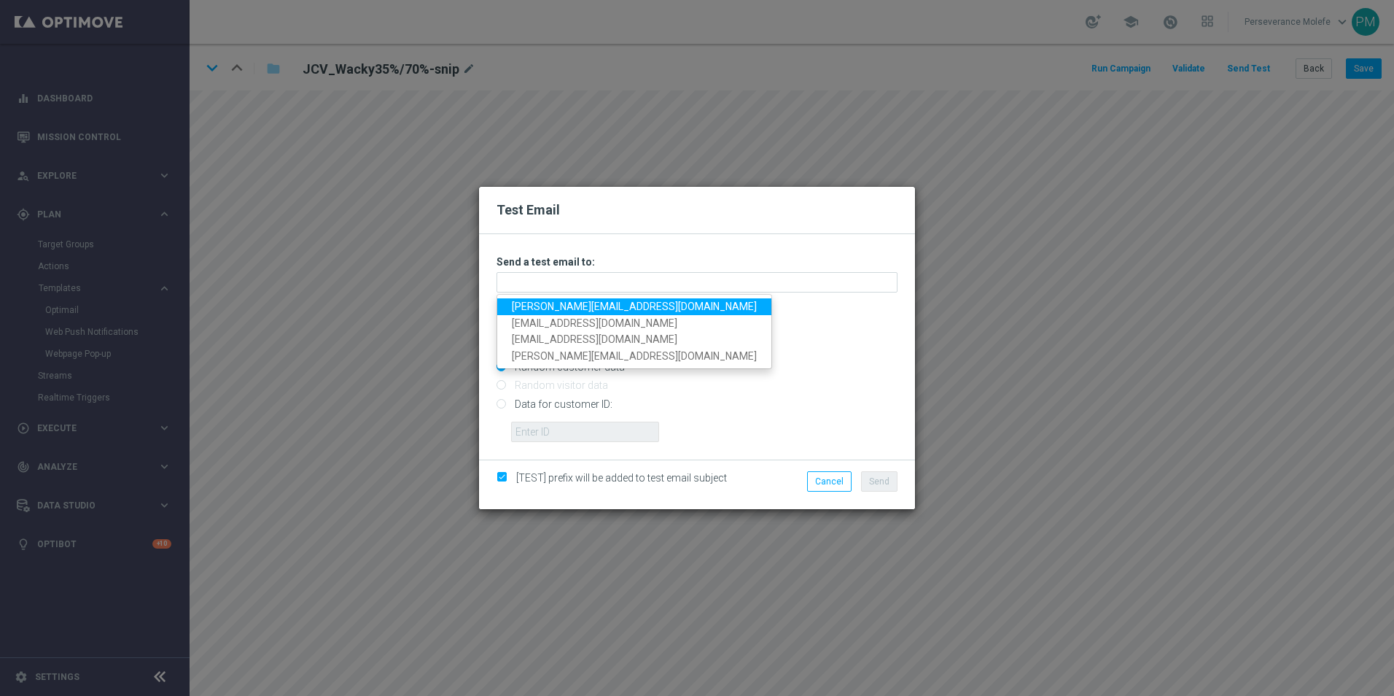
click at [602, 309] on link "[PERSON_NAME][EMAIL_ADDRESS][DOMAIN_NAME]" at bounding box center [634, 306] width 274 height 17
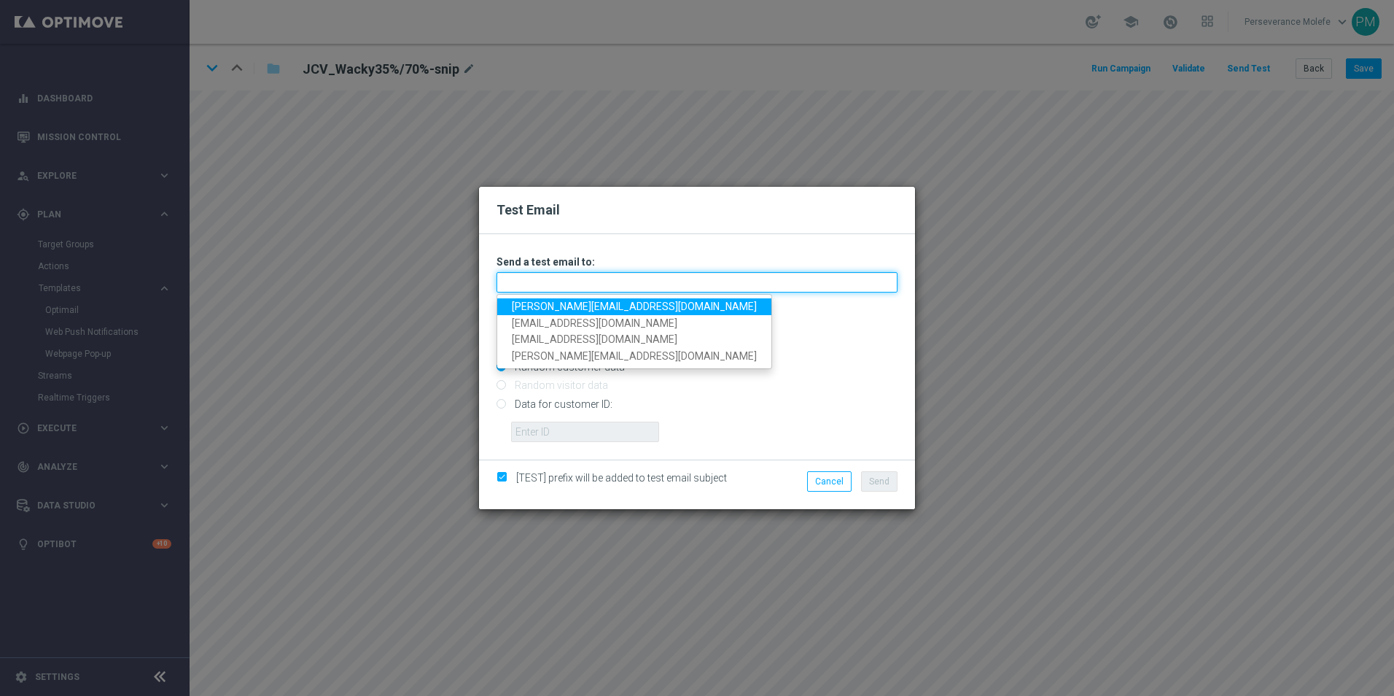
type input "[PERSON_NAME][EMAIL_ADDRESS][DOMAIN_NAME]"
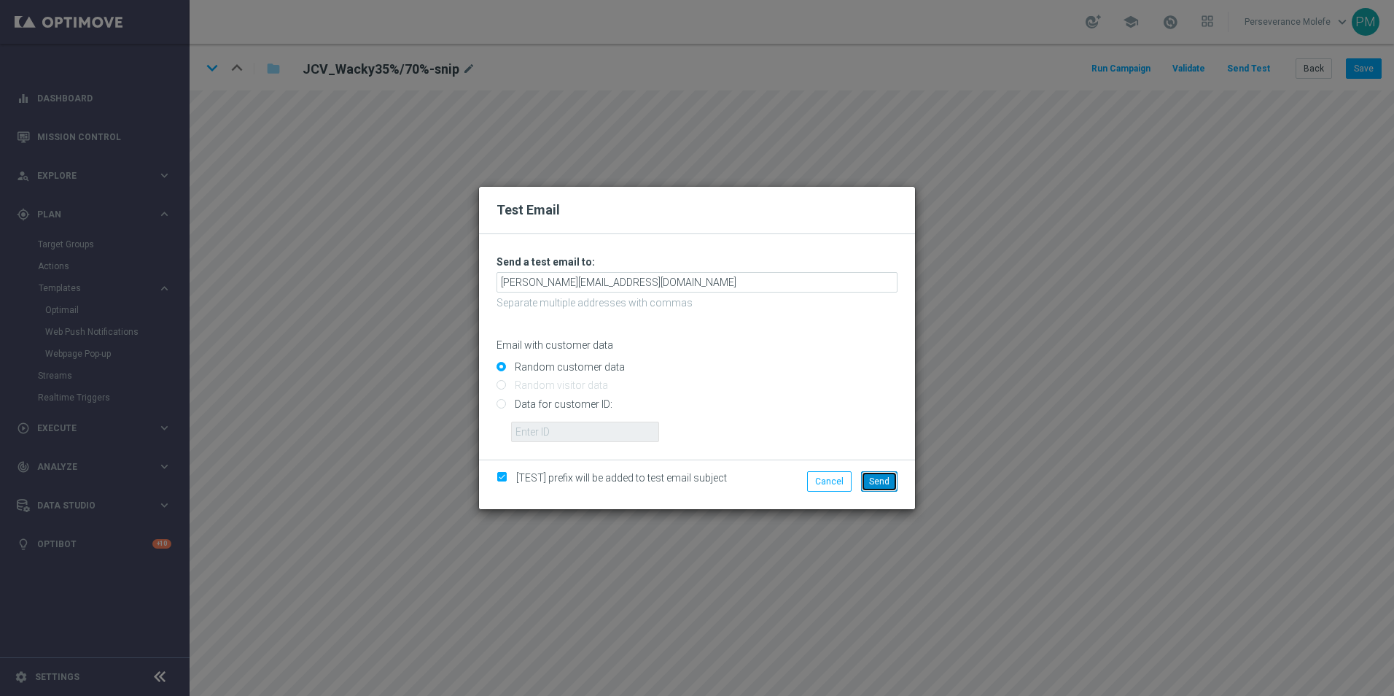
click at [866, 481] on button "Send" at bounding box center [879, 481] width 36 height 20
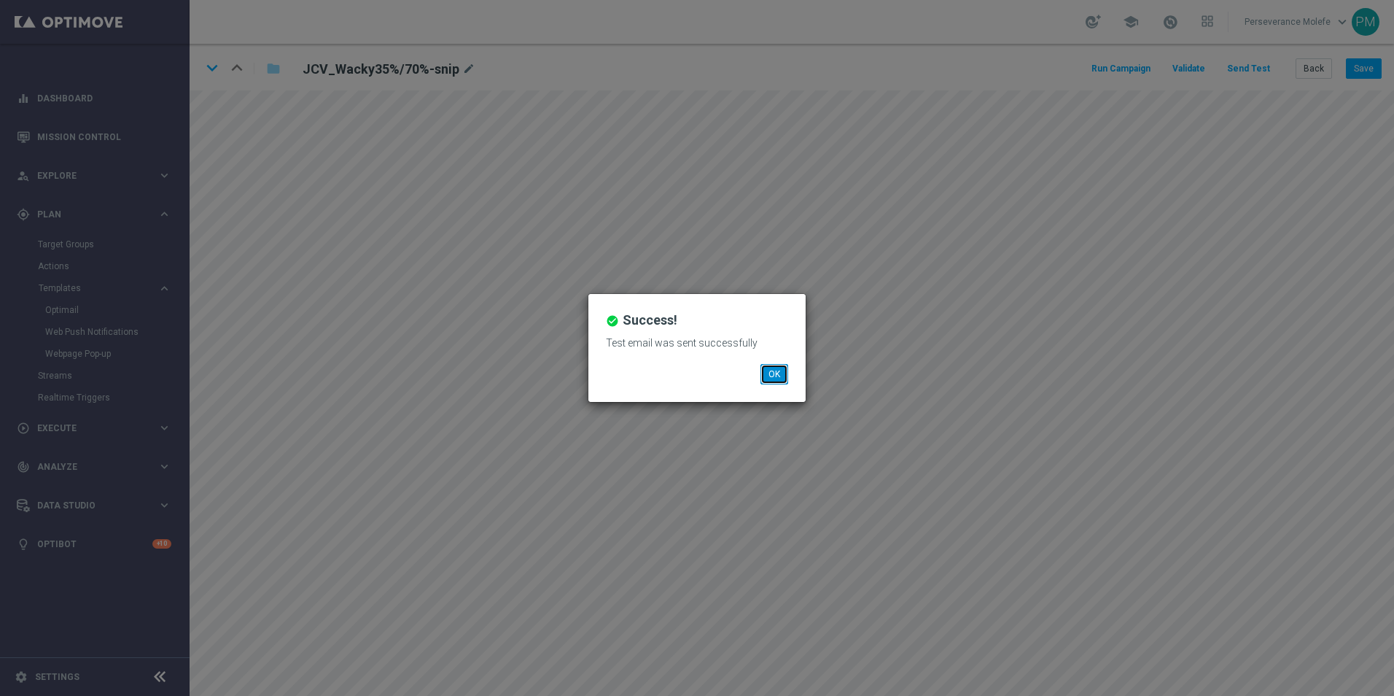
click at [783, 379] on button "OK" at bounding box center [775, 374] width 28 height 20
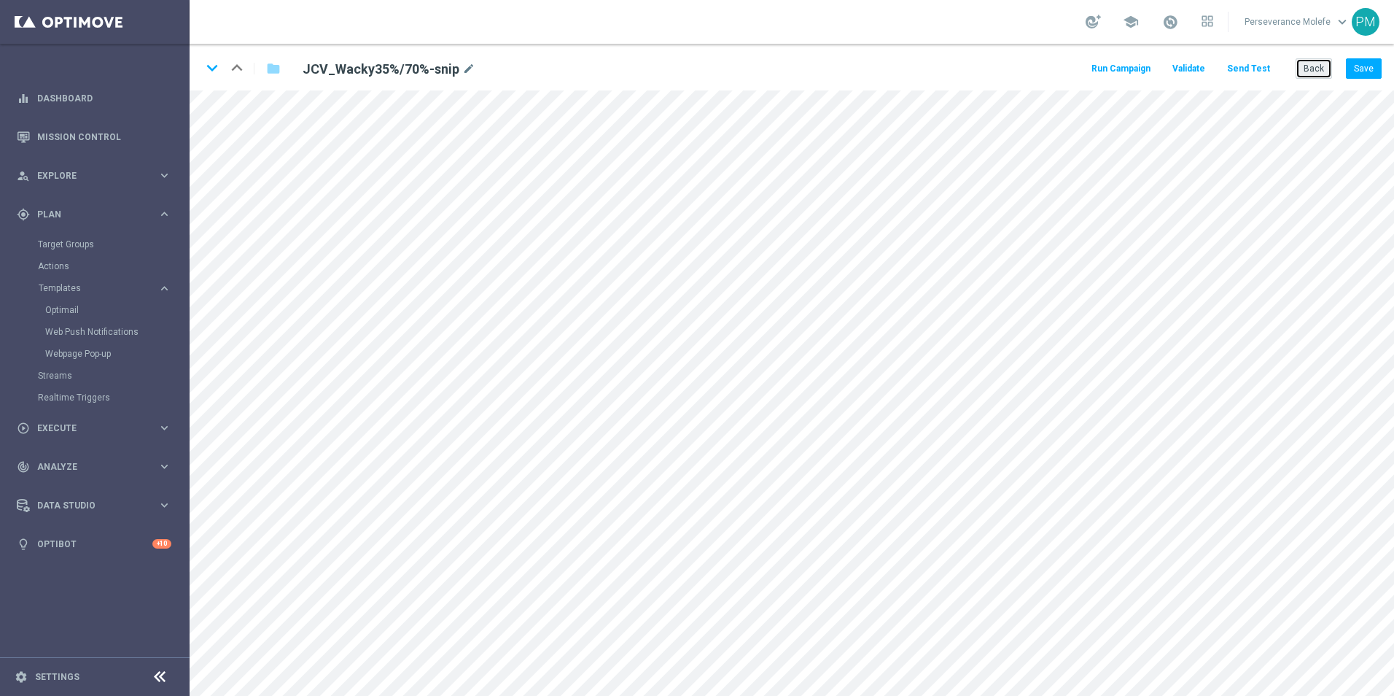
click at [1324, 65] on button "Back" at bounding box center [1314, 68] width 36 height 20
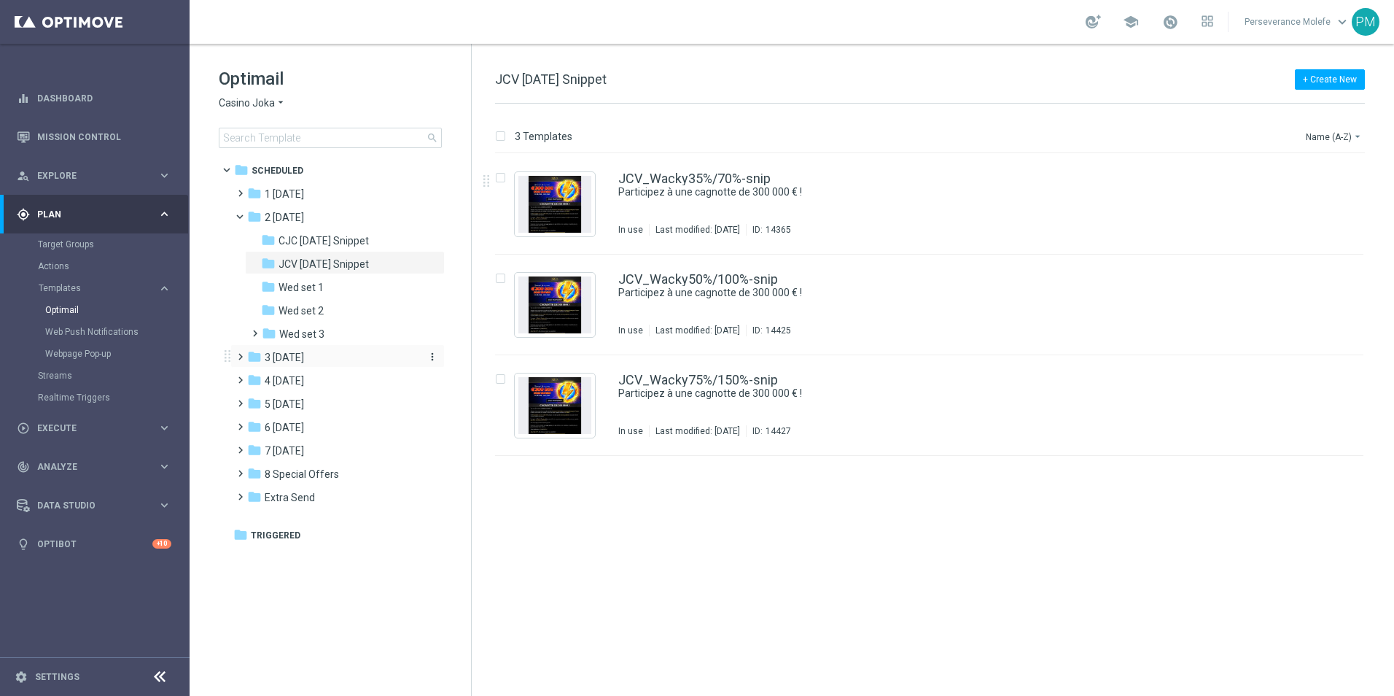
click at [337, 356] on div "folder 3 [DATE]" at bounding box center [331, 357] width 168 height 17
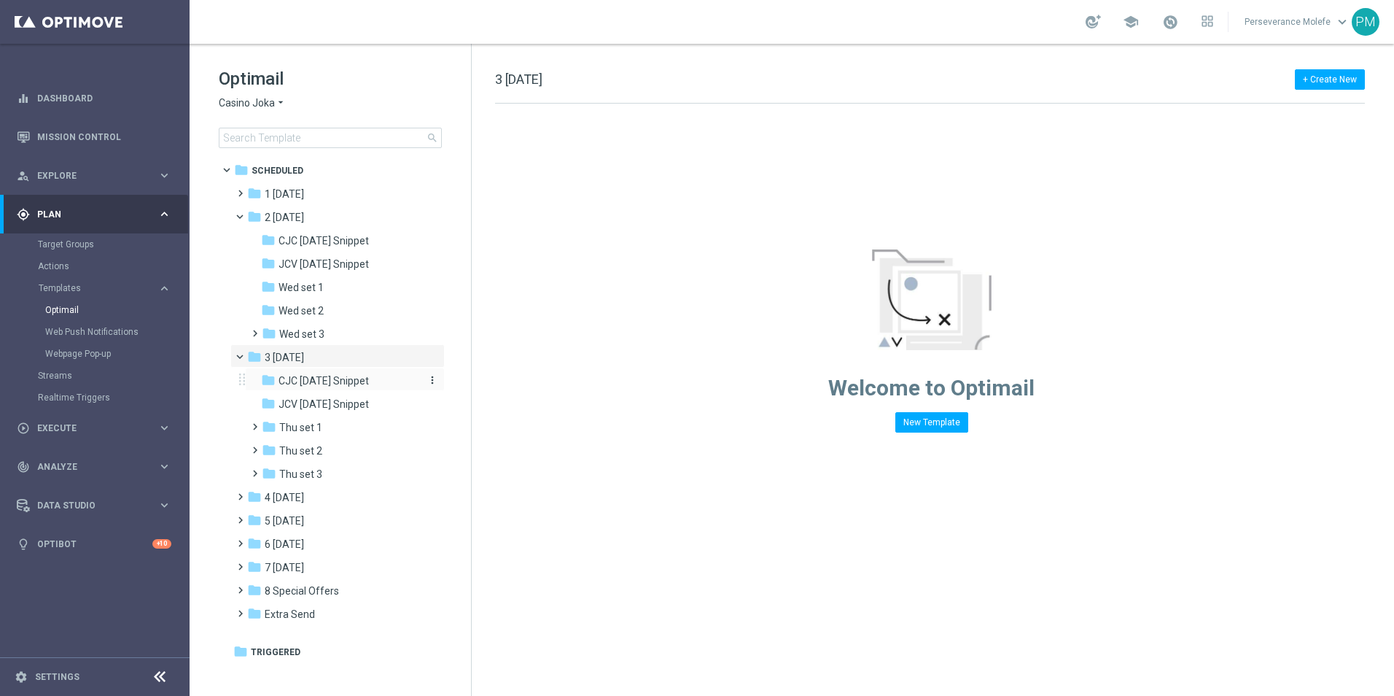
click at [341, 385] on span "CJC [DATE] Snippet" at bounding box center [324, 380] width 90 height 13
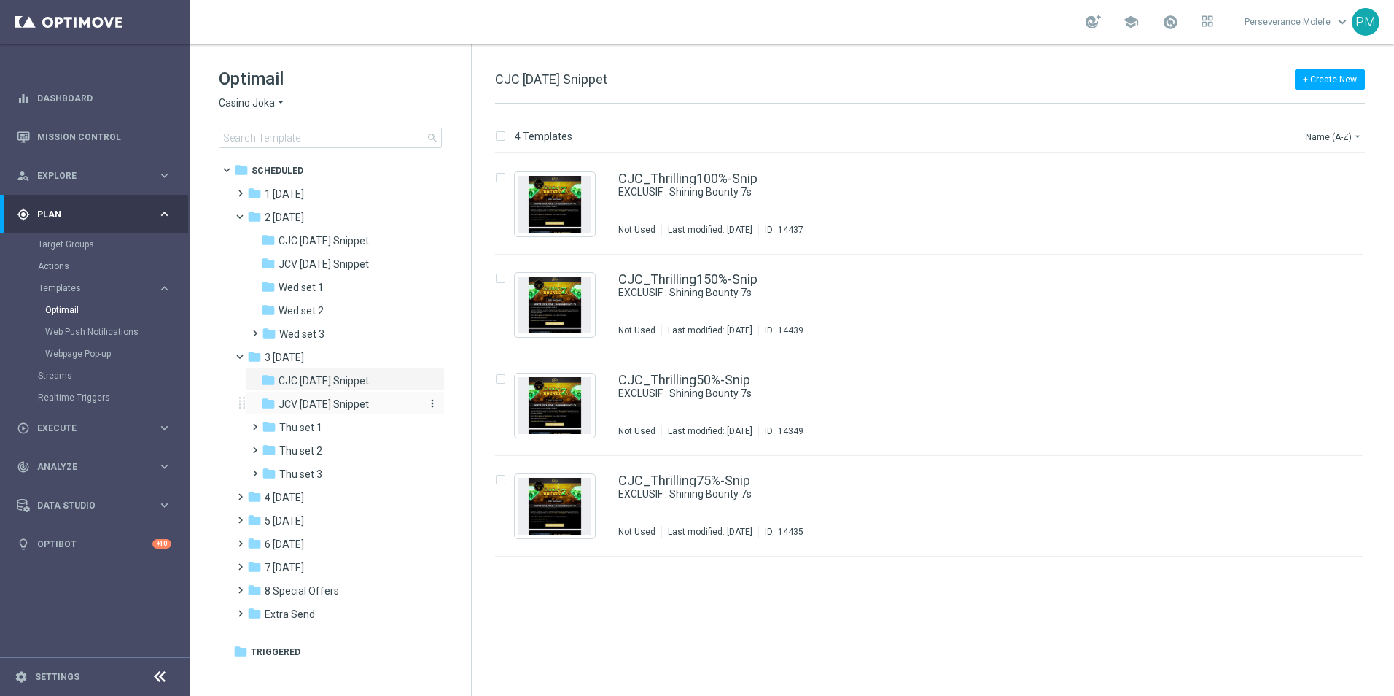
click at [341, 401] on span "JCV [DATE] Snippet" at bounding box center [324, 403] width 90 height 13
